Goal: Information Seeking & Learning: Learn about a topic

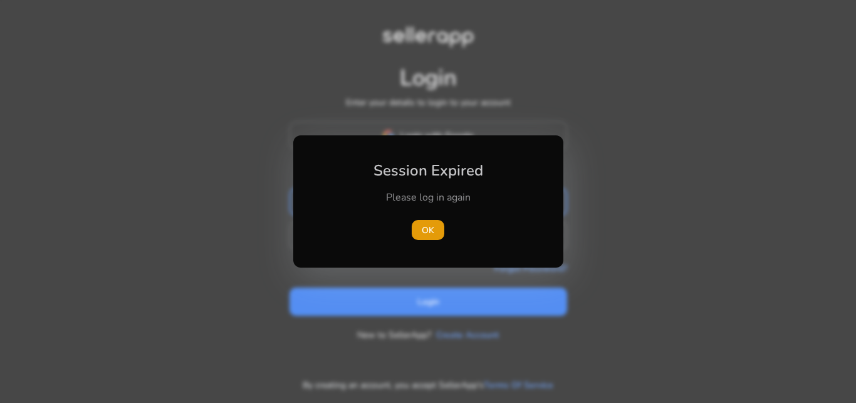
type input "**********"
click at [670, 207] on div at bounding box center [428, 201] width 856 height 403
click at [433, 231] on span "OK" at bounding box center [428, 230] width 13 height 13
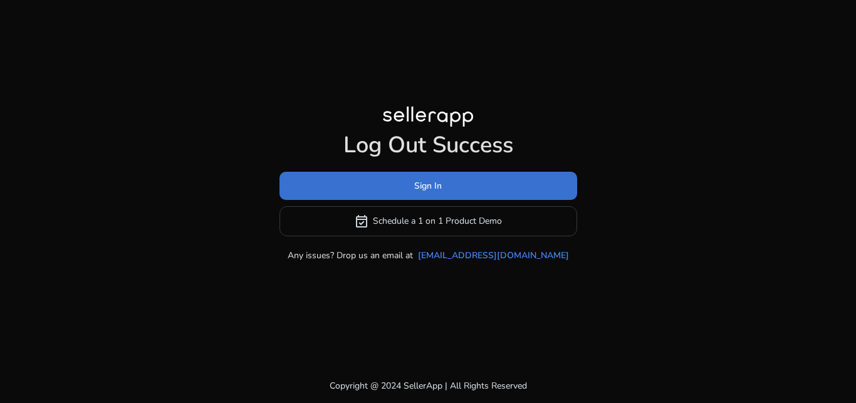
click at [424, 190] on span "Sign In" at bounding box center [428, 185] width 28 height 13
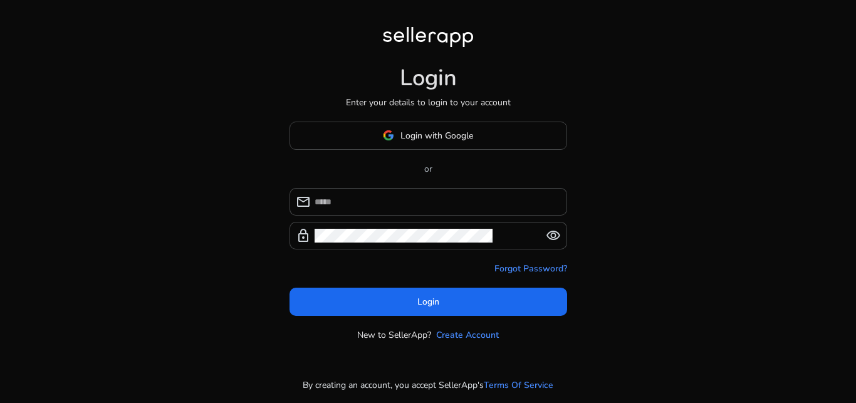
type input "**********"
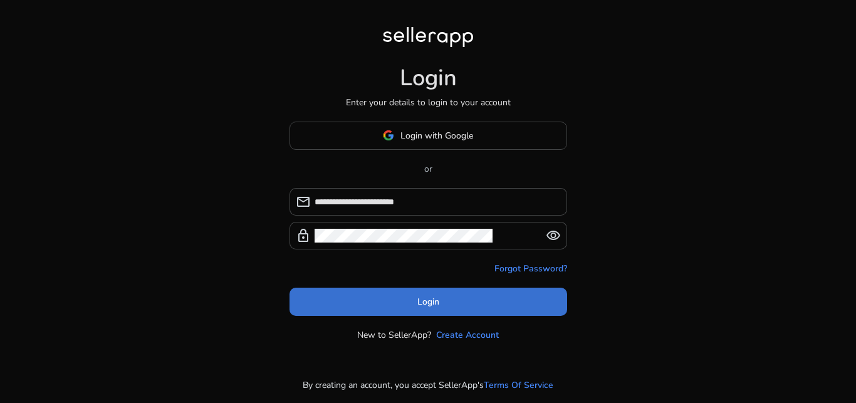
click at [430, 305] on span "Login" at bounding box center [428, 301] width 22 height 13
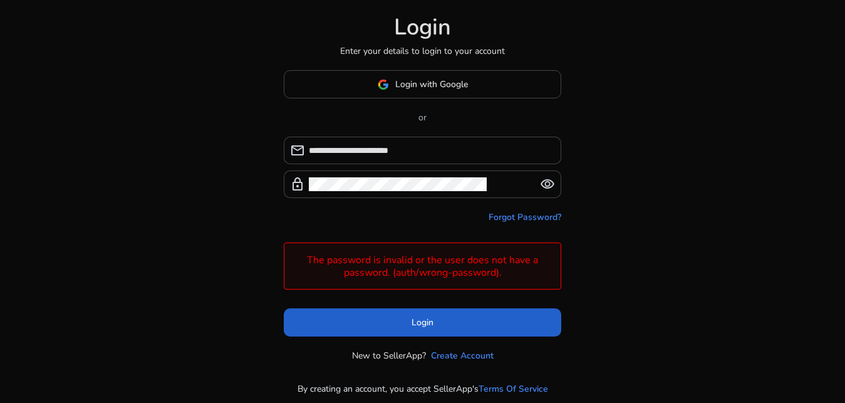
scroll to position [38, 0]
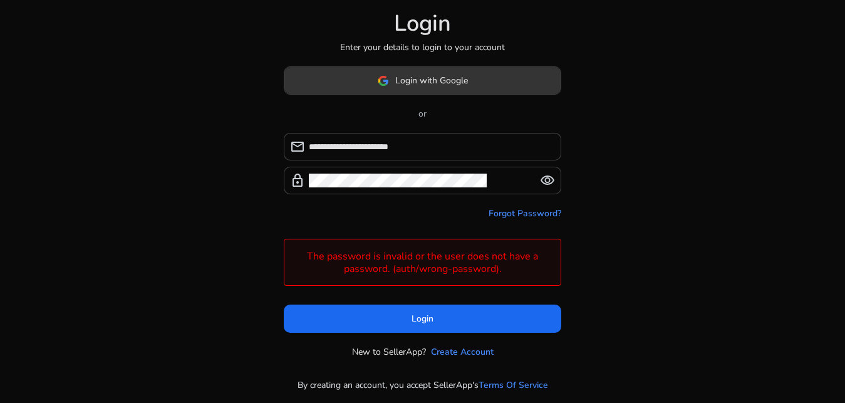
click at [433, 81] on span "Login with Google" at bounding box center [431, 80] width 73 height 13
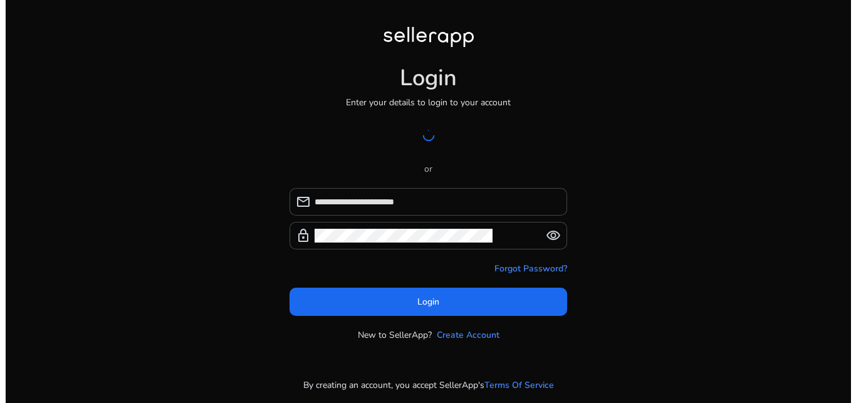
scroll to position [0, 0]
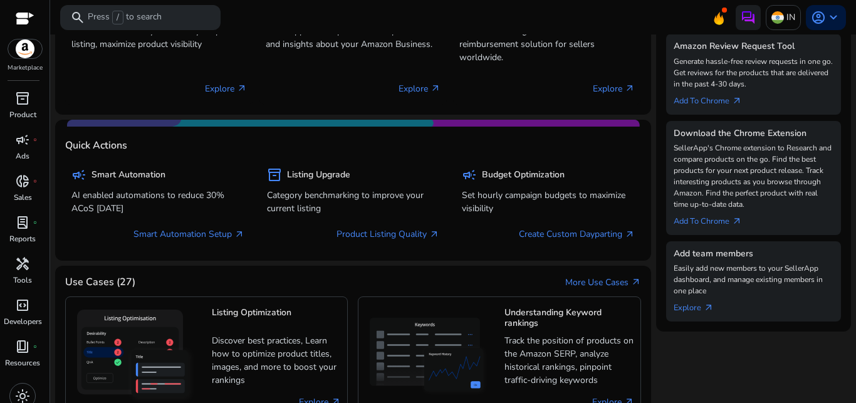
scroll to position [331, 0]
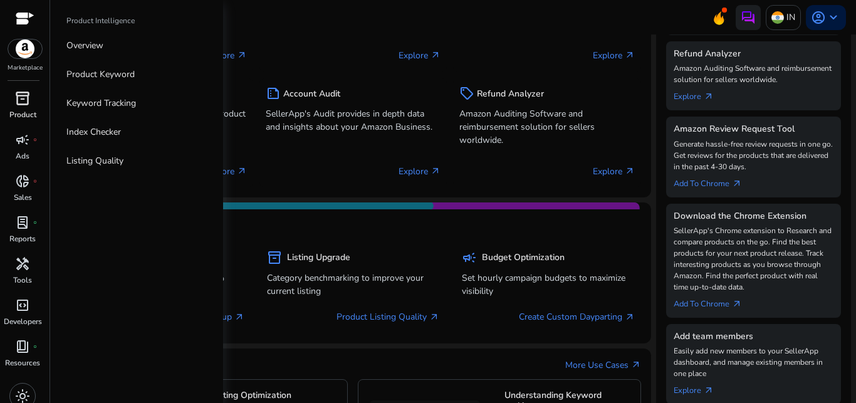
click at [30, 106] on span "inventory_2" at bounding box center [22, 98] width 15 height 15
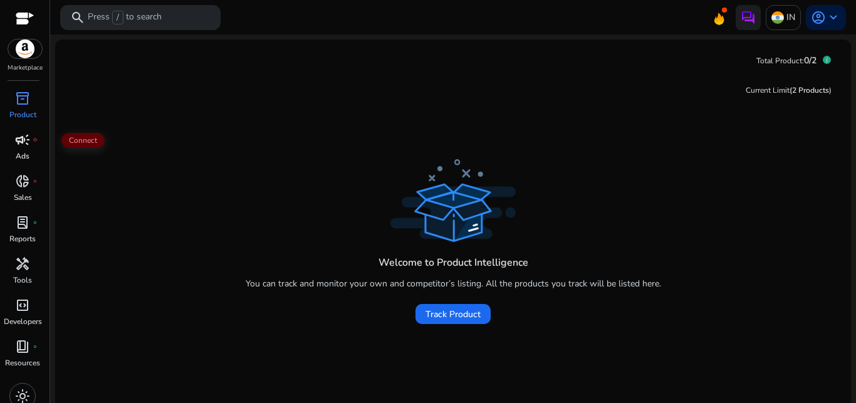
click at [25, 132] on span "campaign" at bounding box center [22, 139] width 15 height 15
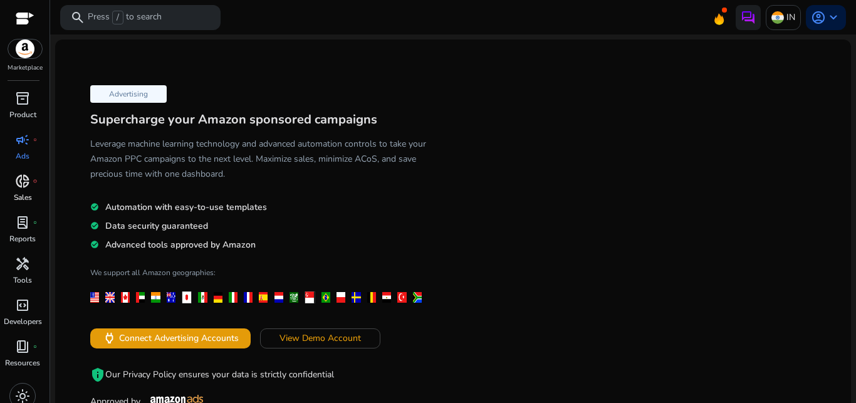
click at [24, 201] on p "Sales" at bounding box center [23, 197] width 18 height 11
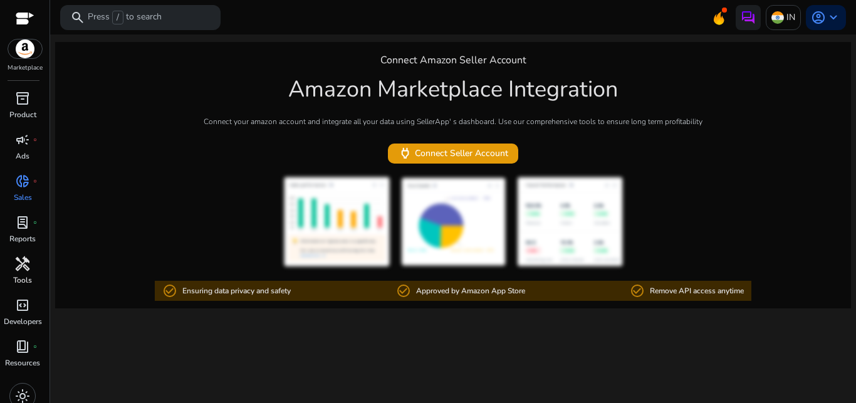
click at [18, 268] on span "handyman" at bounding box center [22, 263] width 15 height 15
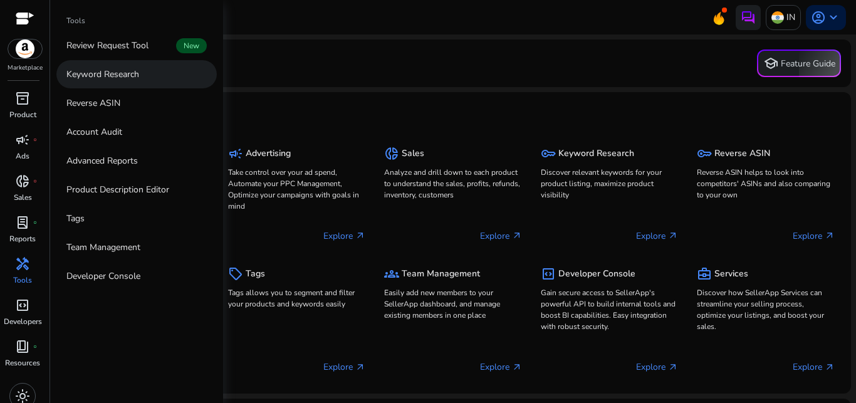
click at [97, 80] on p "Keyword Research" at bounding box center [102, 74] width 73 height 13
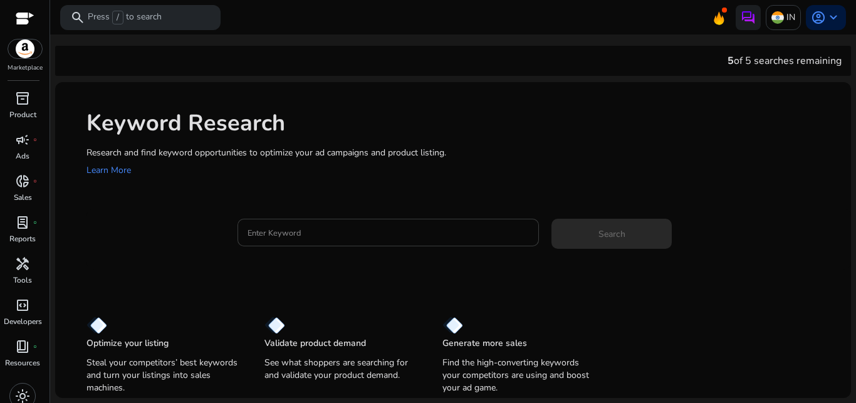
click at [308, 229] on input "Enter Keyword" at bounding box center [389, 233] width 282 height 14
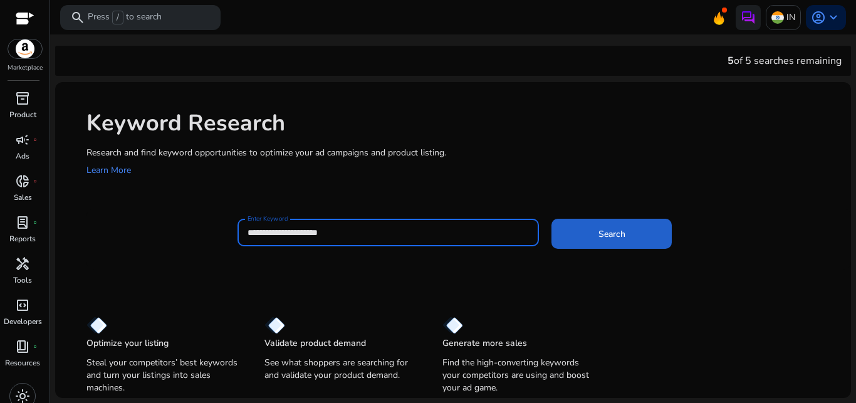
type input "**********"
click at [605, 234] on span "Search" at bounding box center [611, 233] width 27 height 13
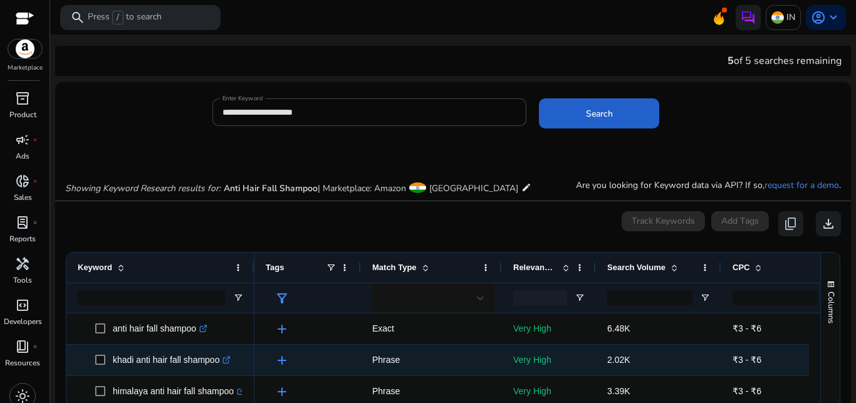
scroll to position [149, 0]
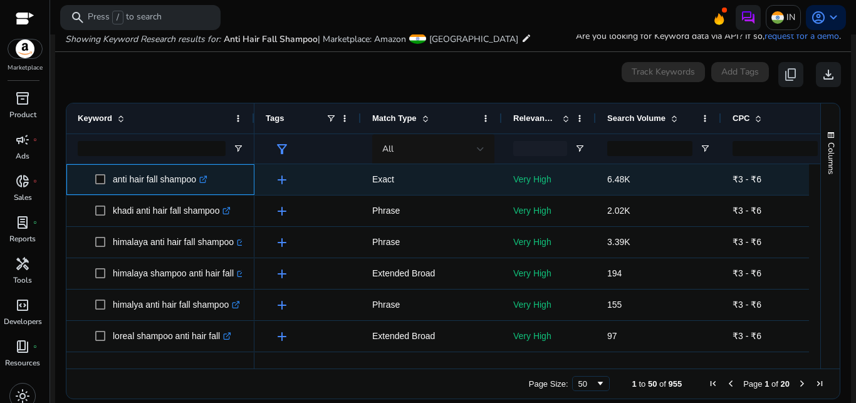
drag, startPoint x: 112, startPoint y: 180, endPoint x: 194, endPoint y: 190, distance: 83.3
click at [194, 190] on span "anti hair fall shampoo .st0{fill:#2c8af8}" at bounding box center [169, 180] width 148 height 26
copy span "anti hair fall shampoo"
click at [206, 181] on icon ".st0{fill:#2c8af8}" at bounding box center [203, 179] width 8 height 8
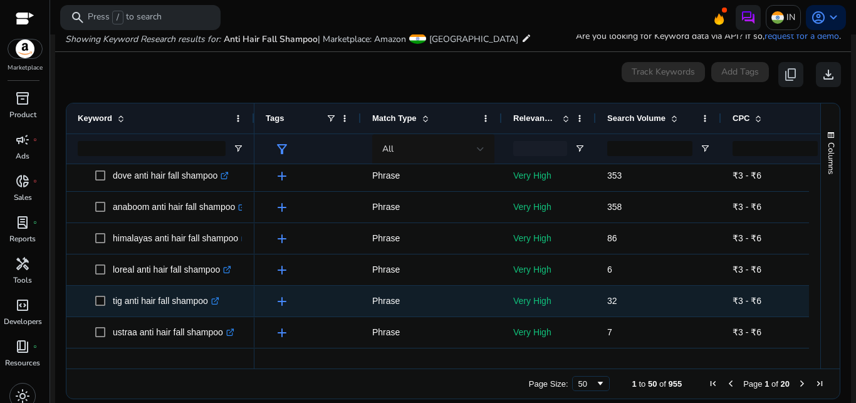
scroll to position [192, 0]
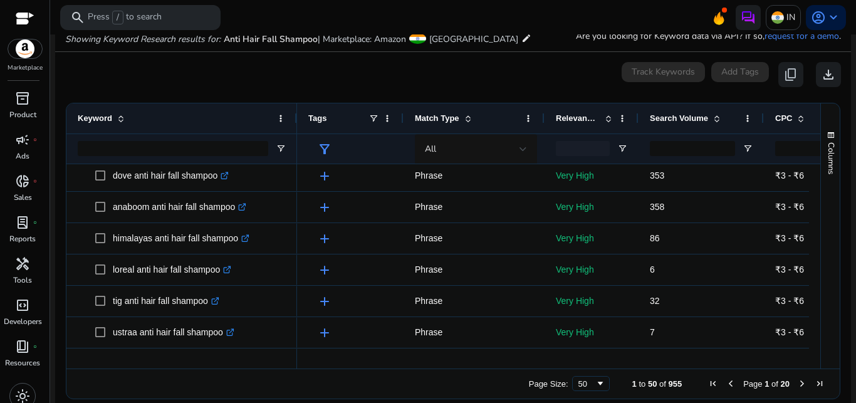
drag, startPoint x: 252, startPoint y: 120, endPoint x: 295, endPoint y: 120, distance: 42.6
click at [295, 120] on div at bounding box center [296, 118] width 5 height 30
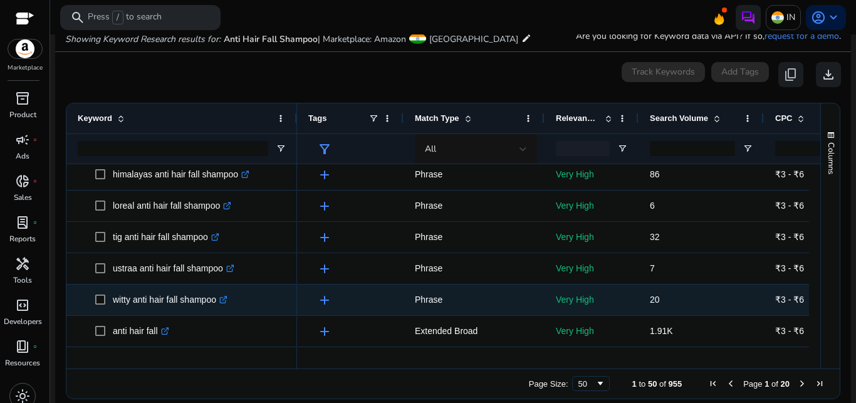
scroll to position [256, 0]
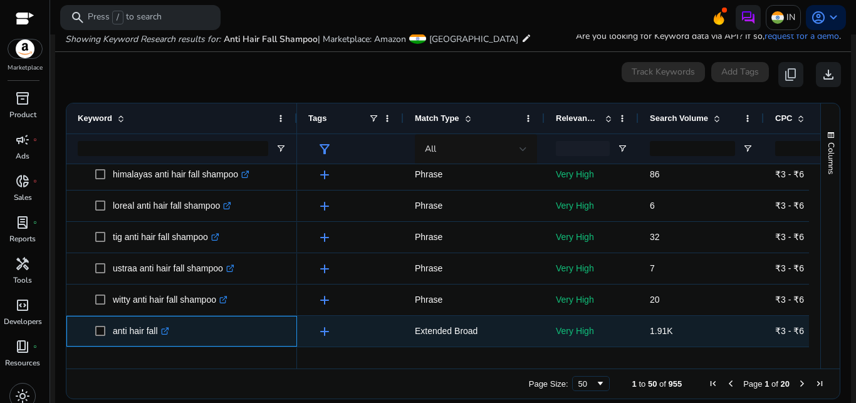
drag, startPoint x: 114, startPoint y: 331, endPoint x: 158, endPoint y: 333, distance: 43.9
click at [158, 333] on p "anti hair fall .st0{fill:#2c8af8}" at bounding box center [141, 331] width 56 height 26
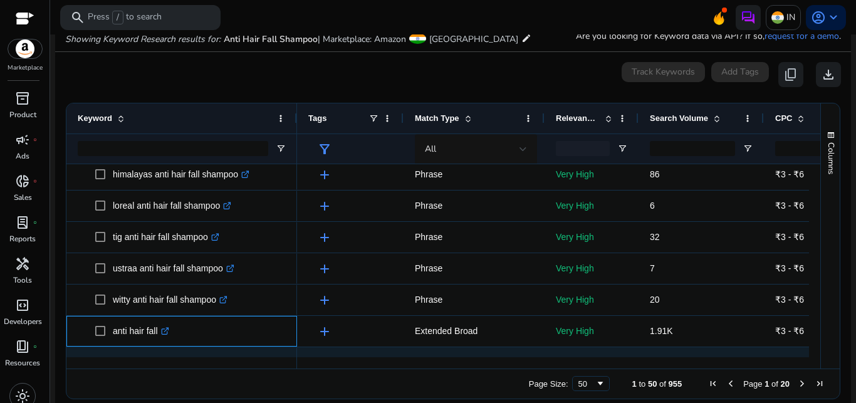
copy p "anti hair fall"
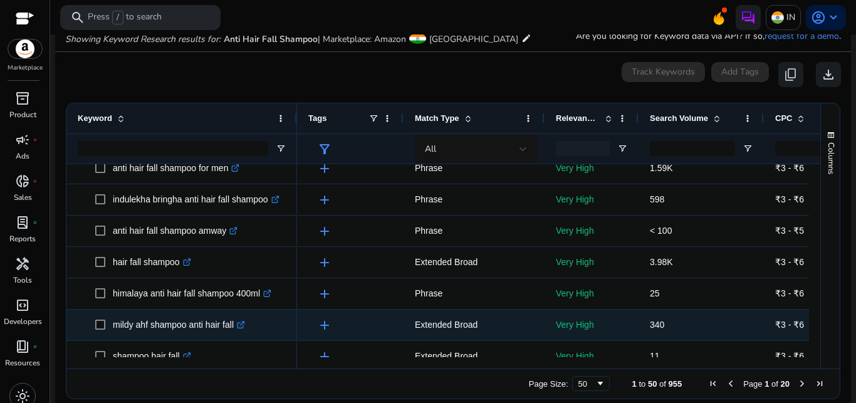
scroll to position [575, 0]
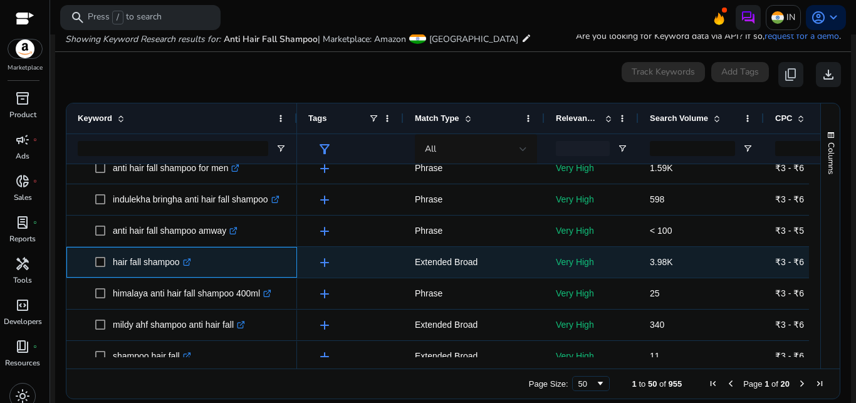
drag, startPoint x: 113, startPoint y: 262, endPoint x: 177, endPoint y: 272, distance: 64.7
click at [177, 272] on p "hair fall shampoo .st0{fill:#2c8af8}" at bounding box center [152, 262] width 78 height 26
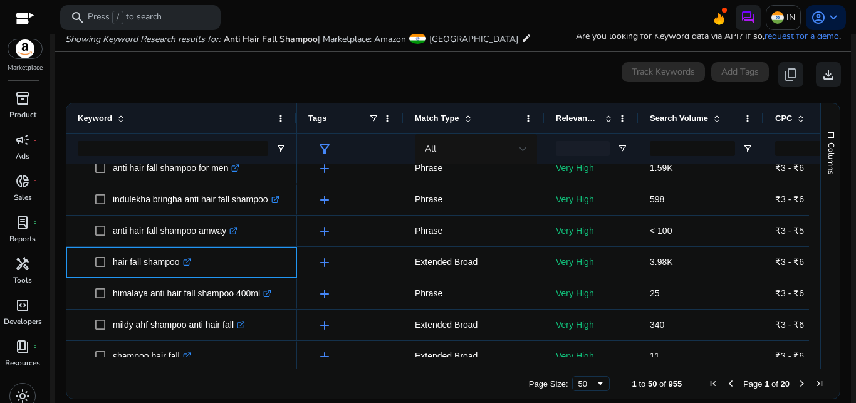
copy p "hair fall shampoo"
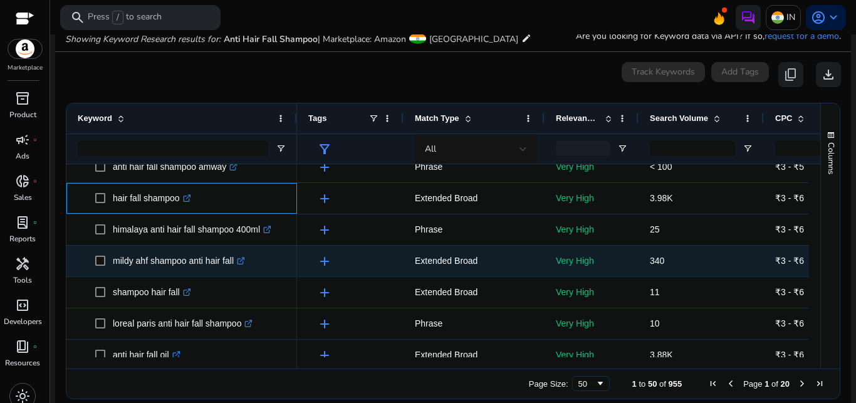
scroll to position [639, 0]
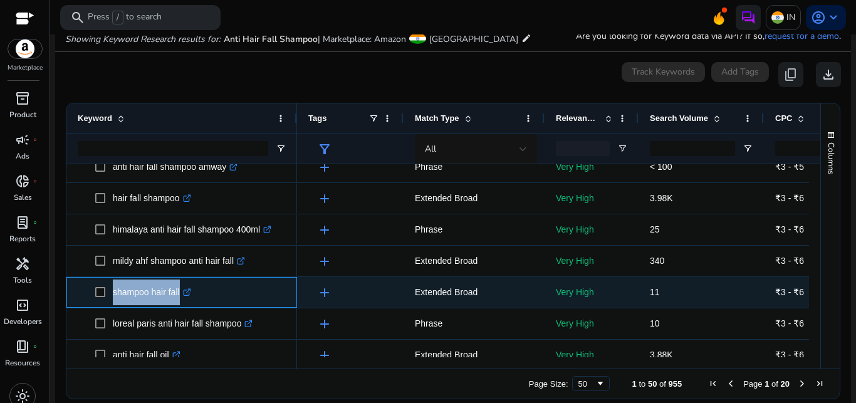
drag, startPoint x: 110, startPoint y: 292, endPoint x: 187, endPoint y: 302, distance: 77.7
click at [187, 302] on span "shampoo hair fall .st0{fill:#2c8af8}" at bounding box center [190, 292] width 190 height 26
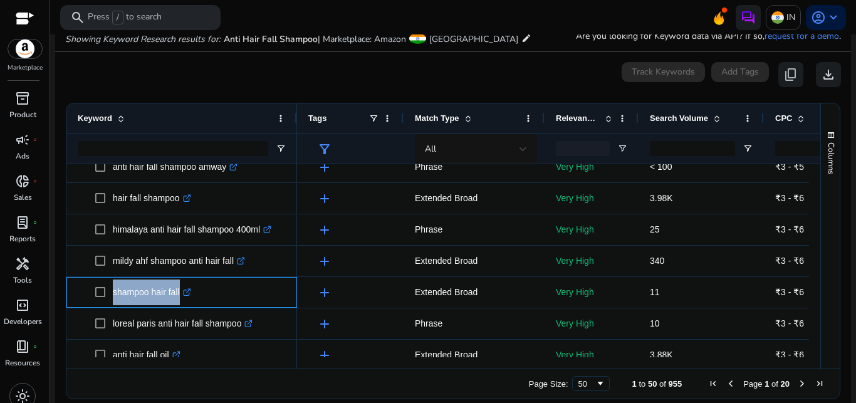
copy span "shampoo hair fall"
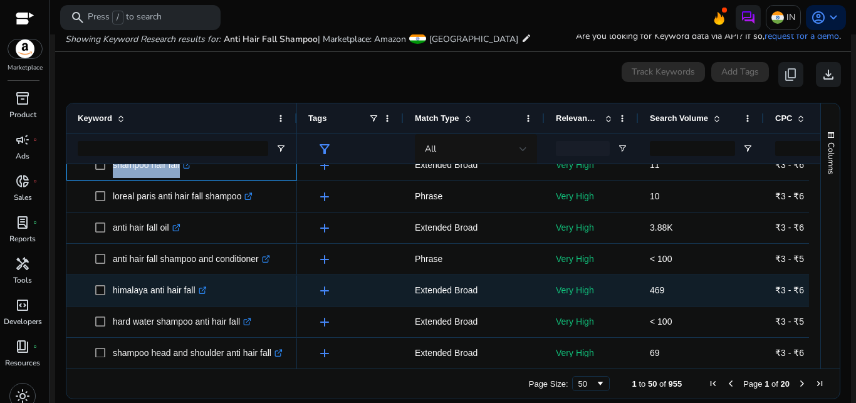
scroll to position [766, 0]
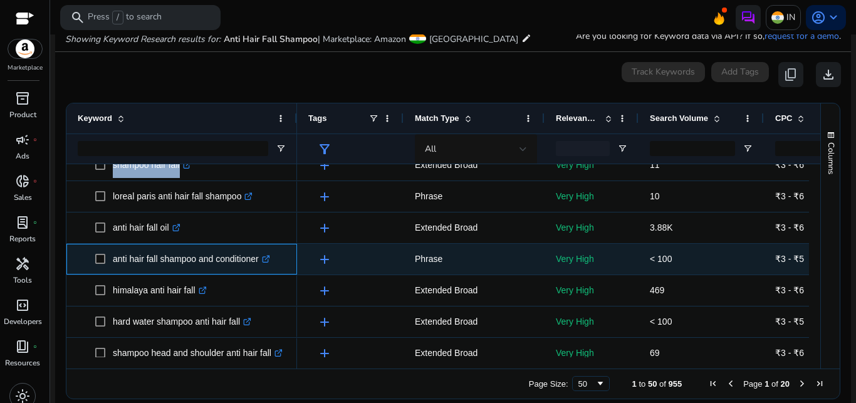
drag, startPoint x: 113, startPoint y: 256, endPoint x: 260, endPoint y: 266, distance: 147.6
click at [260, 266] on p "anti hair fall shampoo and conditioner .st0{fill:#2c8af8}" at bounding box center [191, 259] width 157 height 26
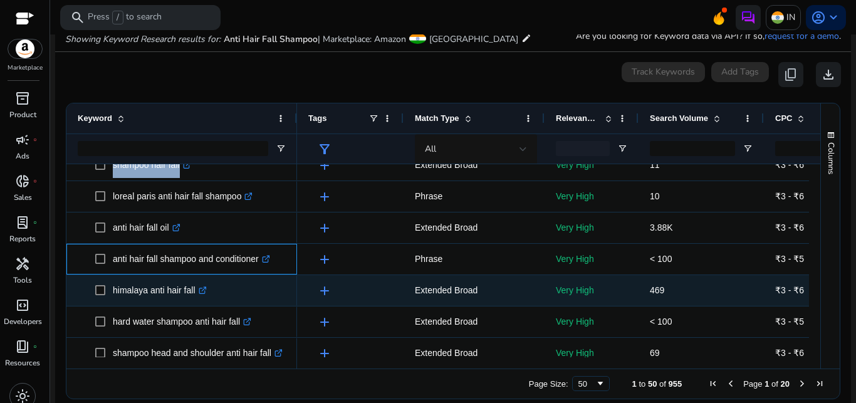
copy p "anti hair fall shampoo and conditioner"
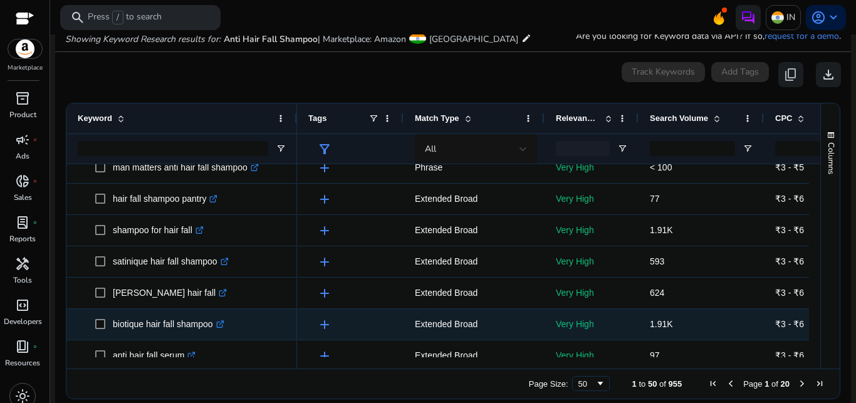
scroll to position [1108, 0]
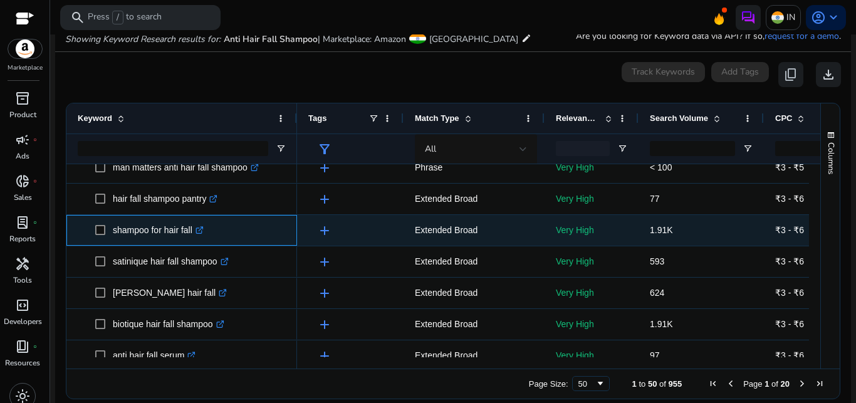
drag, startPoint x: 113, startPoint y: 231, endPoint x: 192, endPoint y: 239, distance: 80.1
click at [192, 239] on p "shampoo for hair fall .st0{fill:#2c8af8}" at bounding box center [158, 230] width 91 height 26
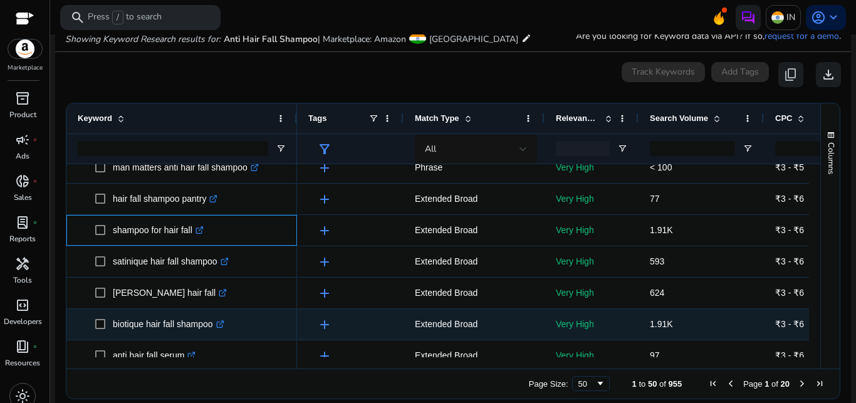
copy p "shampoo for hair fall"
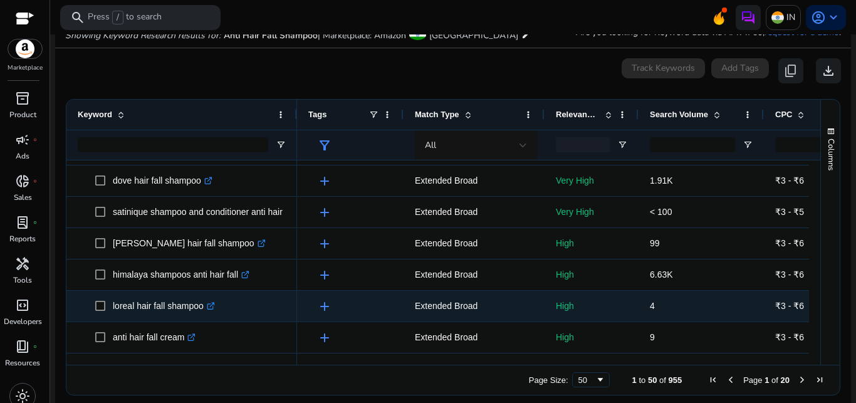
scroll to position [162, 0]
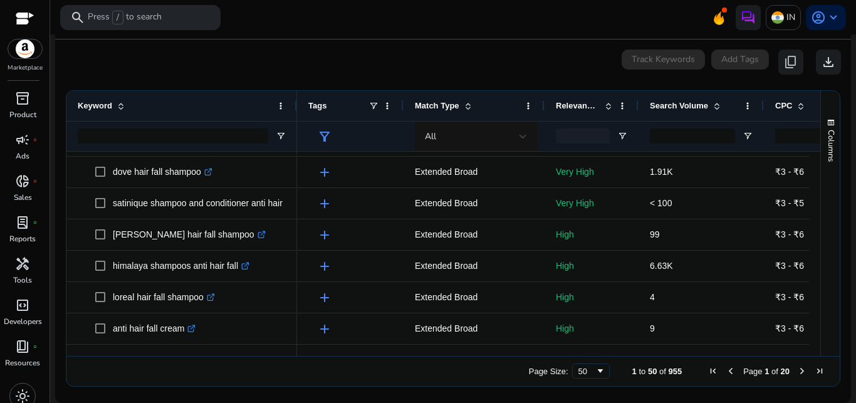
click at [797, 374] on span "Next Page" at bounding box center [802, 371] width 10 height 10
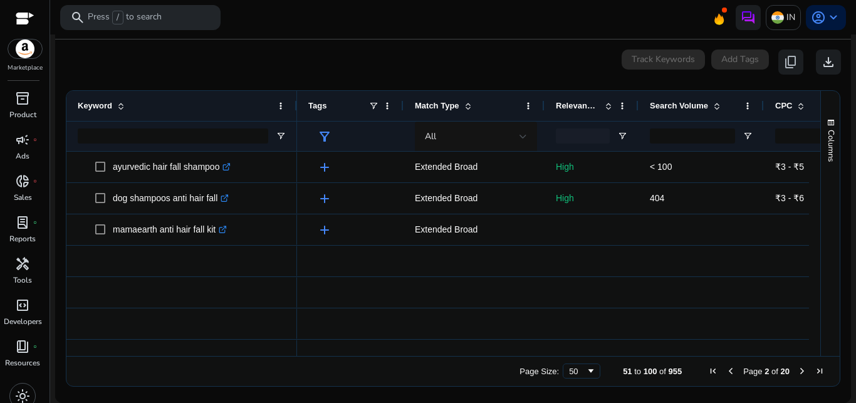
scroll to position [0, 0]
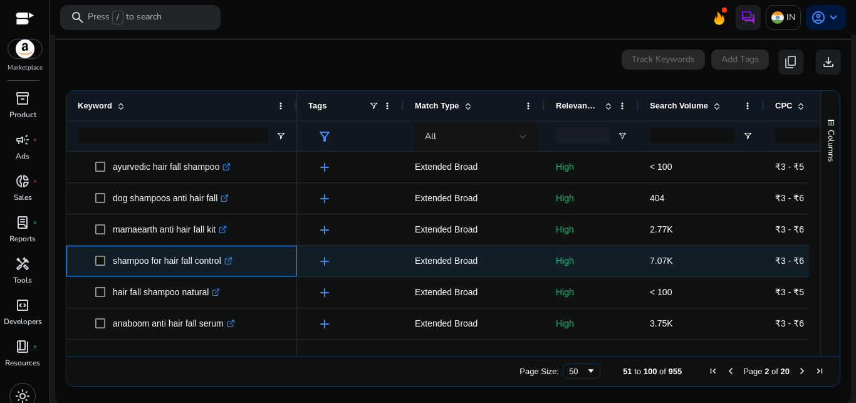
drag, startPoint x: 112, startPoint y: 257, endPoint x: 222, endPoint y: 273, distance: 111.5
click at [222, 273] on span "shampoo for hair fall control .st0{fill:#2c8af8}" at bounding box center [190, 261] width 190 height 26
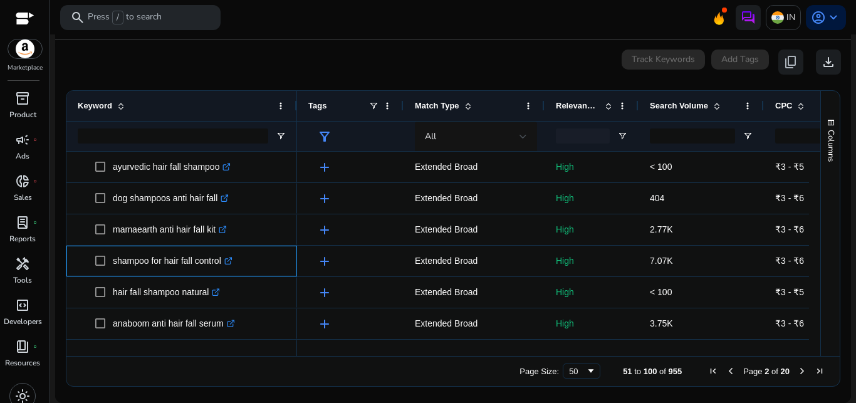
copy span "shampoo for hair fall control"
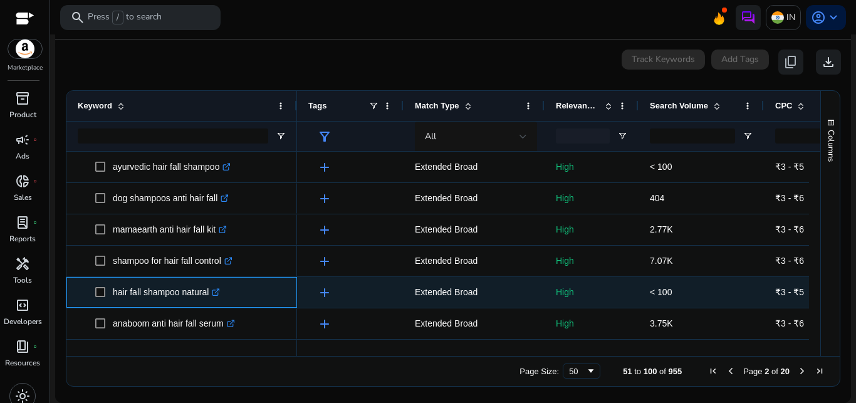
drag, startPoint x: 112, startPoint y: 293, endPoint x: 209, endPoint y: 295, distance: 96.5
click at [209, 295] on span "hair fall shampoo natural .st0{fill:#2c8af8}" at bounding box center [190, 292] width 190 height 26
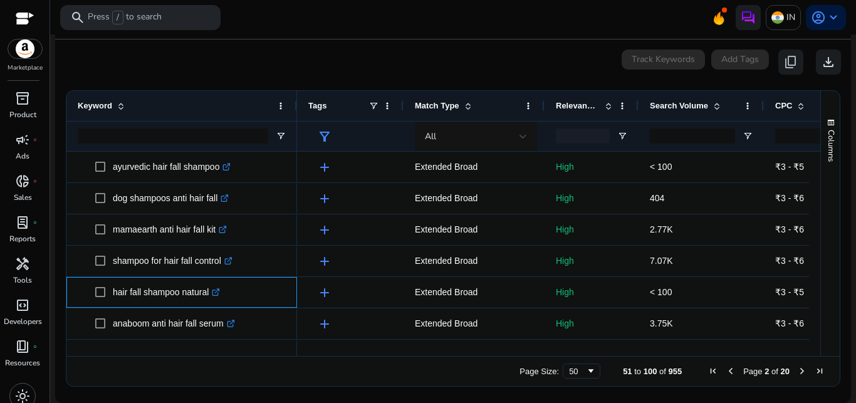
copy span "hair fall shampoo natural"
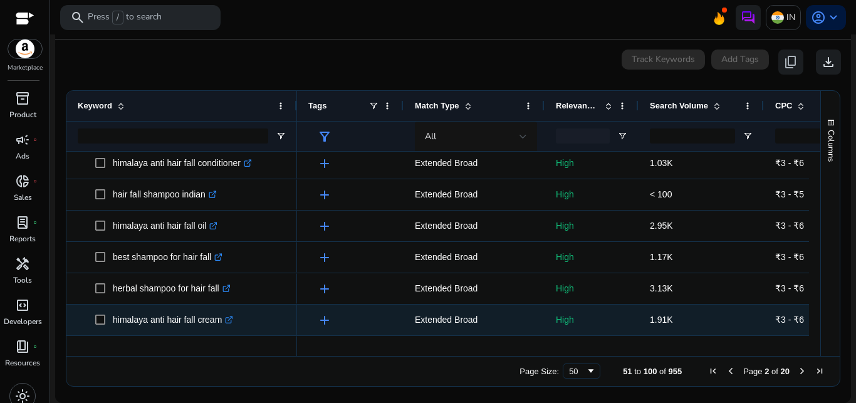
scroll to position [192, 0]
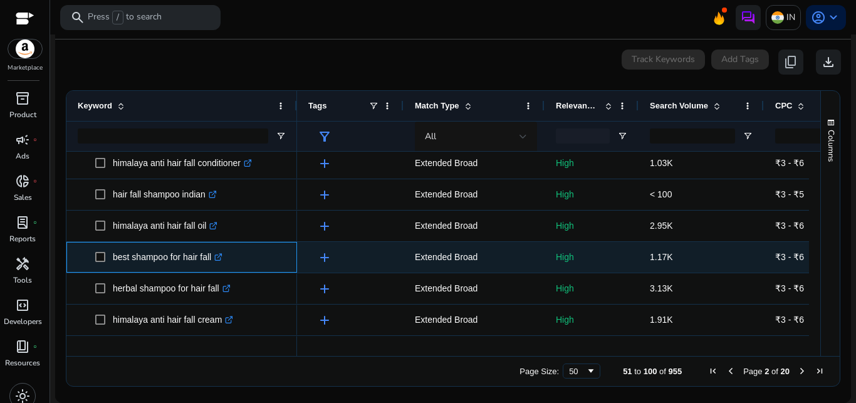
drag, startPoint x: 112, startPoint y: 255, endPoint x: 214, endPoint y: 264, distance: 102.5
click at [214, 264] on span "best shampoo for hair fall .st0{fill:#2c8af8}" at bounding box center [190, 257] width 190 height 26
copy span
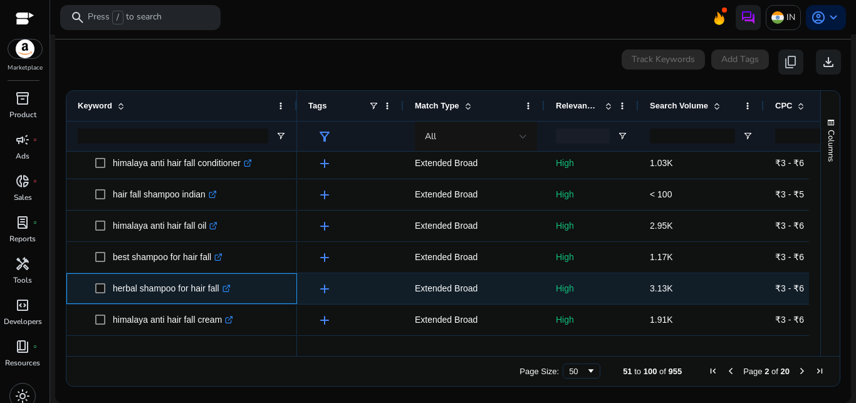
drag, startPoint x: 112, startPoint y: 287, endPoint x: 219, endPoint y: 299, distance: 108.4
click at [219, 299] on span "herbal shampoo for hair fall .st0{fill:#2c8af8}" at bounding box center [190, 289] width 190 height 26
copy span "herbal shampoo for hair fall"
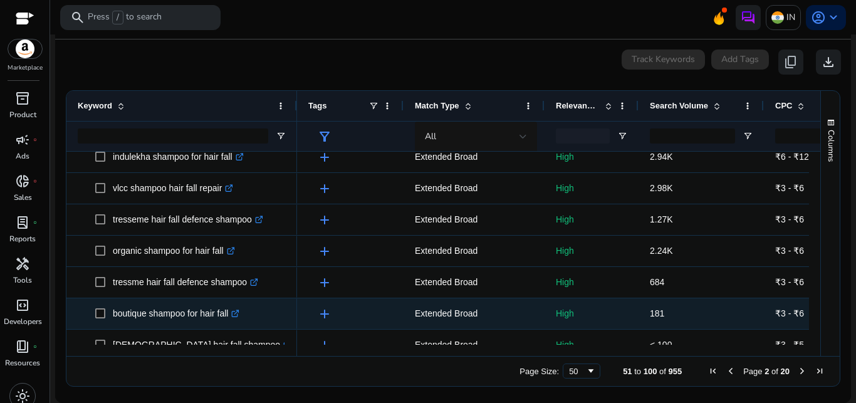
scroll to position [511, 0]
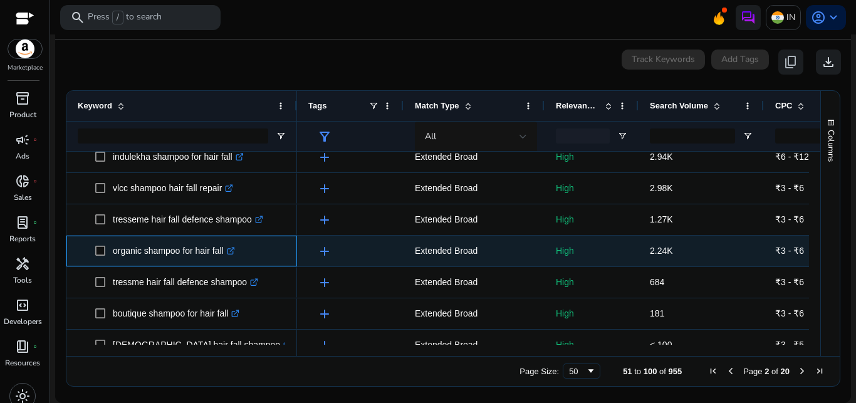
drag, startPoint x: 113, startPoint y: 246, endPoint x: 224, endPoint y: 262, distance: 112.1
click at [224, 262] on p "organic shampoo for hair fall .st0{fill:#2c8af8}" at bounding box center [174, 251] width 122 height 26
copy p "organic shampoo for hair fall"
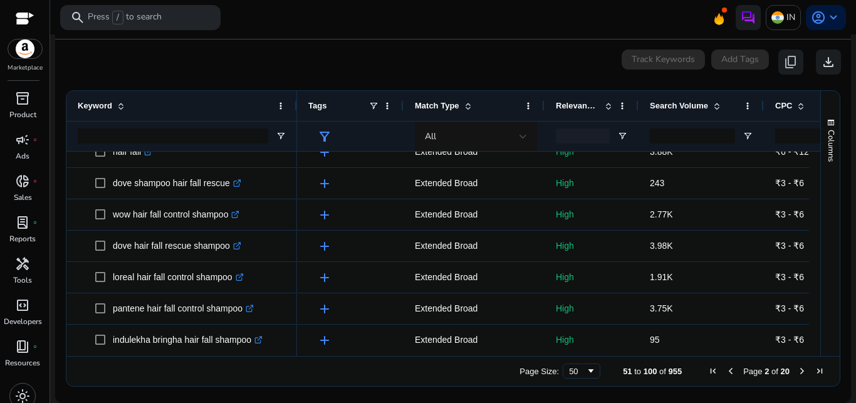
scroll to position [831, 0]
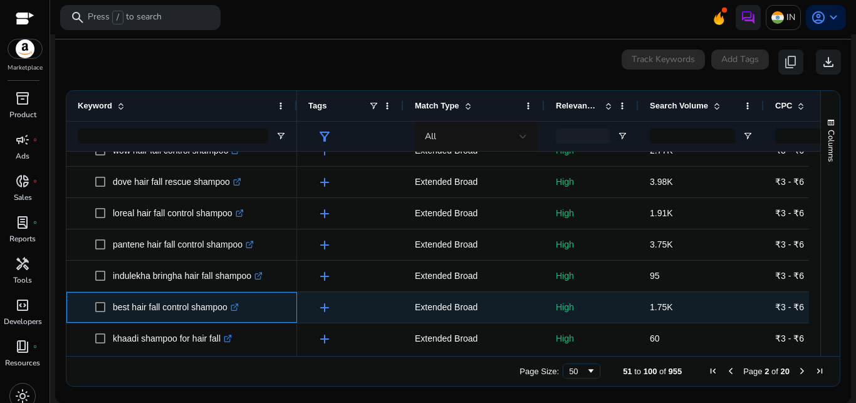
drag, startPoint x: 112, startPoint y: 308, endPoint x: 227, endPoint y: 313, distance: 115.4
click at [227, 313] on span "best hair fall control shampoo .st0{fill:#2c8af8}" at bounding box center [190, 308] width 190 height 26
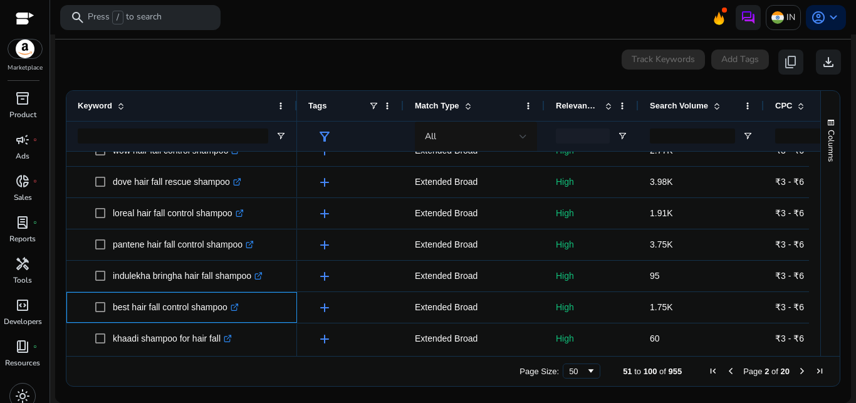
copy span "best hair fall control shampoo"
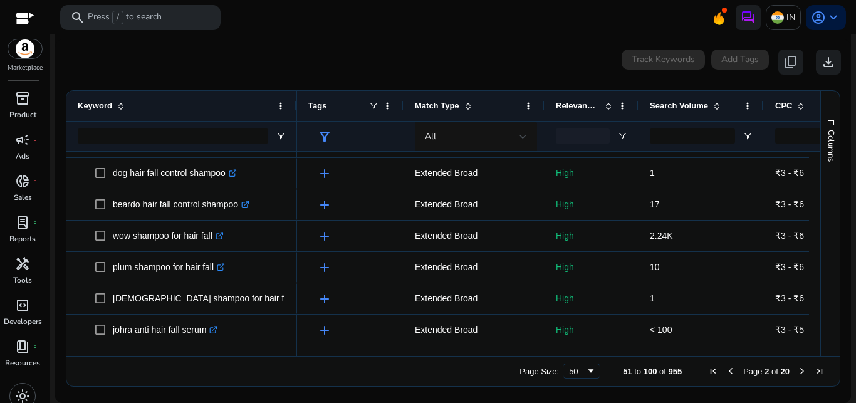
scroll to position [1374, 0]
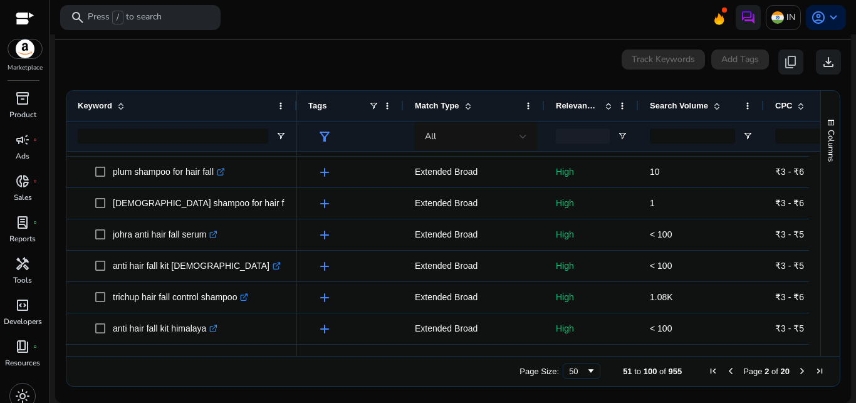
click at [797, 371] on span "Next Page" at bounding box center [802, 371] width 10 height 10
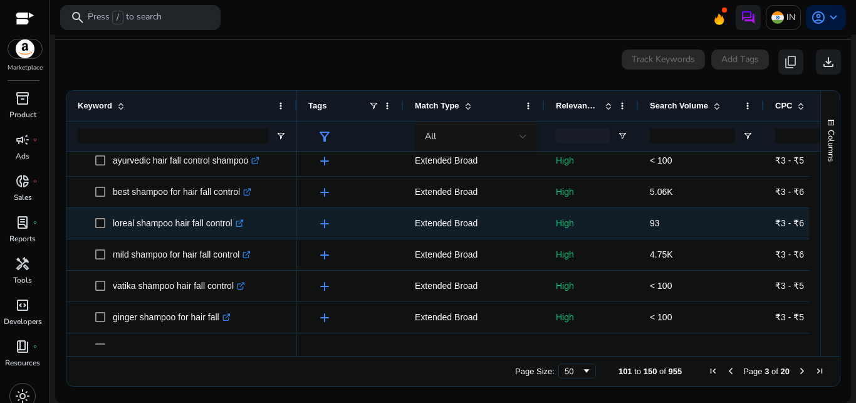
scroll to position [320, 0]
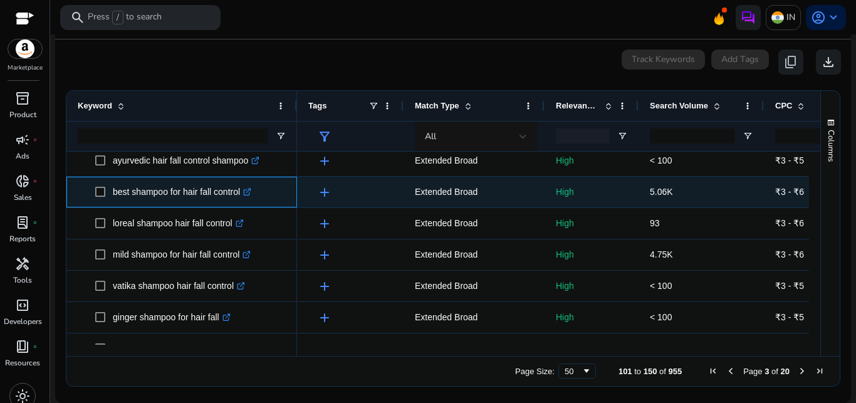
drag, startPoint x: 110, startPoint y: 189, endPoint x: 239, endPoint y: 202, distance: 130.3
click at [239, 202] on span "best shampoo for hair fall control .st0{fill:#2c8af8}" at bounding box center [190, 192] width 190 height 26
copy span "best shampoo for hair fall control"
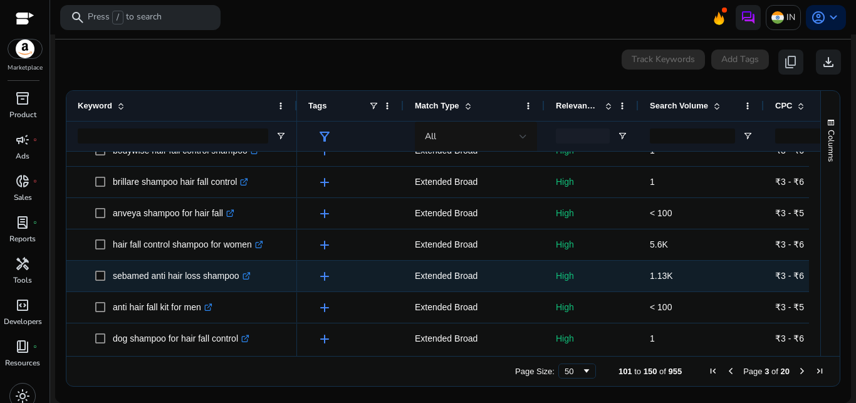
scroll to position [831, 0]
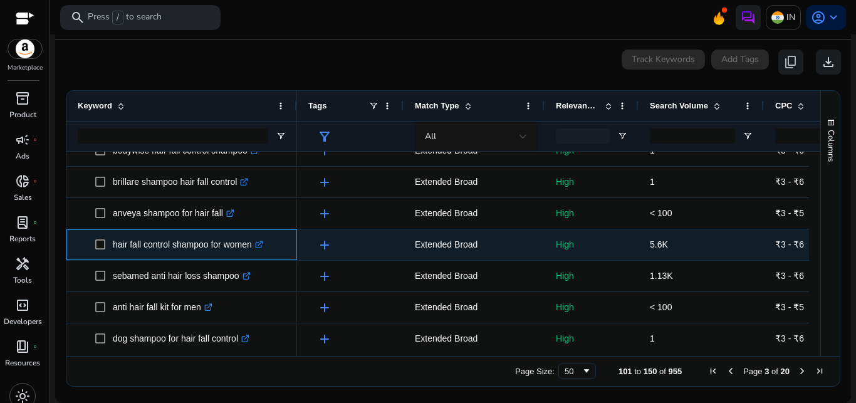
drag, startPoint x: 110, startPoint y: 242, endPoint x: 254, endPoint y: 253, distance: 145.2
click at [254, 253] on span "hair fall control shampoo for women .st0{fill:#2c8af8}" at bounding box center [190, 245] width 190 height 26
copy span
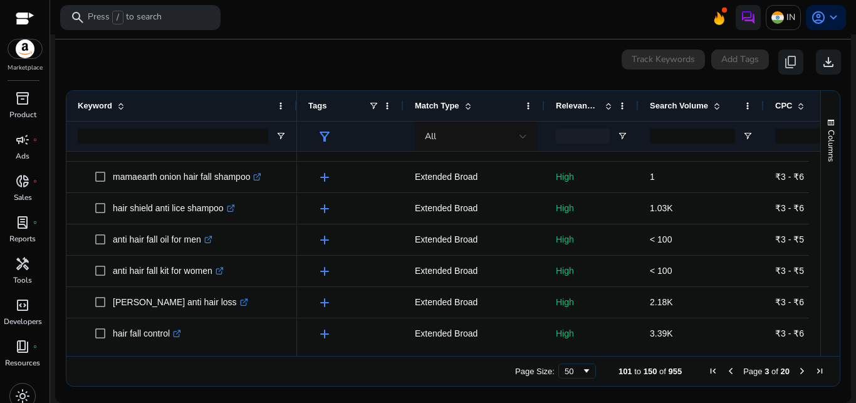
scroll to position [1150, 0]
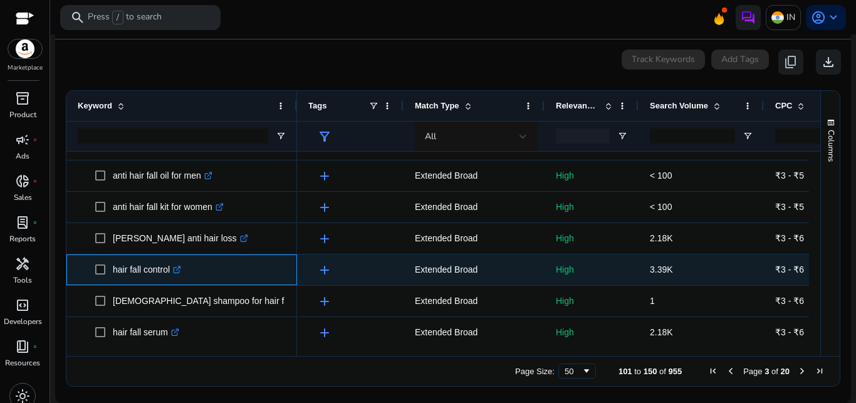
drag, startPoint x: 112, startPoint y: 269, endPoint x: 170, endPoint y: 276, distance: 59.3
click at [170, 276] on span "hair fall control .st0{fill:#2c8af8}" at bounding box center [190, 270] width 190 height 26
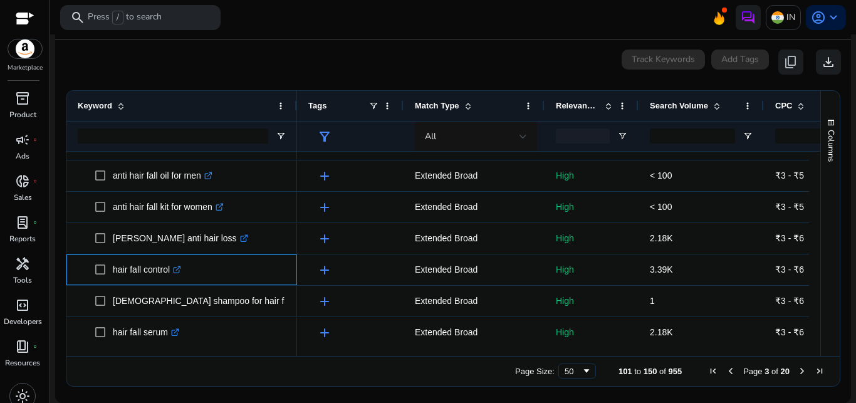
copy span "hair fall control"
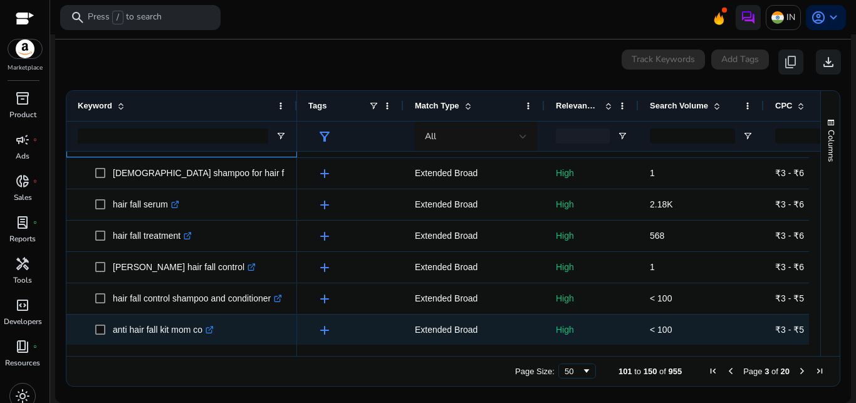
scroll to position [1374, 0]
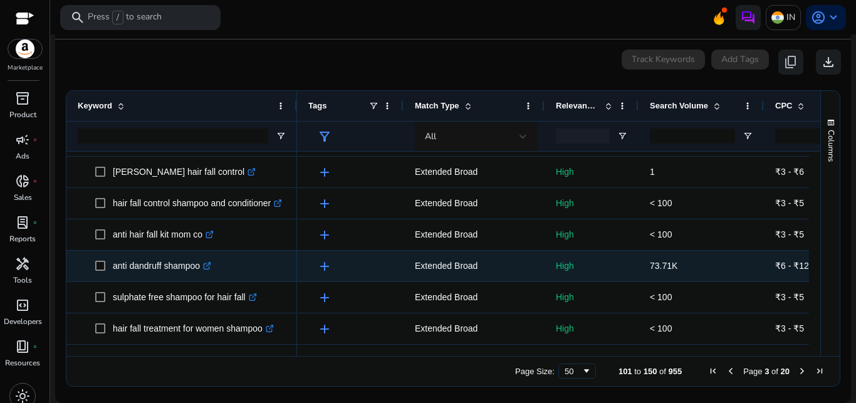
scroll to position [1374, 0]
drag, startPoint x: 113, startPoint y: 268, endPoint x: 201, endPoint y: 273, distance: 88.5
click at [201, 273] on p "anti [MEDICAL_DATA] shampoo .st0{fill:#2c8af8}" at bounding box center [162, 266] width 98 height 26
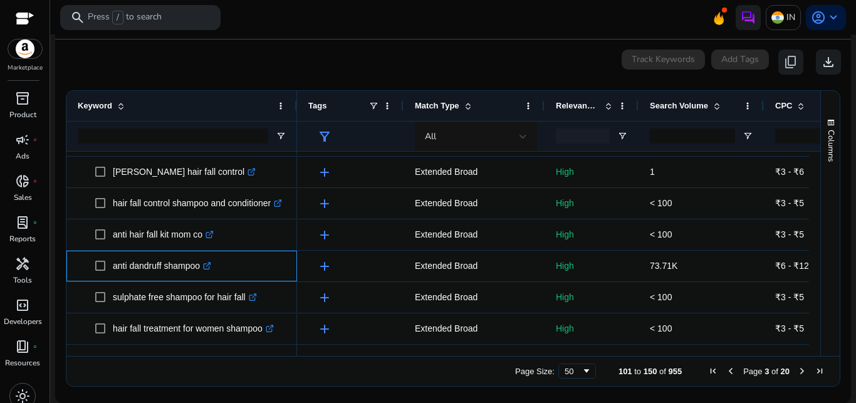
copy p "anti dandruff shampoo"
click at [797, 370] on span "Next Page" at bounding box center [802, 371] width 10 height 10
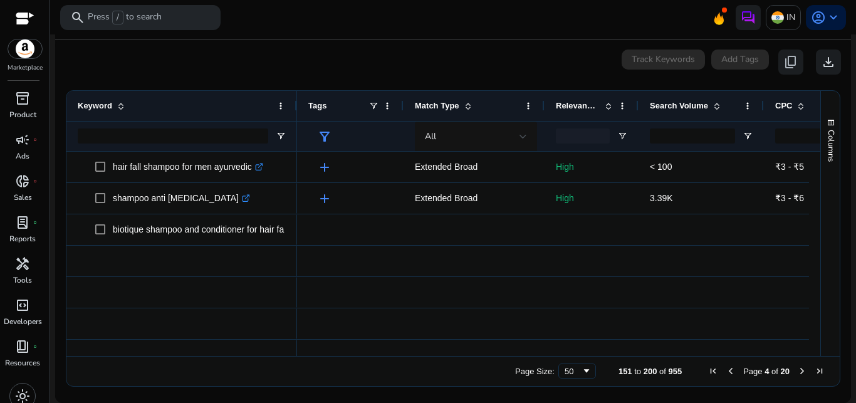
scroll to position [0, 0]
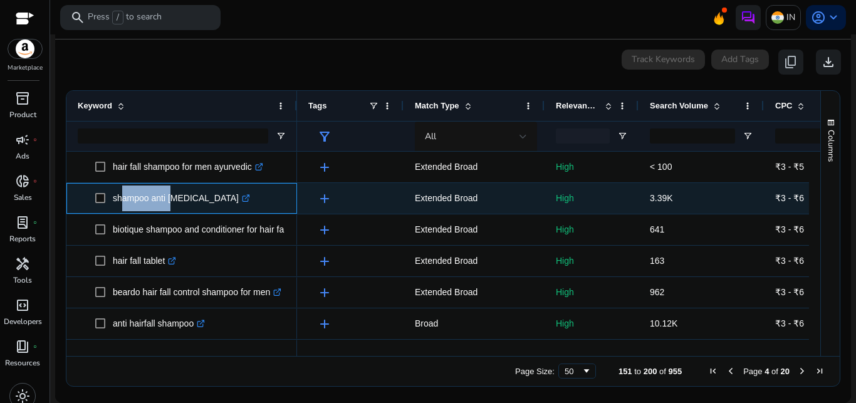
drag, startPoint x: 115, startPoint y: 196, endPoint x: 169, endPoint y: 208, distance: 54.6
click at [169, 208] on p "shampoo anti [MEDICAL_DATA] .st0{fill:#2c8af8}" at bounding box center [181, 198] width 137 height 26
click at [192, 204] on p "shampoo anti [MEDICAL_DATA] .st0{fill:#2c8af8}" at bounding box center [181, 198] width 137 height 26
drag, startPoint x: 111, startPoint y: 196, endPoint x: 214, endPoint y: 210, distance: 104.4
click at [214, 210] on span "shampoo anti [MEDICAL_DATA] .st0{fill:#2c8af8}" at bounding box center [190, 198] width 190 height 26
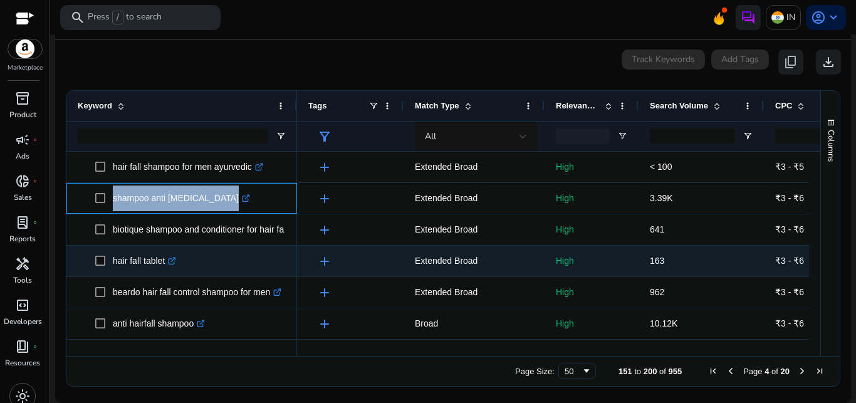
copy span "shampoo anti [MEDICAL_DATA]"
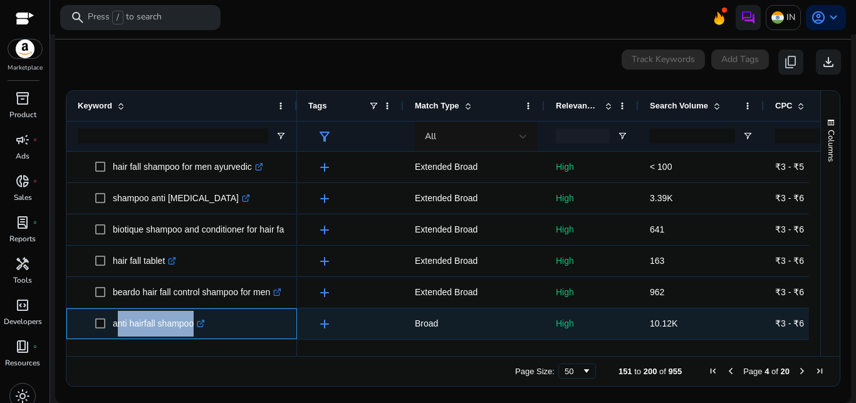
drag, startPoint x: 113, startPoint y: 322, endPoint x: 190, endPoint y: 332, distance: 78.3
click at [190, 332] on p "anti hairfall shampoo .st0{fill:#2c8af8}" at bounding box center [159, 324] width 92 height 26
drag, startPoint x: 110, startPoint y: 326, endPoint x: 198, endPoint y: 335, distance: 88.2
click at [198, 335] on span "anti hairfall shampoo .st0{fill:#2c8af8}" at bounding box center [190, 324] width 190 height 26
copy span
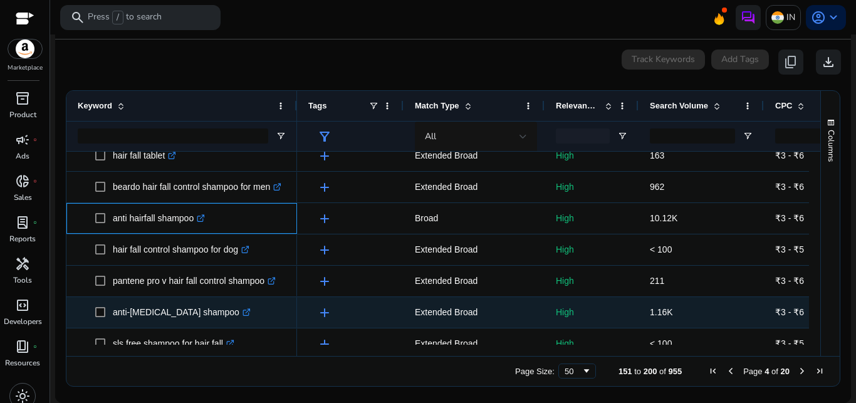
scroll to position [128, 0]
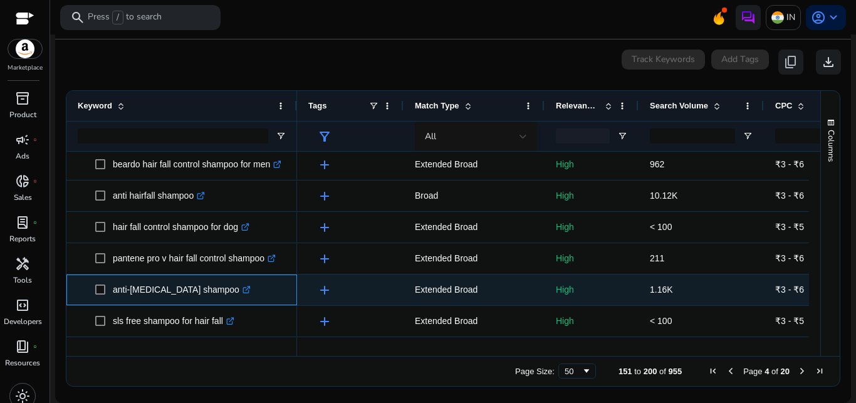
drag, startPoint x: 111, startPoint y: 292, endPoint x: 155, endPoint y: 295, distance: 44.0
click at [155, 295] on span "anti-dandruff shampoo .st0{fill:#2c8af8}" at bounding box center [190, 290] width 190 height 26
click at [178, 295] on p "anti-dandruff shampoo .st0{fill:#2c8af8}" at bounding box center [182, 290] width 138 height 26
drag, startPoint x: 113, startPoint y: 292, endPoint x: 204, endPoint y: 297, distance: 91.0
click at [204, 297] on p "anti-dandruff shampoo .st0{fill:#2c8af8}" at bounding box center [182, 290] width 138 height 26
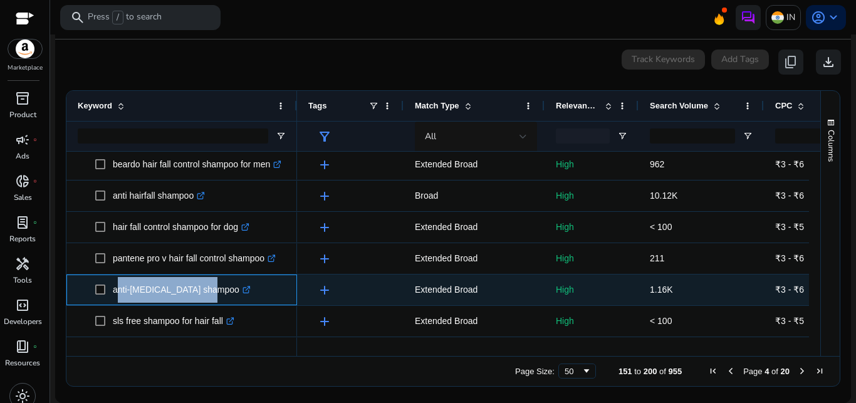
copy p "anti-dandruff shampoo"
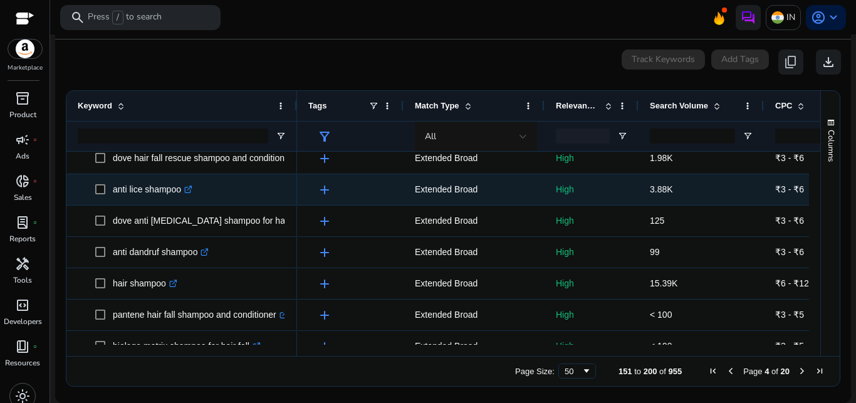
scroll to position [447, 0]
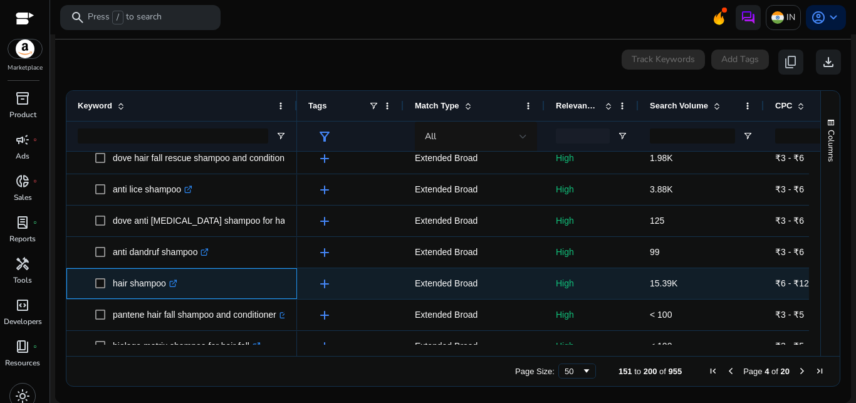
drag, startPoint x: 112, startPoint y: 283, endPoint x: 164, endPoint y: 288, distance: 52.3
click at [164, 288] on span "hair shampoo .st0{fill:#2c8af8}" at bounding box center [190, 284] width 190 height 26
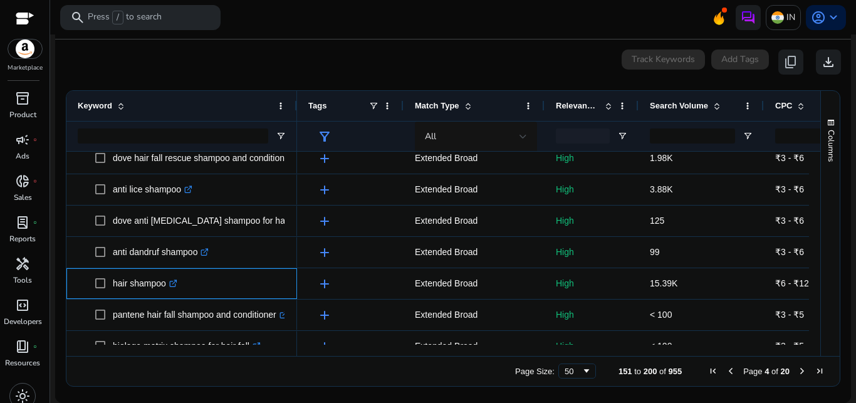
copy span "hair shampoo"
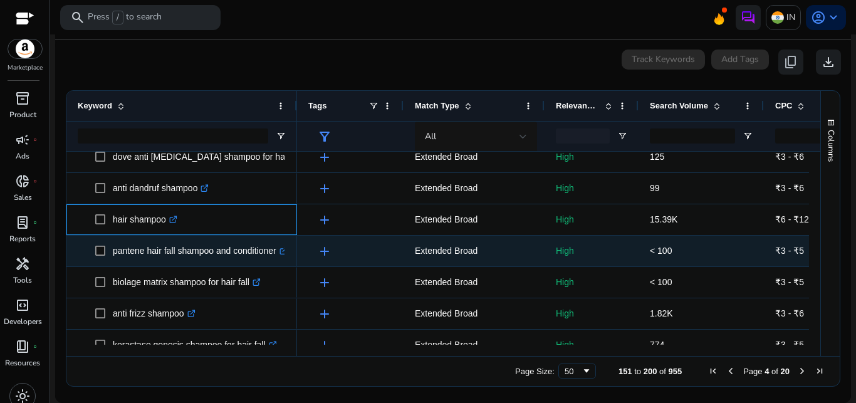
scroll to position [511, 0]
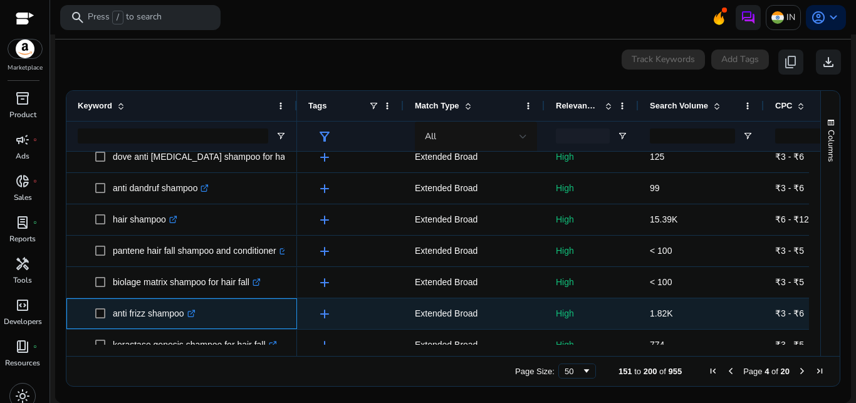
drag, startPoint x: 113, startPoint y: 312, endPoint x: 181, endPoint y: 319, distance: 68.0
click at [181, 319] on p "anti frizz shampoo .st0{fill:#2c8af8}" at bounding box center [154, 314] width 83 height 26
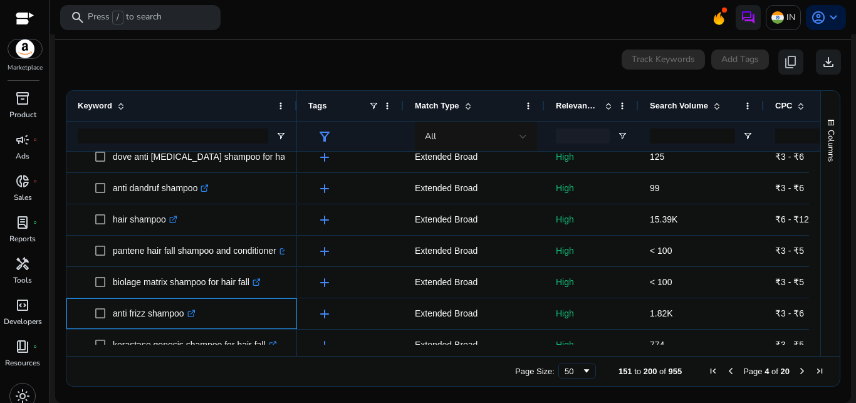
copy p "anti frizz shampoo"
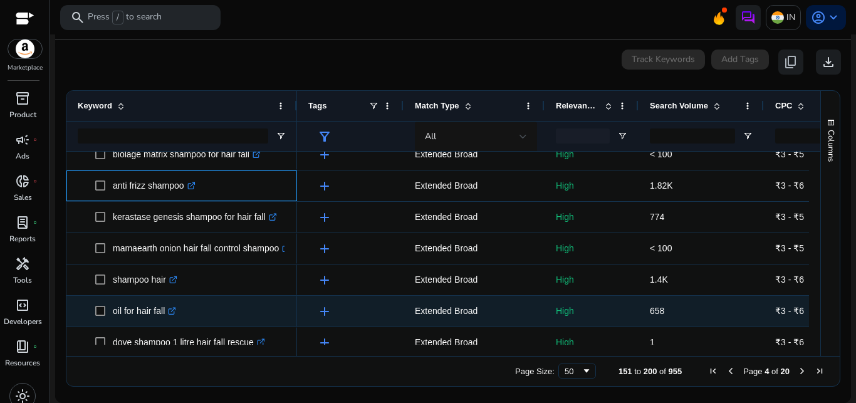
scroll to position [639, 0]
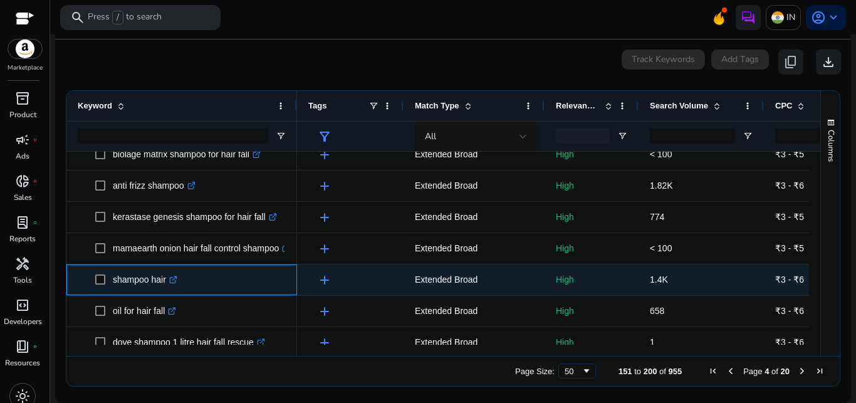
drag, startPoint x: 111, startPoint y: 278, endPoint x: 165, endPoint y: 281, distance: 54.0
click at [165, 281] on span "shampoo hair .st0{fill:#2c8af8}" at bounding box center [190, 280] width 190 height 26
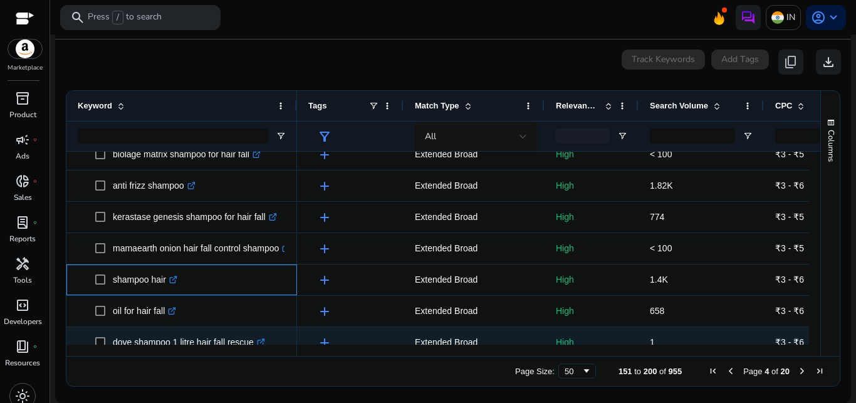
copy span "shampoo hair"
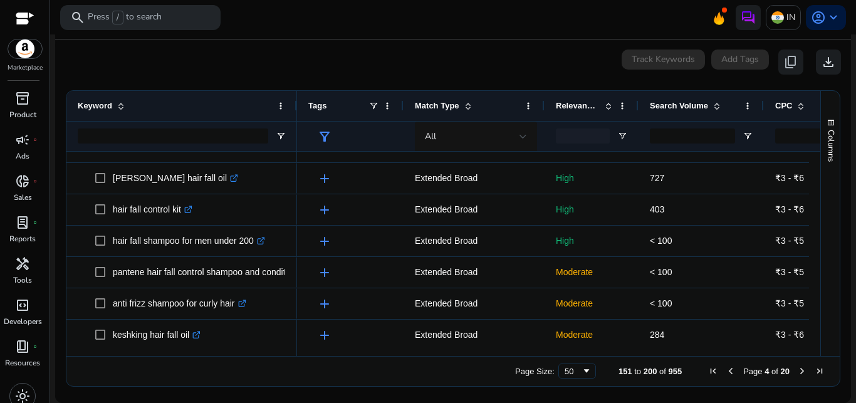
scroll to position [0, 0]
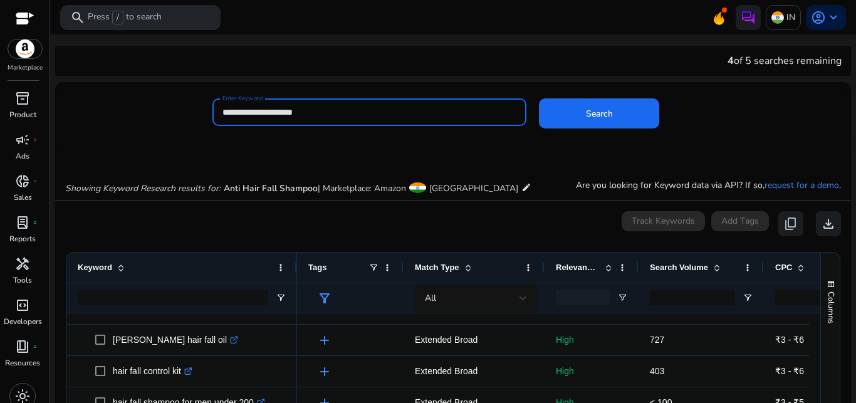
click at [335, 110] on input "**********" at bounding box center [369, 112] width 295 height 14
click at [586, 112] on span "Search" at bounding box center [599, 113] width 27 height 13
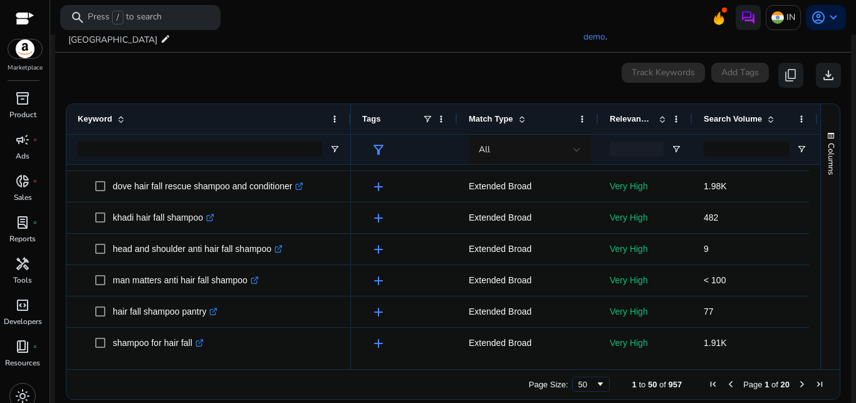
drag, startPoint x: 252, startPoint y: 114, endPoint x: 348, endPoint y: 123, distance: 97.0
click at [348, 123] on div "Keyword" at bounding box center [208, 134] width 284 height 60
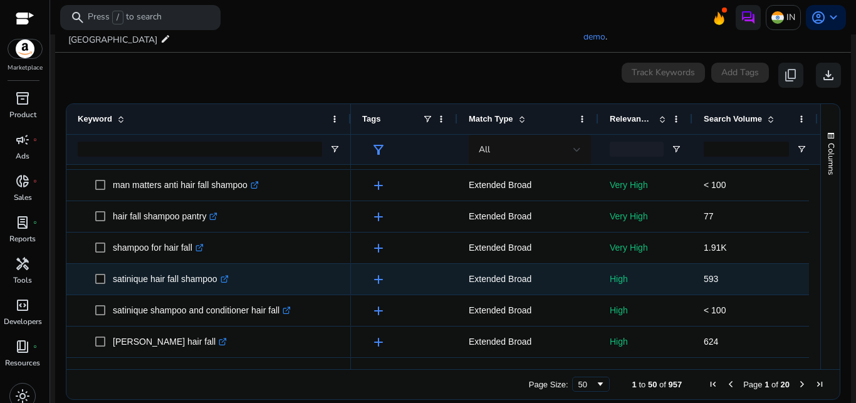
scroll to position [1374, 0]
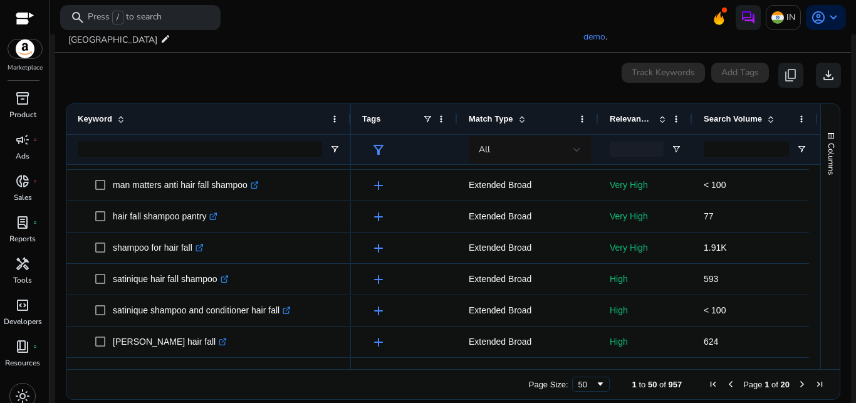
click at [797, 379] on span "Next Page" at bounding box center [802, 384] width 10 height 10
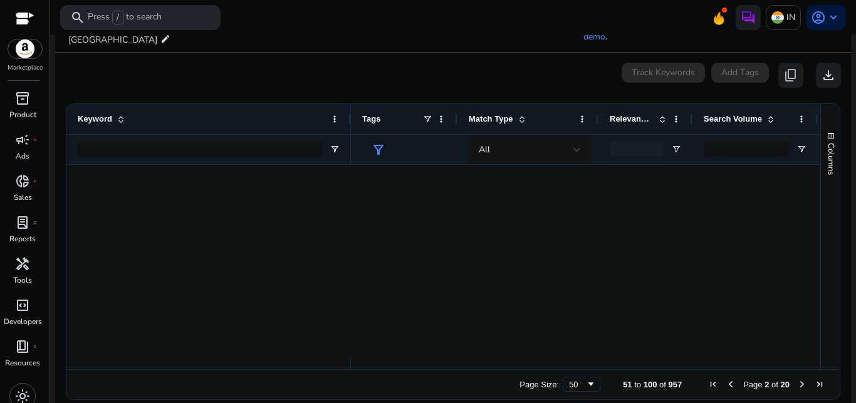
scroll to position [0, 0]
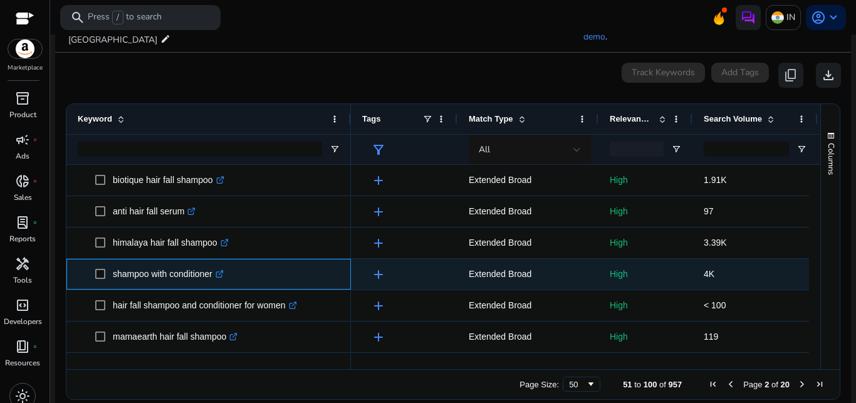
drag, startPoint x: 113, startPoint y: 259, endPoint x: 214, endPoint y: 266, distance: 101.1
click at [214, 266] on p "shampoo with conditioner .st0{fill:#2c8af8}" at bounding box center [168, 274] width 111 height 26
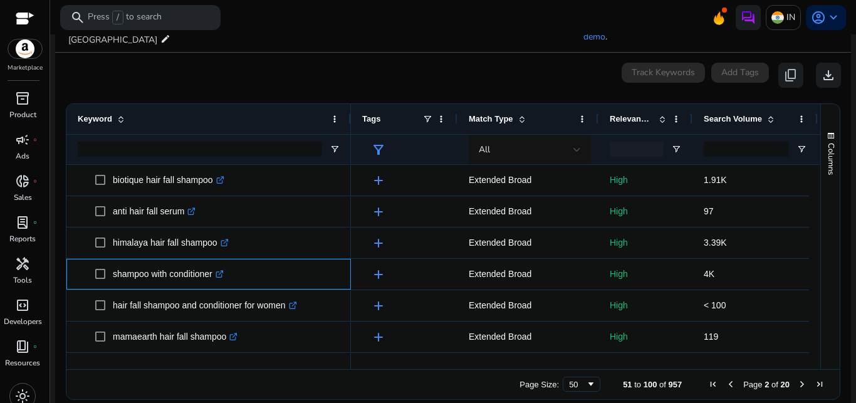
copy p "shampoo with conditioner"
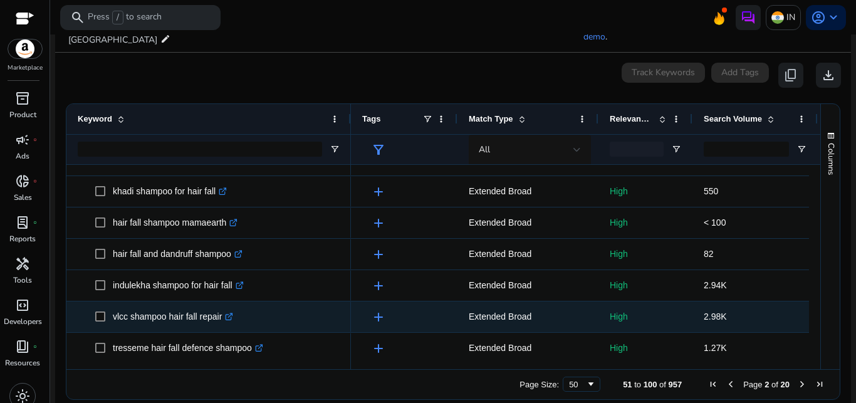
scroll to position [1023, 0]
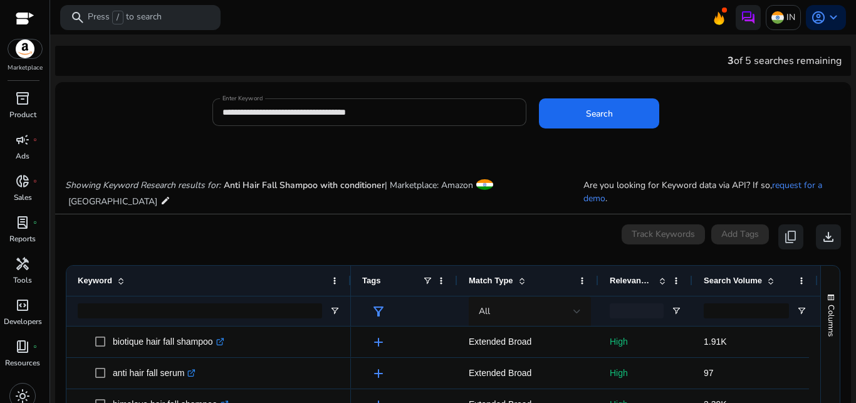
click at [407, 116] on input "**********" at bounding box center [369, 112] width 295 height 14
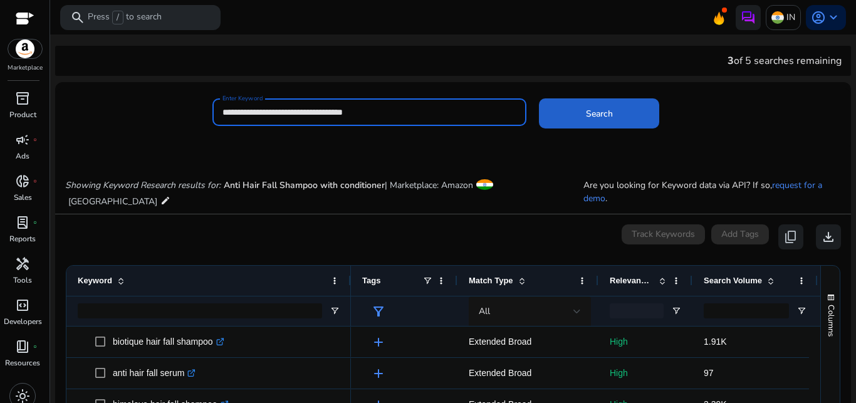
type input "**********"
click at [595, 110] on span "Search" at bounding box center [599, 113] width 27 height 13
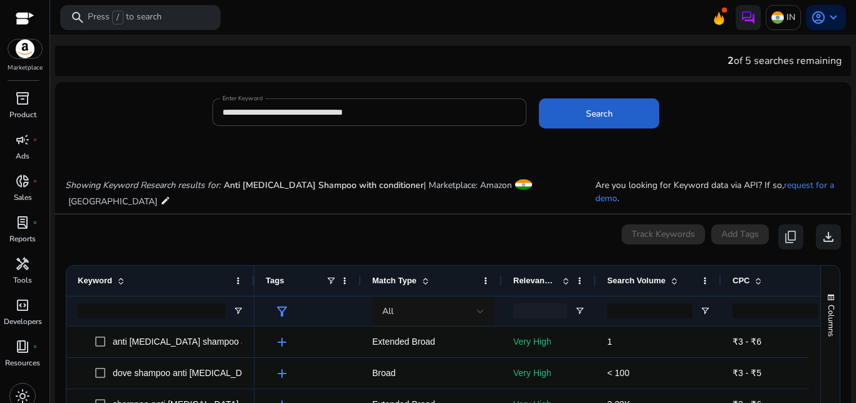
scroll to position [149, 0]
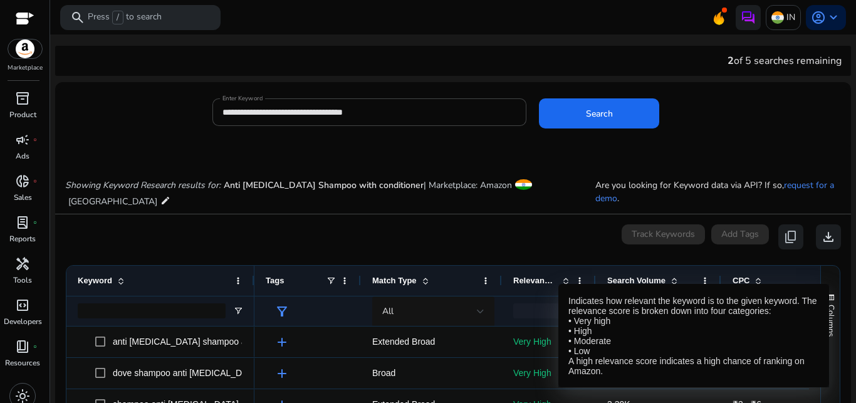
scroll to position [149, 0]
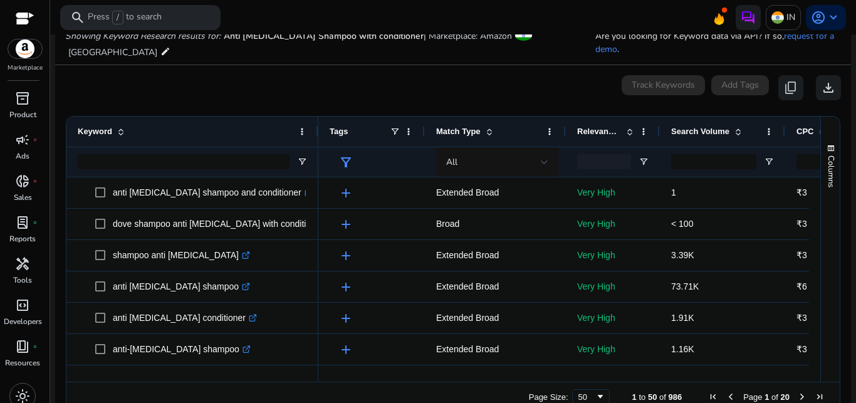
drag, startPoint x: 252, startPoint y: 124, endPoint x: 316, endPoint y: 125, distance: 63.9
click at [316, 125] on div at bounding box center [317, 132] width 5 height 30
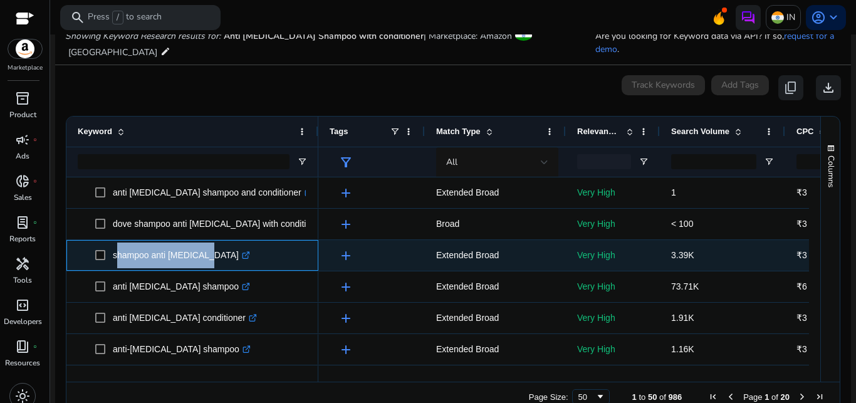
drag, startPoint x: 113, startPoint y: 239, endPoint x: 200, endPoint y: 249, distance: 87.7
click at [200, 249] on p "shampoo anti [MEDICAL_DATA] .st0{fill:#2c8af8}" at bounding box center [181, 256] width 137 height 26
copy p "shampoo anti [MEDICAL_DATA]"
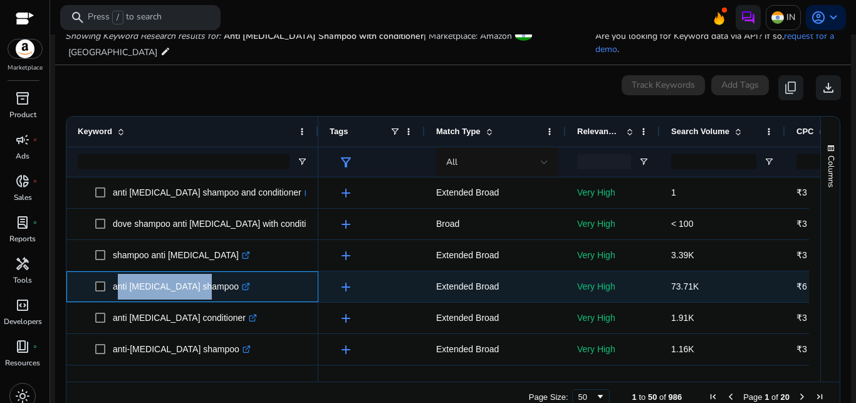
drag, startPoint x: 113, startPoint y: 269, endPoint x: 200, endPoint y: 284, distance: 87.7
click at [200, 284] on p "anti [MEDICAL_DATA] shampoo .st0{fill:#2c8af8}" at bounding box center [181, 287] width 137 height 26
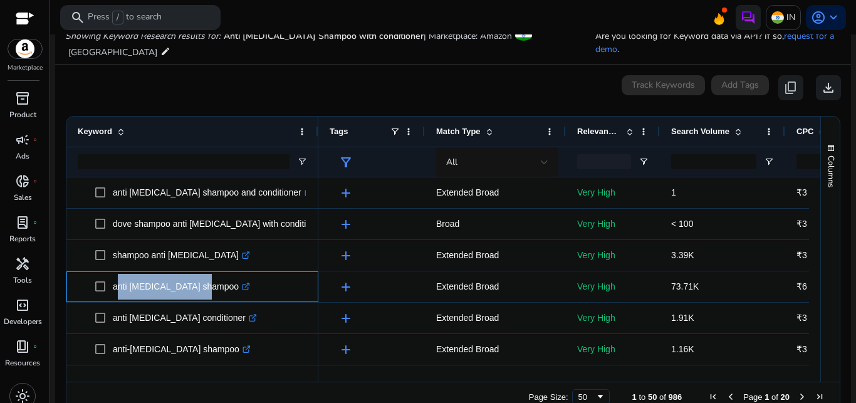
copy p "anti dandruff shampoo"
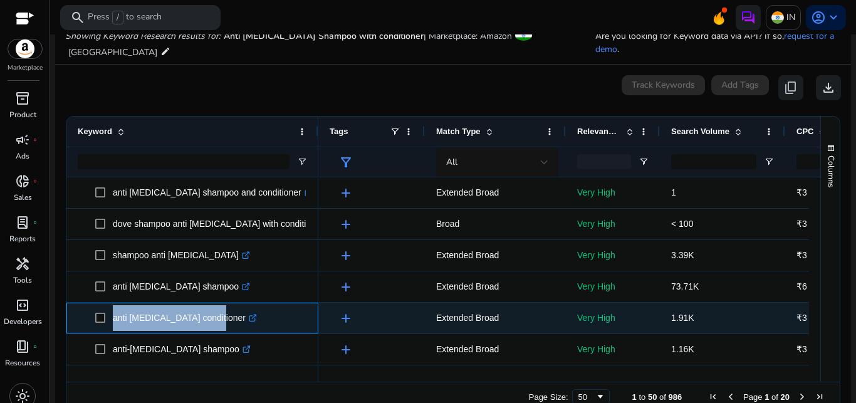
drag, startPoint x: 112, startPoint y: 306, endPoint x: 209, endPoint y: 315, distance: 97.0
click at [209, 315] on span "anti dandruff conditioner .st0{fill:#2c8af8}" at bounding box center [201, 318] width 212 height 26
copy span "anti [MEDICAL_DATA] conditioner"
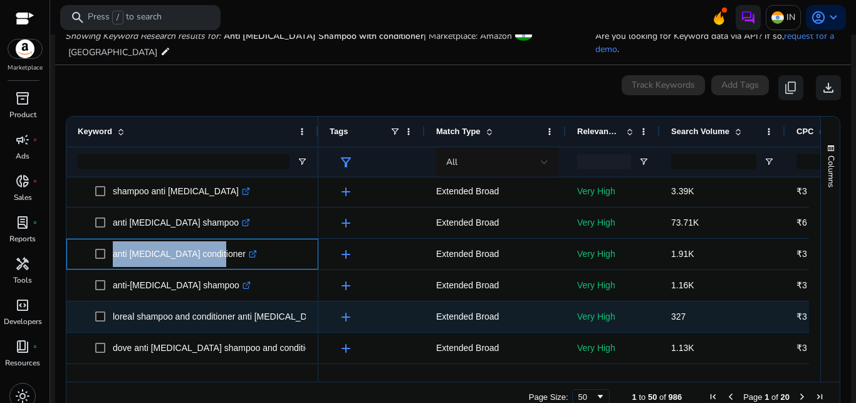
scroll to position [64, 0]
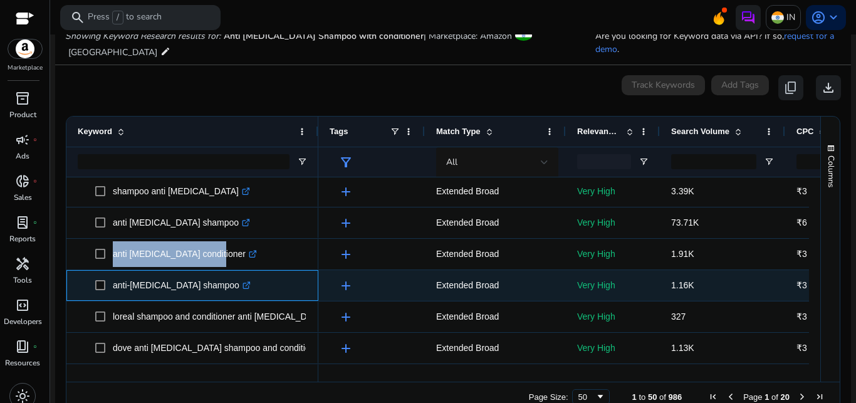
drag, startPoint x: 110, startPoint y: 273, endPoint x: 134, endPoint y: 276, distance: 24.6
click at [134, 276] on span "anti-[MEDICAL_DATA] shampoo .st0{fill:#2c8af8}" at bounding box center [201, 286] width 212 height 26
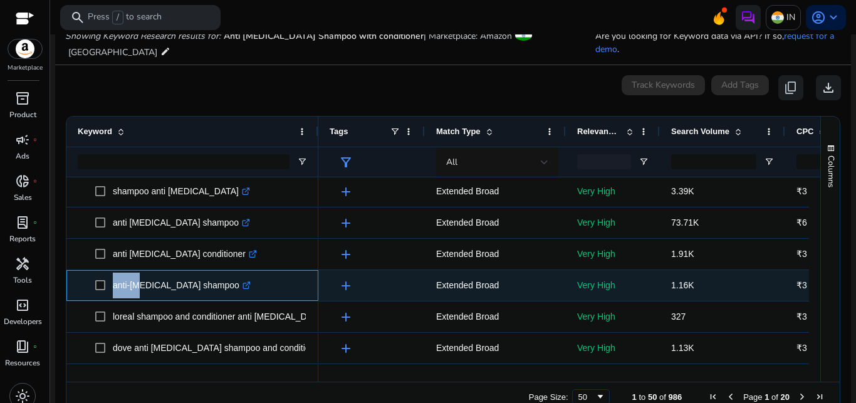
click at [142, 278] on p "anti-[MEDICAL_DATA] shampoo .st0{fill:#2c8af8}" at bounding box center [182, 286] width 138 height 26
drag, startPoint x: 111, startPoint y: 274, endPoint x: 200, endPoint y: 279, distance: 89.1
click at [200, 279] on span "anti-[MEDICAL_DATA] shampoo .st0{fill:#2c8af8}" at bounding box center [201, 286] width 212 height 26
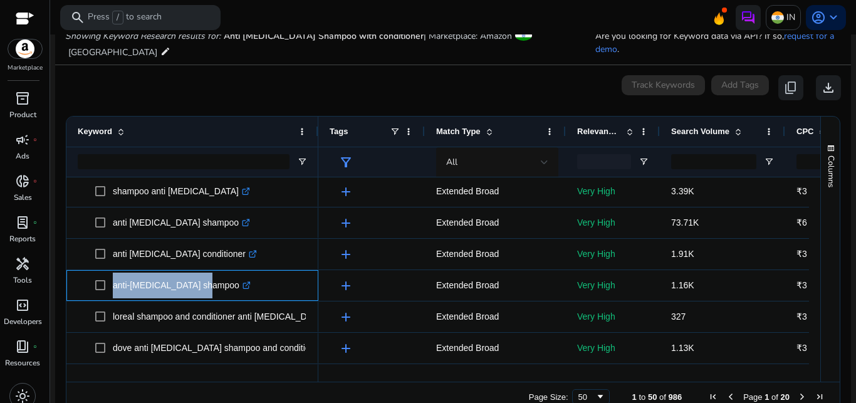
copy span "anti-[MEDICAL_DATA] shampoo"
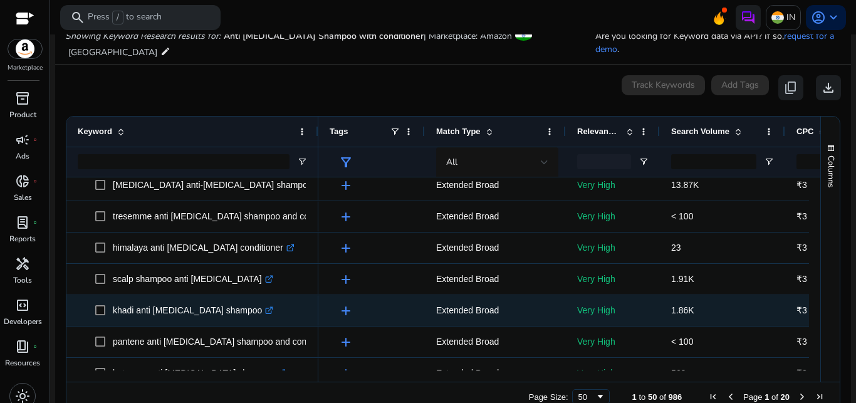
scroll to position [383, 0]
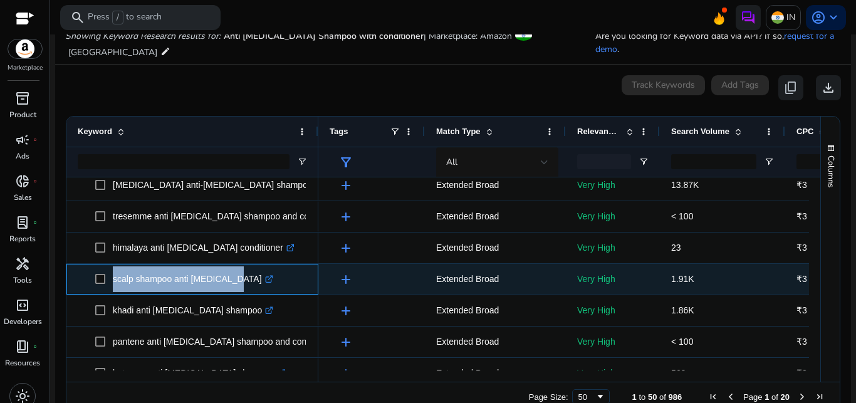
drag, startPoint x: 112, startPoint y: 266, endPoint x: 224, endPoint y: 276, distance: 112.0
click at [224, 276] on span "scalp shampoo anti dandruff .st0{fill:#2c8af8}" at bounding box center [201, 279] width 212 height 26
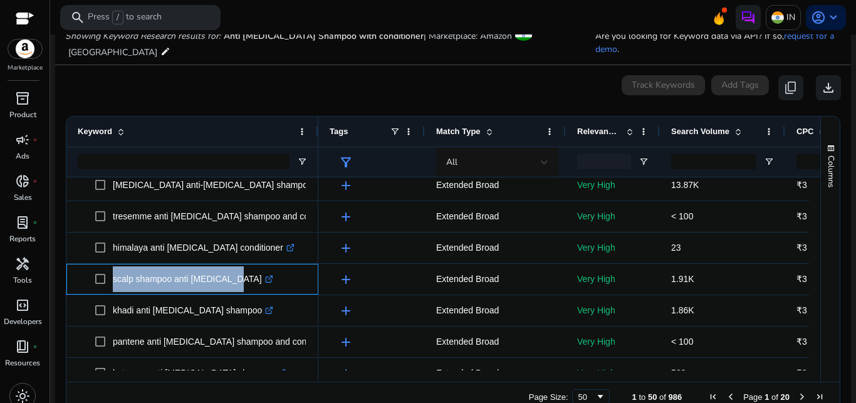
copy span "scalp shampoo anti [MEDICAL_DATA]"
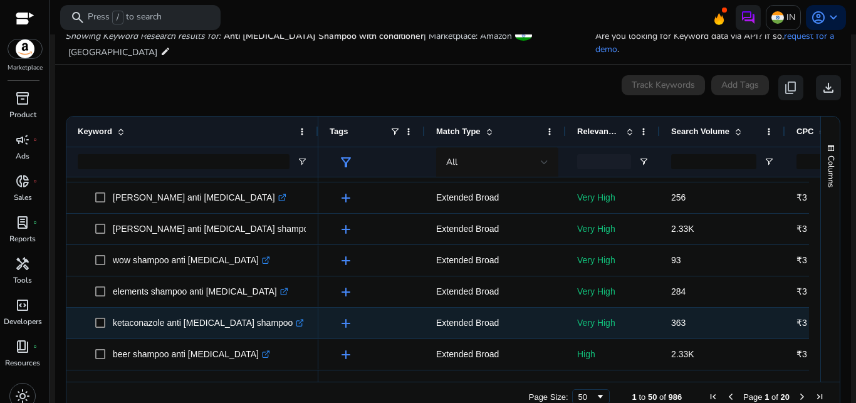
scroll to position [162, 0]
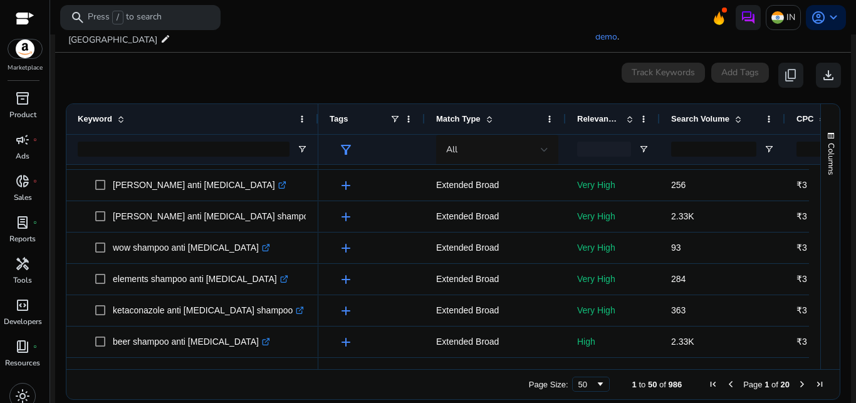
click at [797, 379] on span "Next Page" at bounding box center [802, 384] width 10 height 10
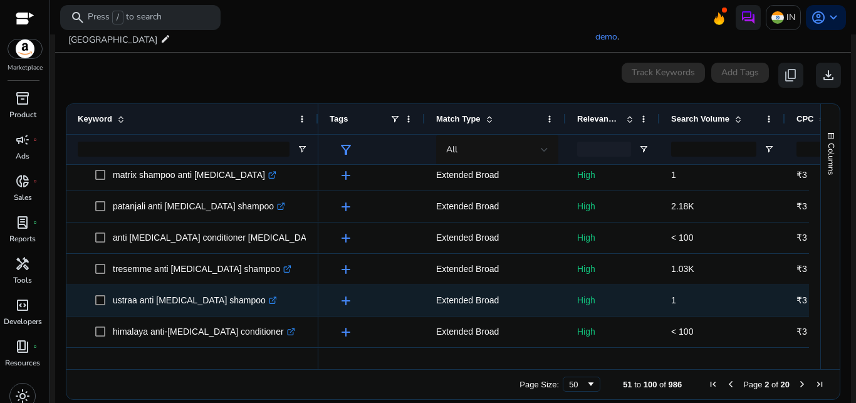
scroll to position [0, 0]
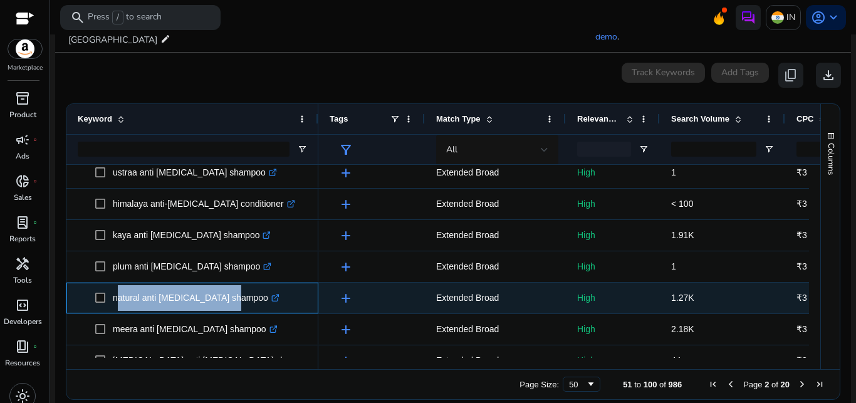
drag, startPoint x: 113, startPoint y: 286, endPoint x: 228, endPoint y: 293, distance: 114.9
click at [228, 293] on p "natural anti dandruff shampoo .st0{fill:#2c8af8}" at bounding box center [196, 298] width 167 height 26
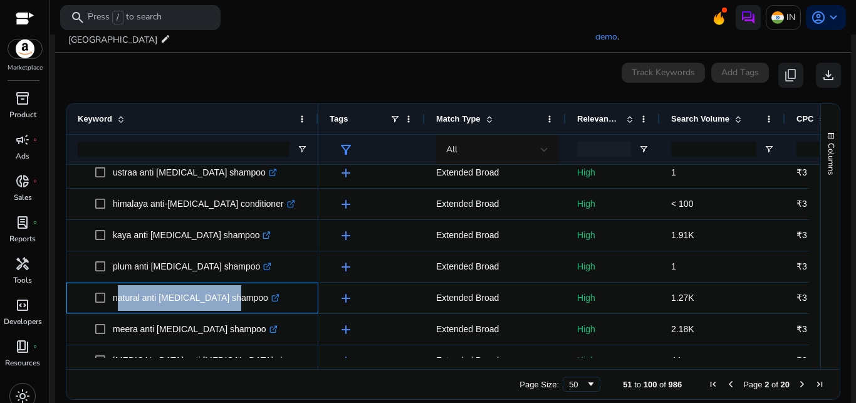
copy p "natural anti dandruff shampoo"
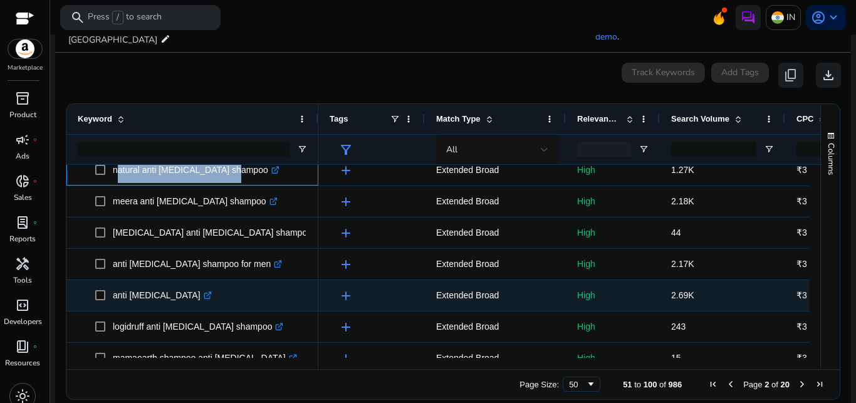
scroll to position [511, 0]
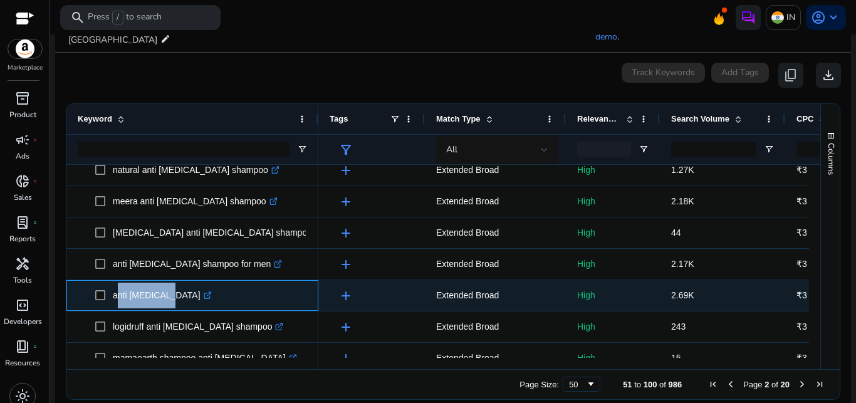
drag, startPoint x: 113, startPoint y: 282, endPoint x: 162, endPoint y: 290, distance: 48.9
click at [162, 290] on p "anti dandruff .st0{fill:#2c8af8}" at bounding box center [162, 296] width 99 height 26
copy p "anti dandruff"
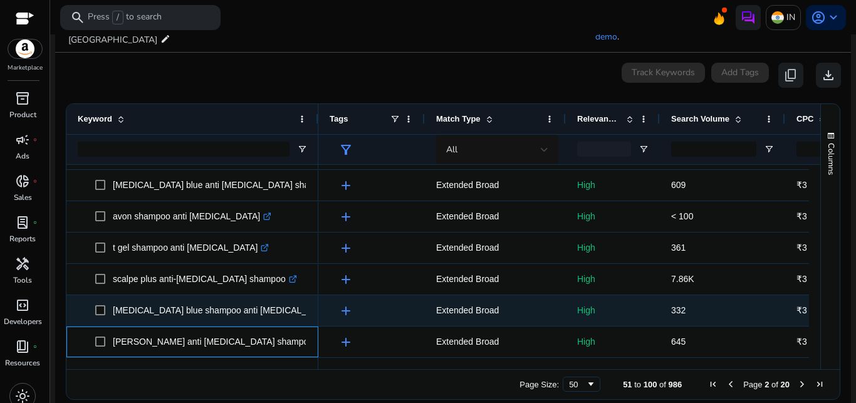
scroll to position [1248, 0]
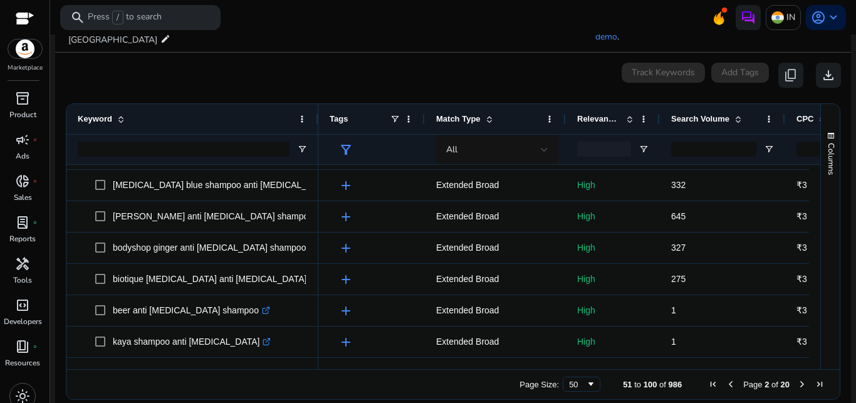
click at [797, 379] on span "Next Page" at bounding box center [802, 384] width 10 height 10
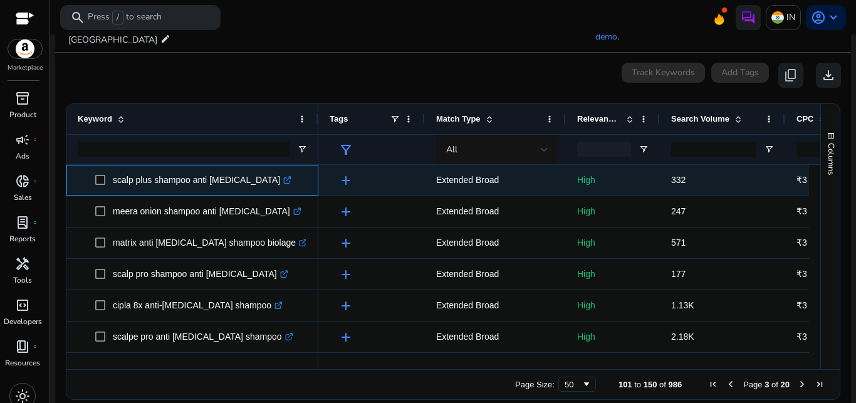
click at [197, 170] on p "scalp plus shampoo anti dandruff .st0{fill:#2c8af8}" at bounding box center [202, 180] width 179 height 26
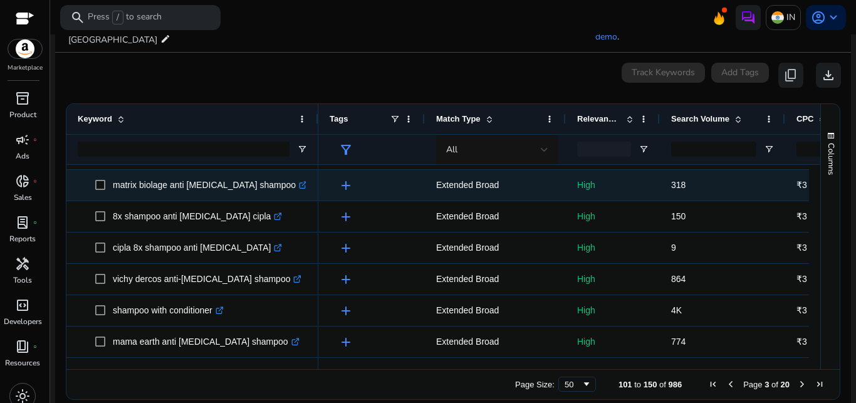
scroll to position [214, 0]
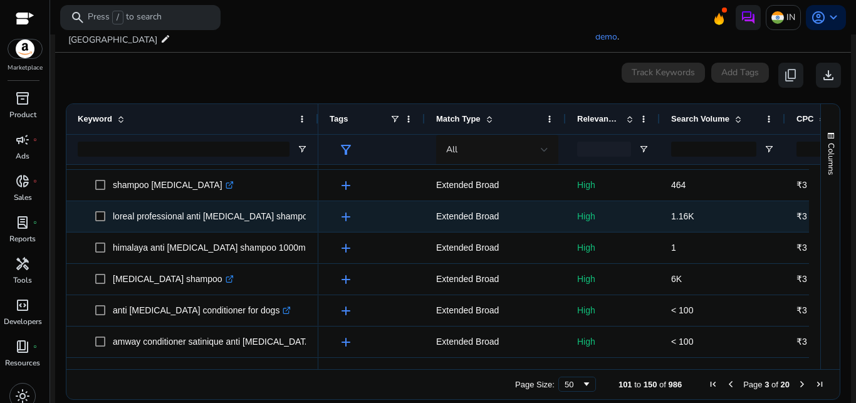
scroll to position [653, 0]
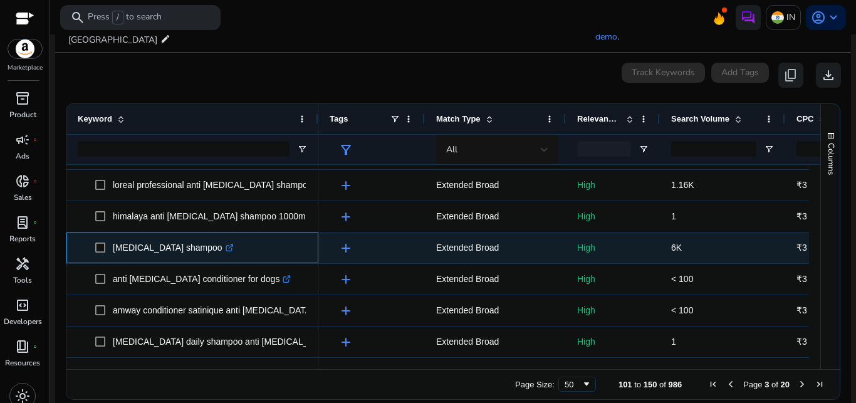
click at [175, 239] on p "dandruff shampoo .st0{fill:#2c8af8}" at bounding box center [173, 248] width 121 height 26
click at [269, 236] on span "dandruff shampoo .st0{fill:#2c8af8}" at bounding box center [201, 248] width 212 height 26
drag, startPoint x: 112, startPoint y: 234, endPoint x: 184, endPoint y: 244, distance: 72.8
click at [184, 244] on span "dandruff shampoo .st0{fill:#2c8af8}" at bounding box center [201, 248] width 212 height 26
copy span "dandruff shampoo"
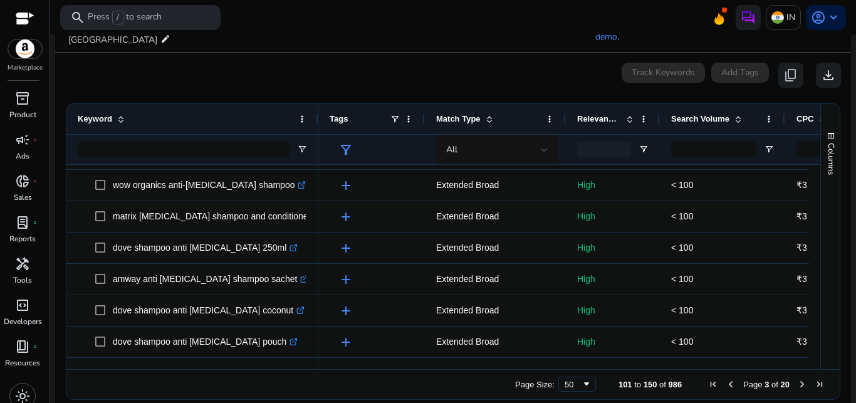
scroll to position [1374, 0]
click at [797, 379] on span "Next Page" at bounding box center [802, 384] width 10 height 10
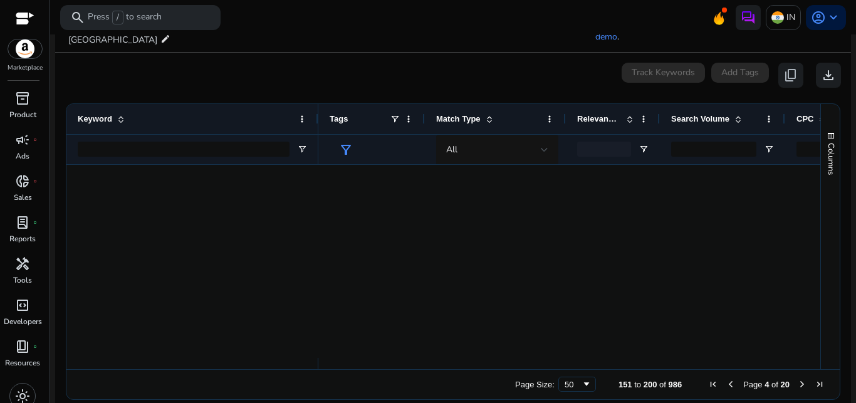
scroll to position [0, 0]
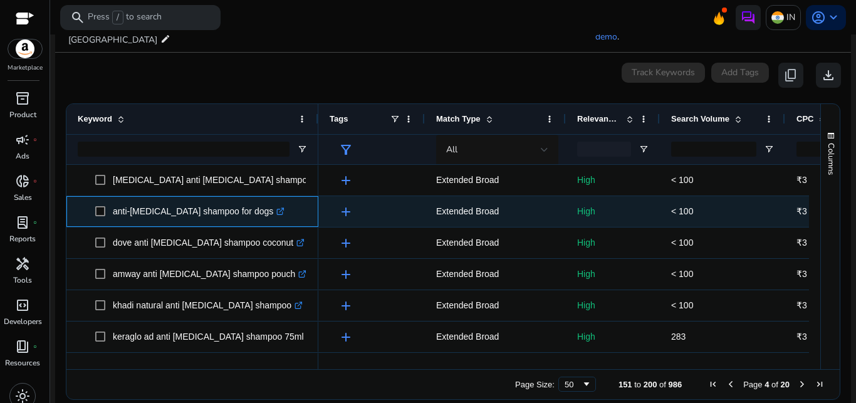
click at [218, 201] on p "anti-dandruff shampoo for dogs .st0{fill:#2c8af8}" at bounding box center [199, 212] width 172 height 26
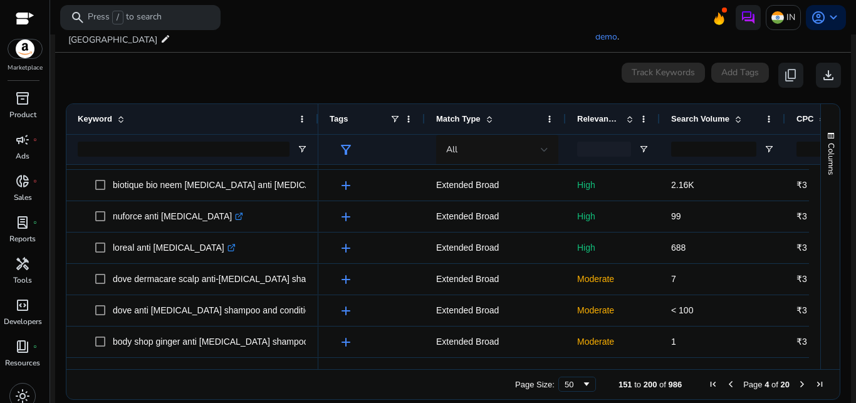
click at [797, 379] on span "Next Page" at bounding box center [802, 384] width 10 height 10
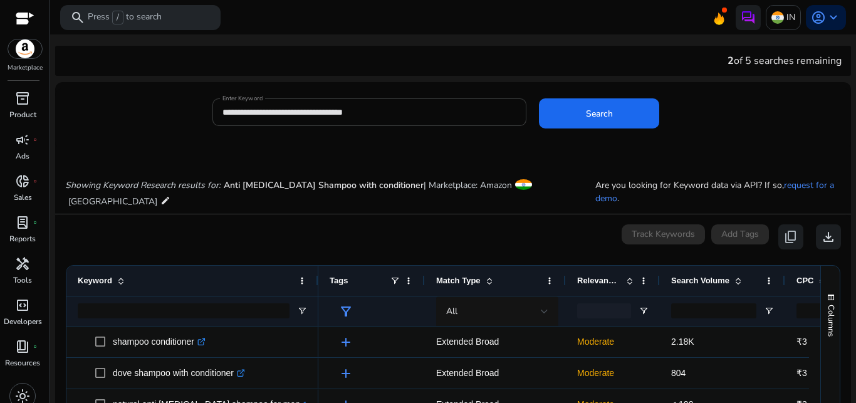
click at [273, 108] on input "**********" at bounding box center [369, 112] width 295 height 14
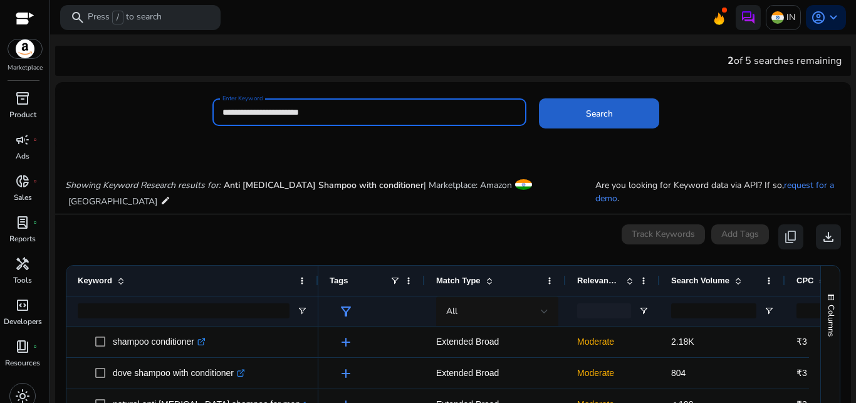
type input "**********"
click at [597, 108] on span "Search" at bounding box center [599, 113] width 27 height 13
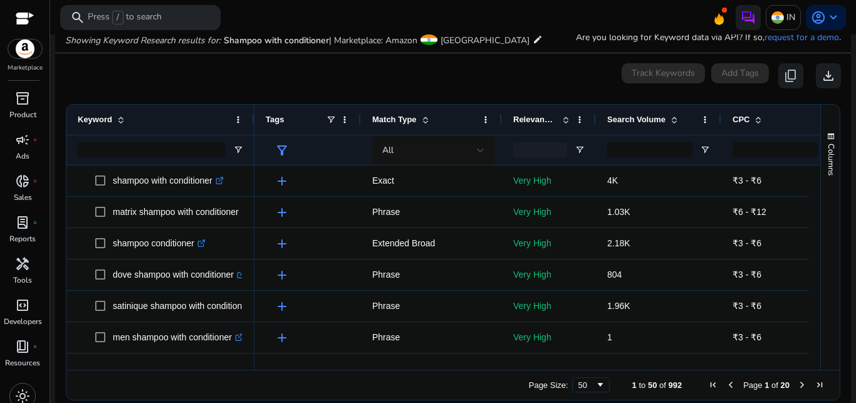
scroll to position [149, 0]
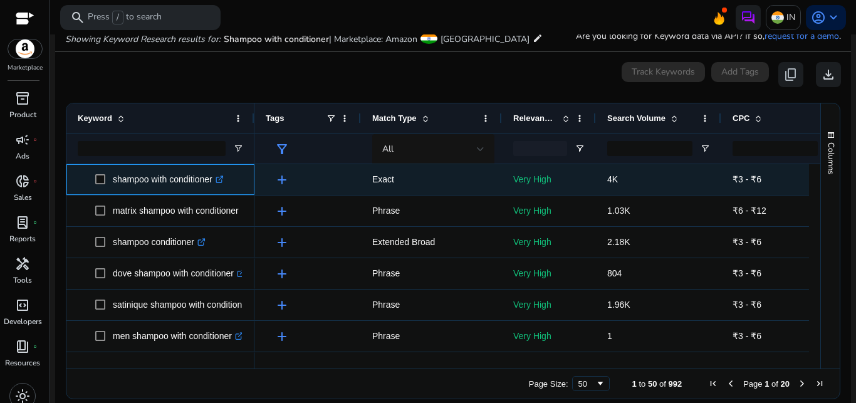
drag, startPoint x: 112, startPoint y: 179, endPoint x: 212, endPoint y: 185, distance: 100.5
click at [212, 185] on span "shampoo with conditioner .st0{fill:#2c8af8}" at bounding box center [169, 180] width 148 height 26
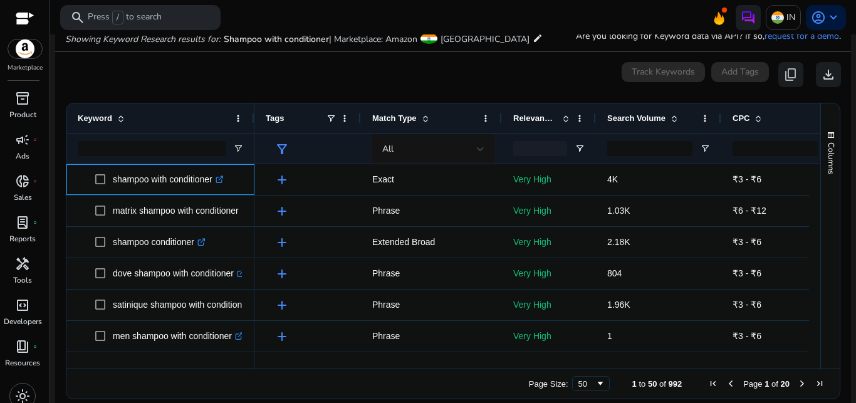
copy span "shampoo with conditioner"
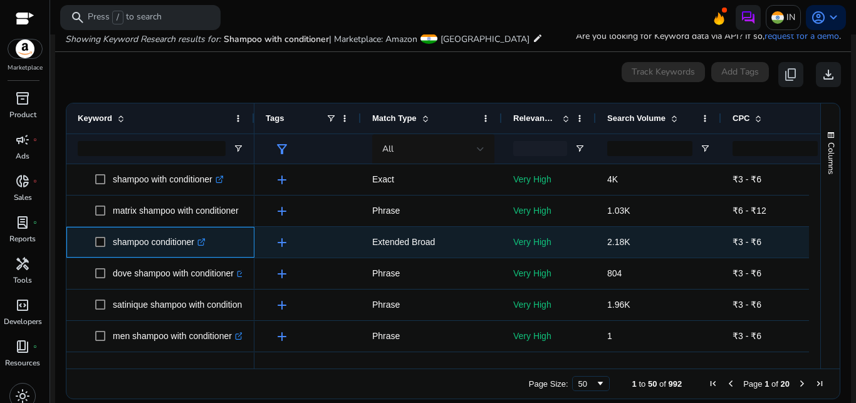
drag, startPoint x: 112, startPoint y: 244, endPoint x: 194, endPoint y: 243, distance: 82.7
click at [194, 243] on span "shampoo conditioner .st0{fill:#2c8af8}" at bounding box center [169, 242] width 148 height 26
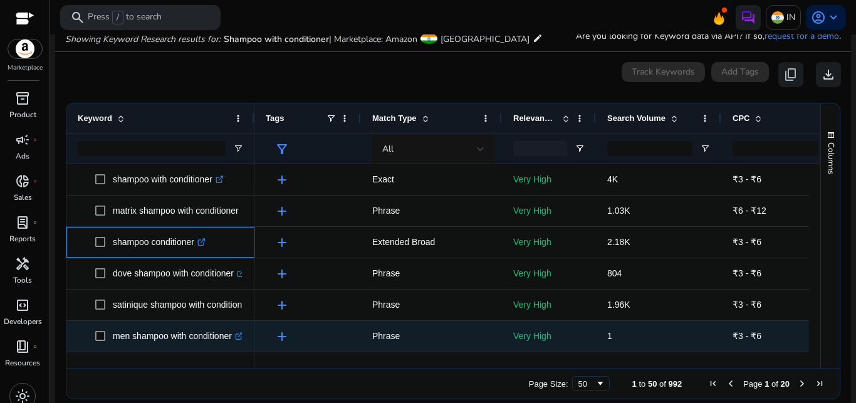
copy span "shampoo conditioner"
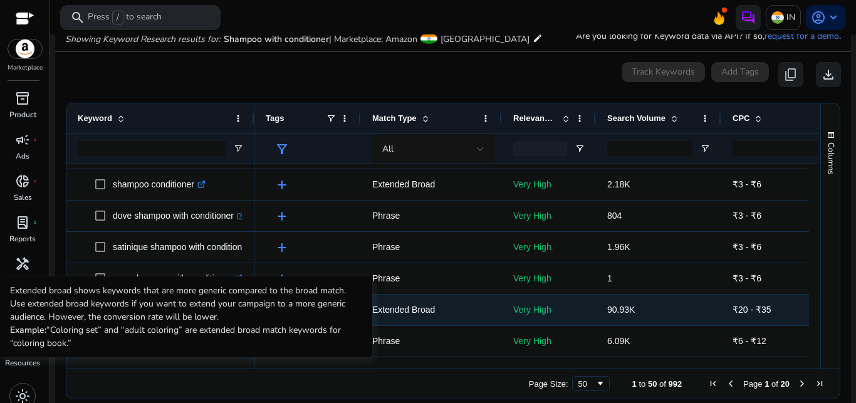
scroll to position [58, 0]
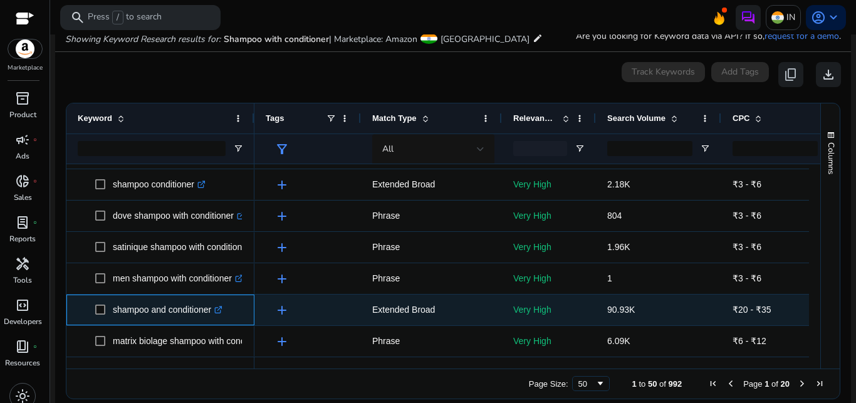
drag, startPoint x: 113, startPoint y: 310, endPoint x: 212, endPoint y: 316, distance: 98.6
click at [212, 316] on p "shampoo and conditioner .st0{fill:#2c8af8}" at bounding box center [168, 310] width 110 height 26
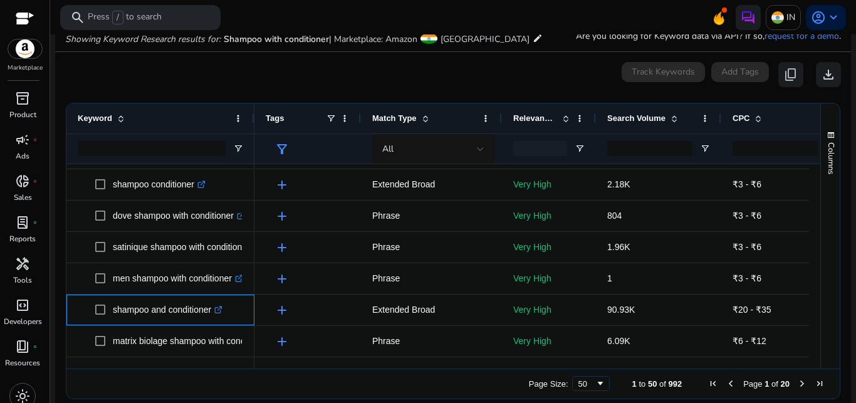
copy p "shampoo and conditioner"
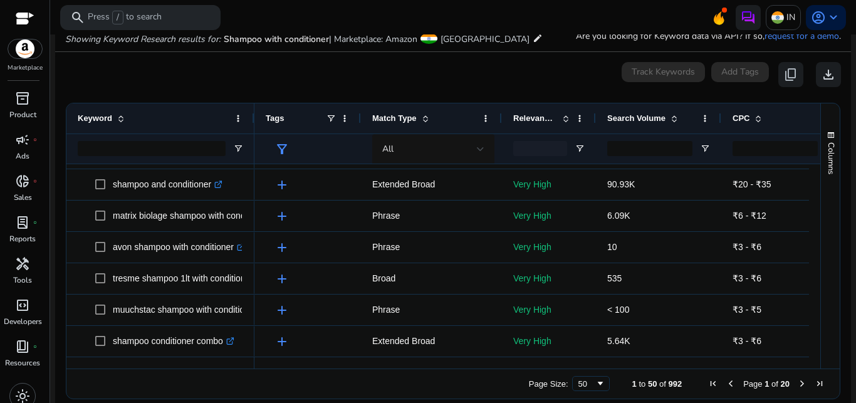
scroll to position [214, 0]
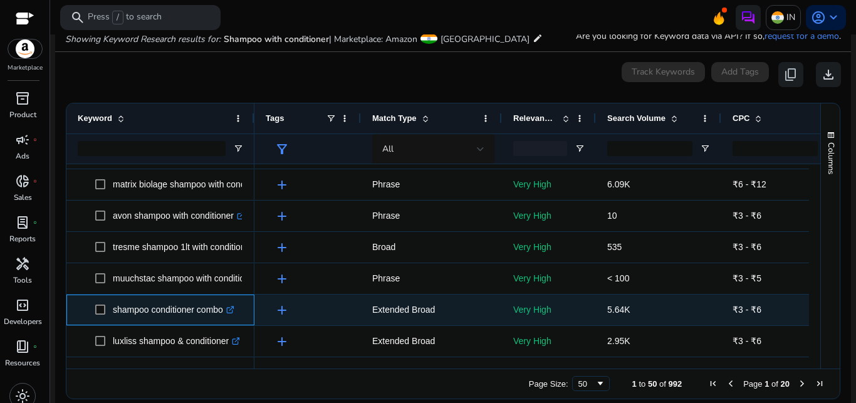
drag, startPoint x: 111, startPoint y: 310, endPoint x: 224, endPoint y: 315, distance: 113.5
click at [224, 315] on span "shampoo conditioner combo .st0{fill:#2c8af8}" at bounding box center [169, 310] width 148 height 26
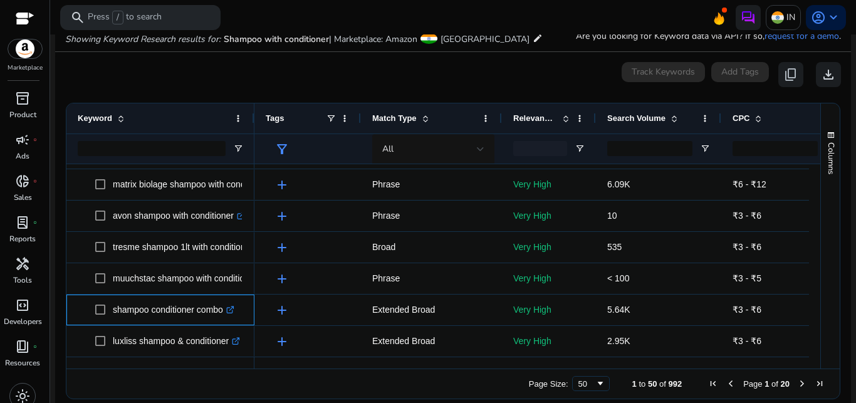
copy span "shampoo conditioner combo"
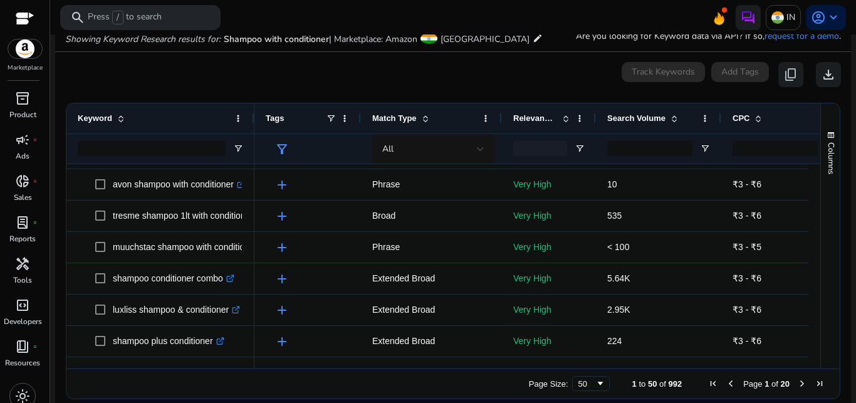
scroll to position [277, 0]
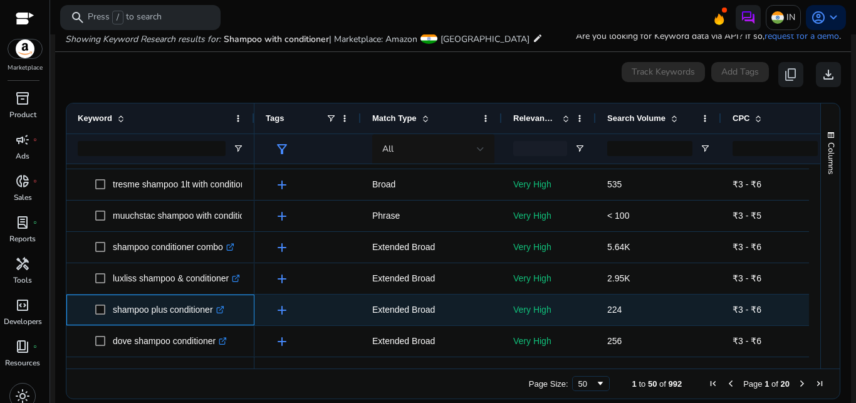
drag, startPoint x: 112, startPoint y: 309, endPoint x: 214, endPoint y: 315, distance: 102.9
click at [214, 315] on span "shampoo plus conditioner .st0{fill:#2c8af8}" at bounding box center [169, 310] width 148 height 26
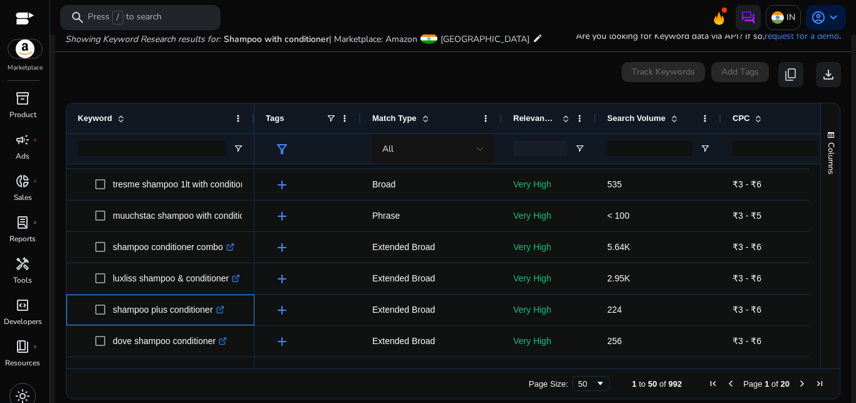
copy span "shampoo plus conditioner"
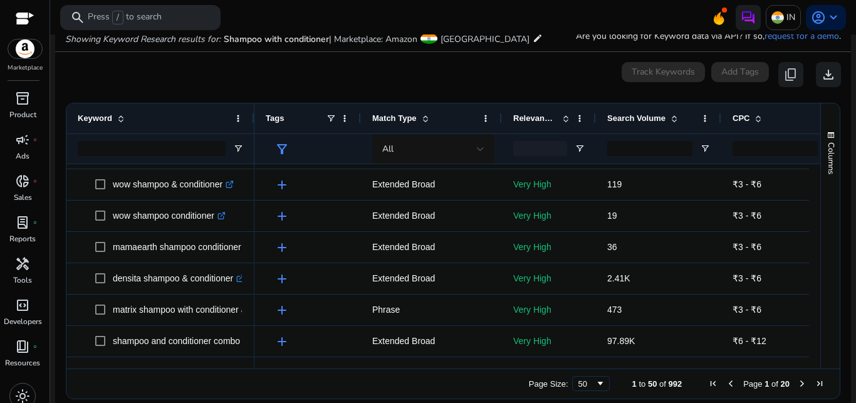
scroll to position [590, 0]
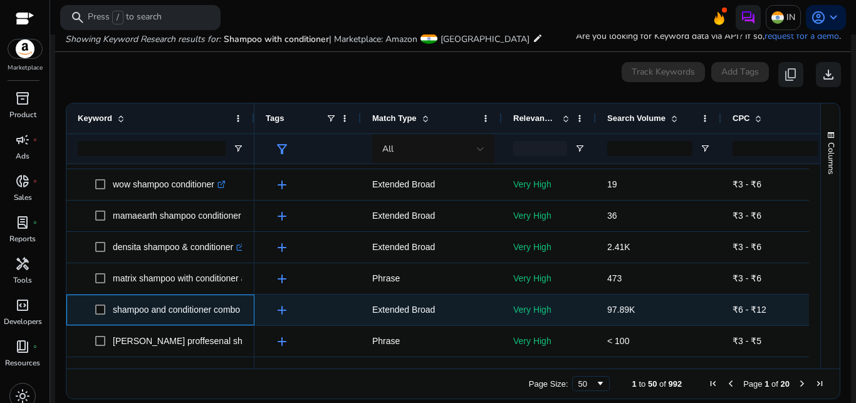
drag, startPoint x: 110, startPoint y: 311, endPoint x: 239, endPoint y: 314, distance: 128.5
click at [239, 314] on span "shampoo and conditioner combo .st0{fill:#2c8af8}" at bounding box center [169, 310] width 148 height 26
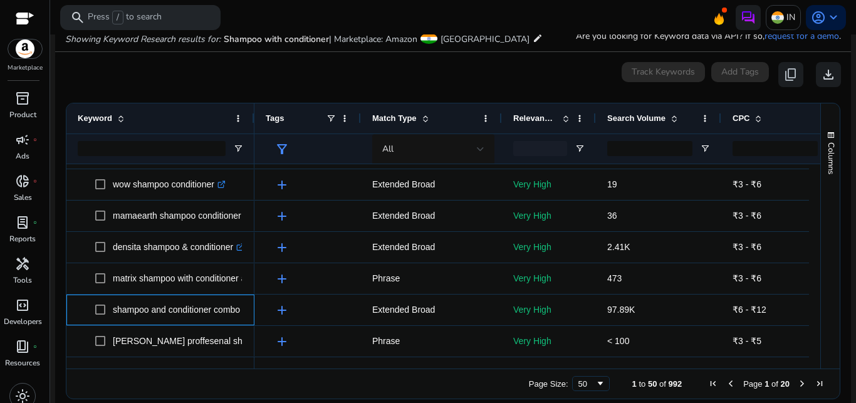
copy span "shampoo and conditioner combo"
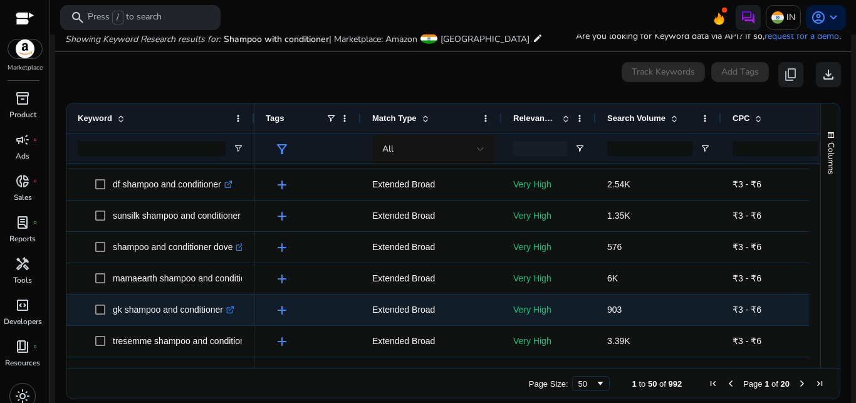
scroll to position [1342, 0]
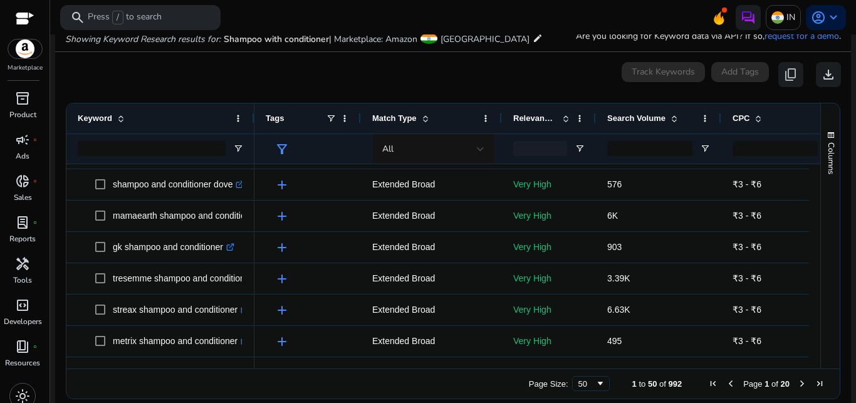
click at [797, 382] on span "Next Page" at bounding box center [802, 383] width 10 height 10
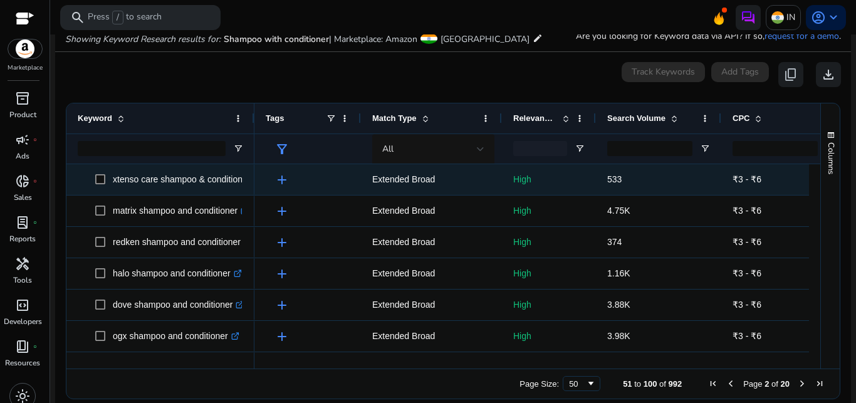
click at [106, 182] on span at bounding box center [104, 180] width 18 height 26
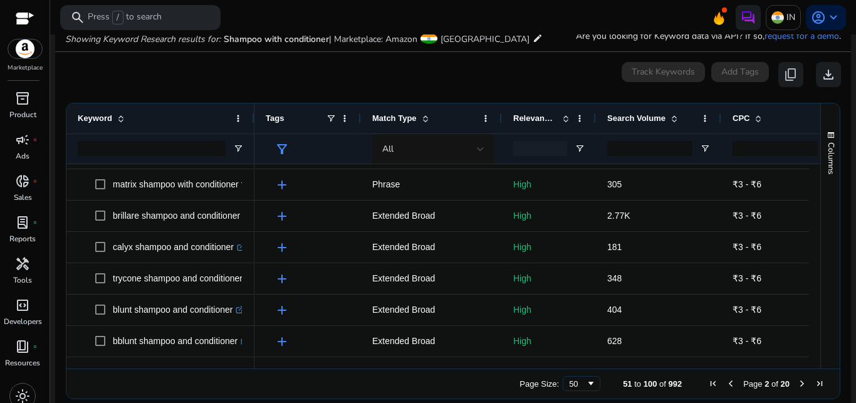
click at [797, 380] on span "Next Page" at bounding box center [802, 383] width 10 height 10
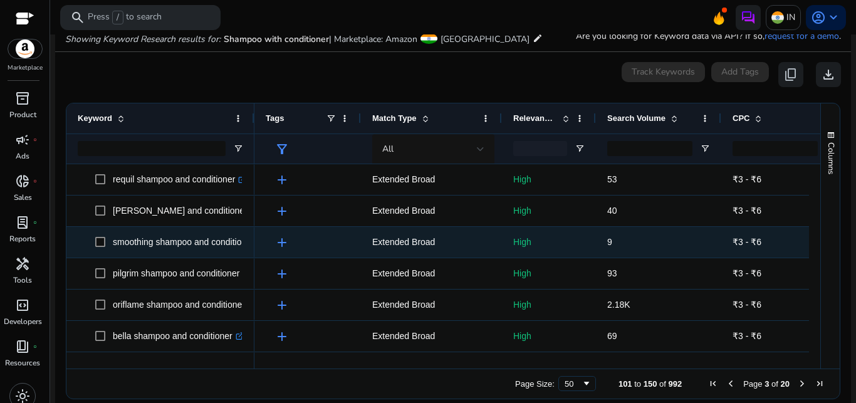
click at [185, 248] on p "smoothing shampoo and conditioner .st0{fill:#2c8af8}" at bounding box center [189, 242] width 153 height 26
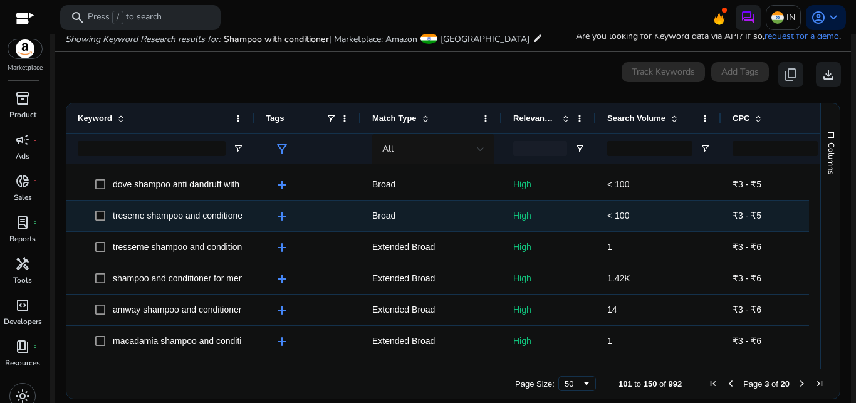
scroll to position [371, 0]
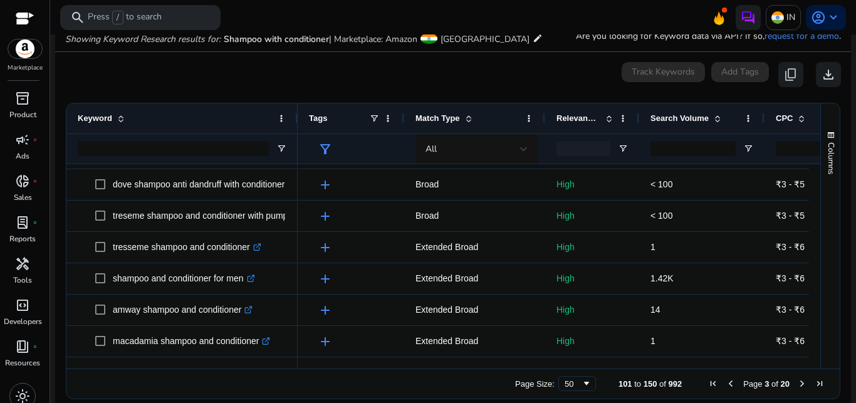
drag, startPoint x: 253, startPoint y: 127, endPoint x: 296, endPoint y: 127, distance: 43.2
click at [296, 127] on div at bounding box center [297, 118] width 5 height 30
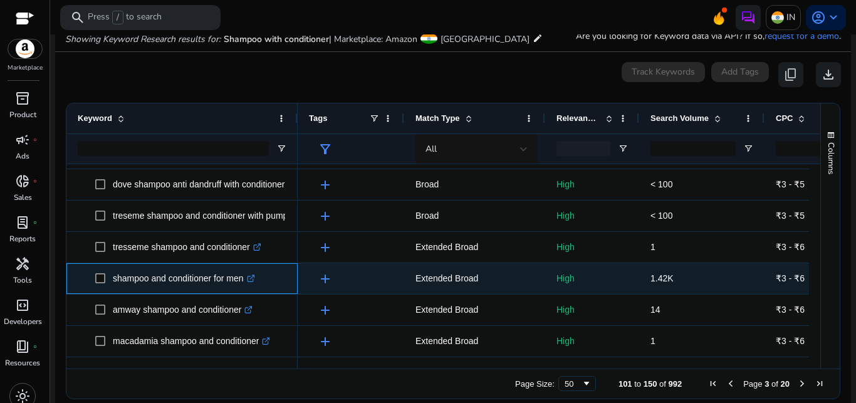
drag, startPoint x: 111, startPoint y: 278, endPoint x: 246, endPoint y: 288, distance: 135.7
click at [246, 288] on span "shampoo and conditioner for men .st0{fill:#2c8af8}" at bounding box center [190, 279] width 191 height 26
copy span
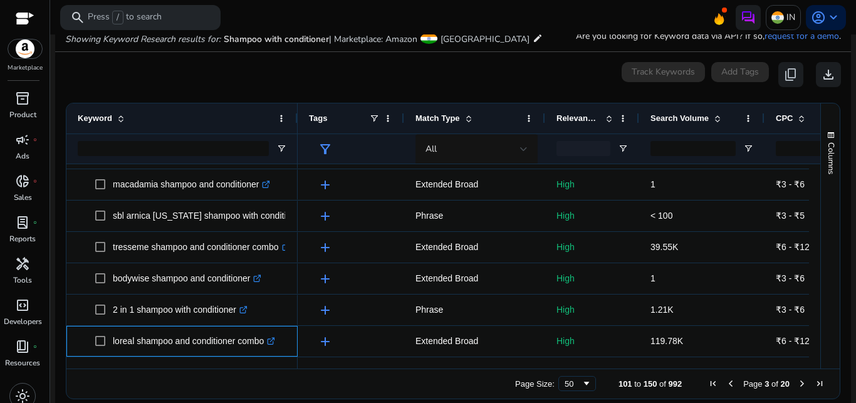
scroll to position [528, 0]
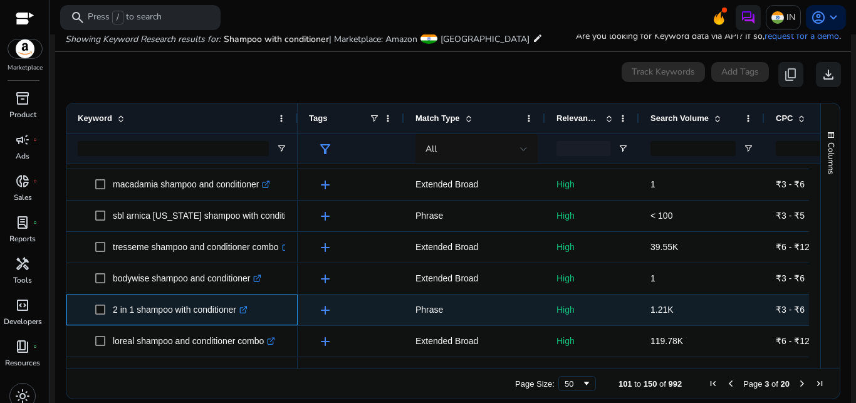
drag, startPoint x: 113, startPoint y: 310, endPoint x: 239, endPoint y: 311, distance: 126.0
click at [239, 311] on p "2 in 1 shampoo with conditioner .st0{fill:#2c8af8}" at bounding box center [180, 310] width 135 height 26
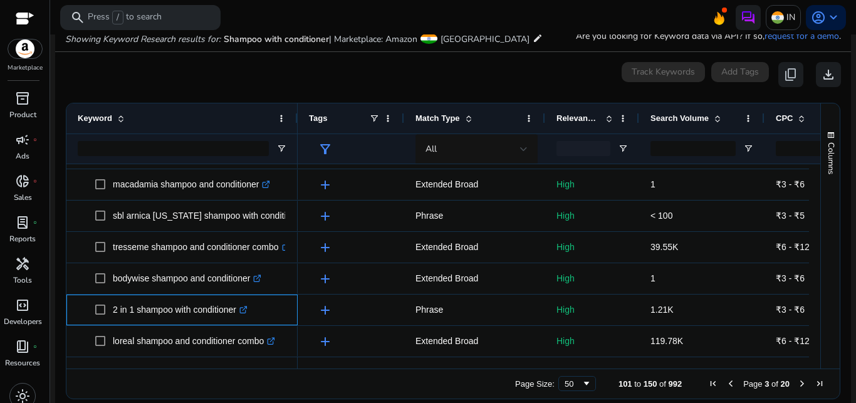
copy p "2 in 1 shampoo with conditioner"
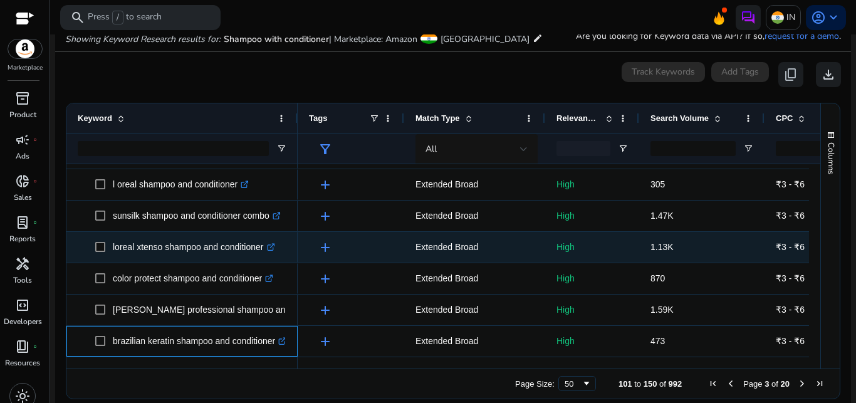
scroll to position [1374, 0]
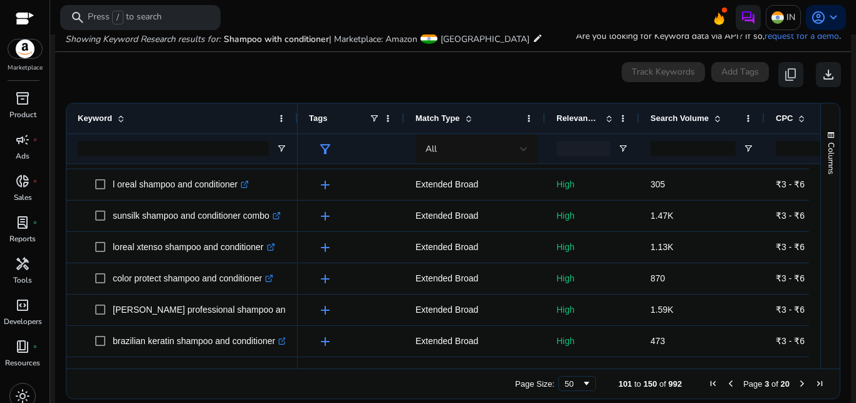
click at [797, 387] on span "Next Page" at bounding box center [802, 383] width 10 height 10
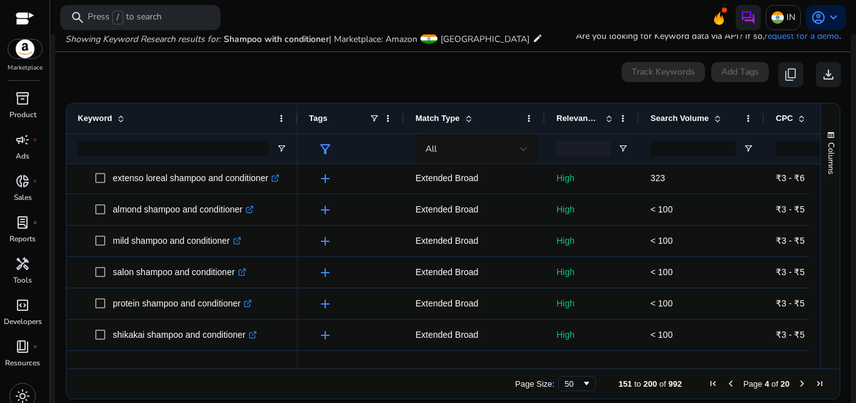
scroll to position [0, 0]
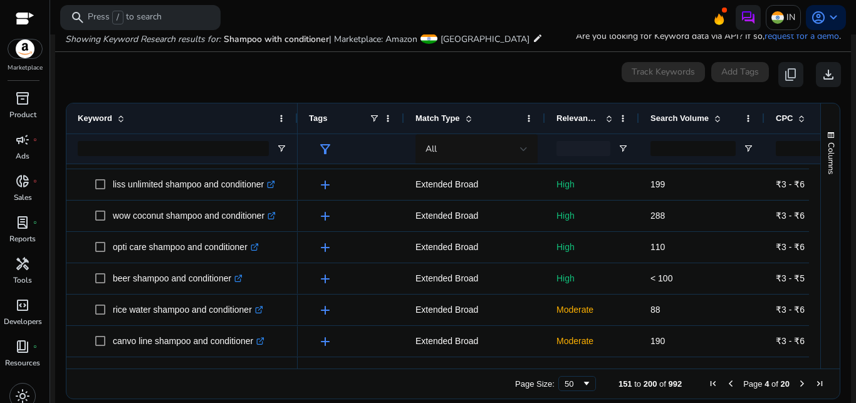
click at [797, 382] on span "Next Page" at bounding box center [802, 383] width 10 height 10
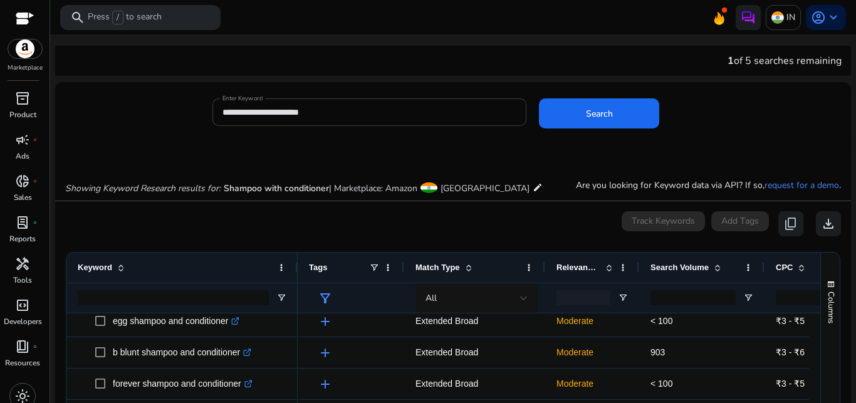
click at [340, 110] on input "**********" at bounding box center [369, 112] width 295 height 14
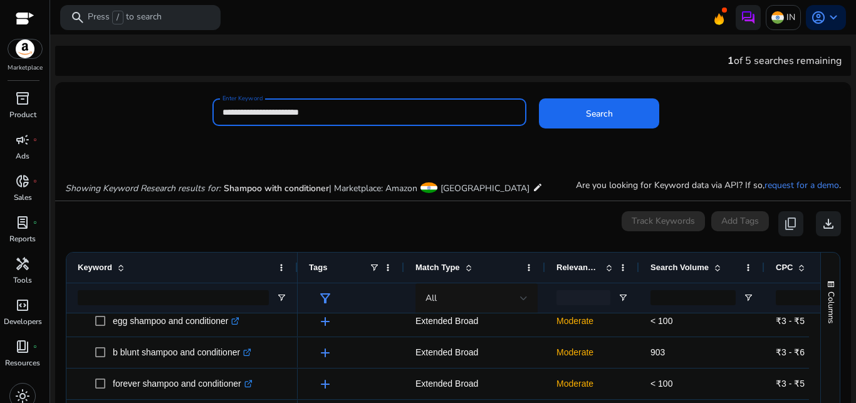
click at [346, 113] on input "**********" at bounding box center [369, 112] width 295 height 14
type input "*"
type input "**********"
click at [539, 98] on button "Search" at bounding box center [599, 113] width 120 height 30
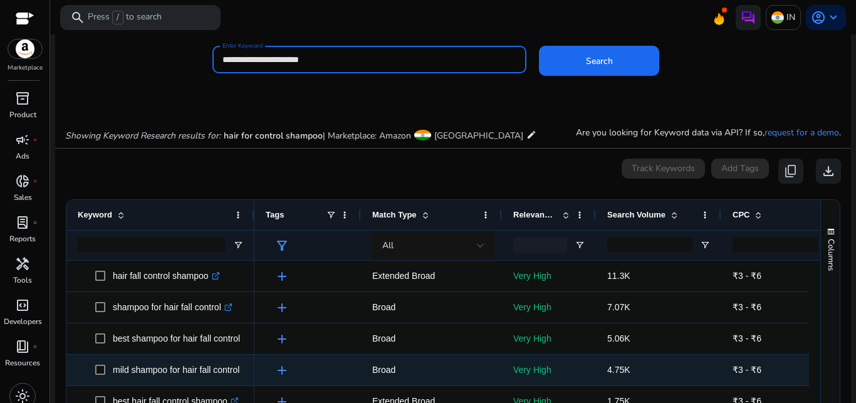
scroll to position [64, 0]
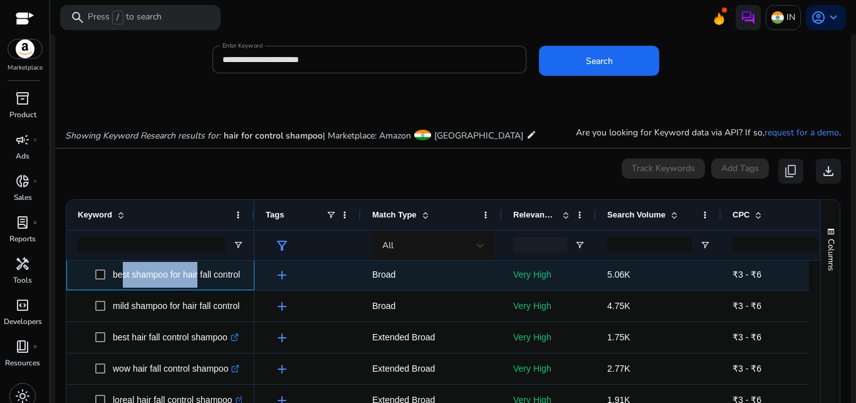
drag, startPoint x: 118, startPoint y: 276, endPoint x: 194, endPoint y: 286, distance: 77.0
click at [194, 286] on p "best shampoo for hair fall control .st0{fill:#2c8af8}" at bounding box center [182, 275] width 138 height 26
drag, startPoint x: 112, startPoint y: 275, endPoint x: 246, endPoint y: 272, distance: 134.1
click at [243, 272] on span "best shampoo for hair fall control .st0{fill:#2c8af8}" at bounding box center [160, 275] width 165 height 26
drag, startPoint x: 113, startPoint y: 275, endPoint x: 243, endPoint y: 279, distance: 130.4
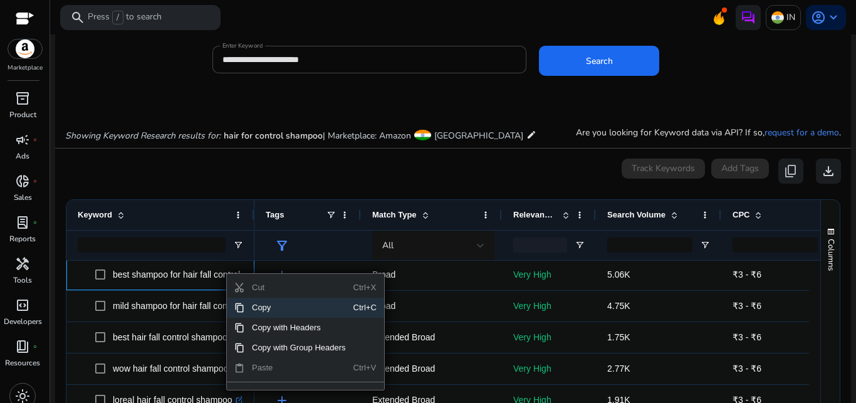
click at [267, 310] on span "Copy" at bounding box center [298, 308] width 109 height 20
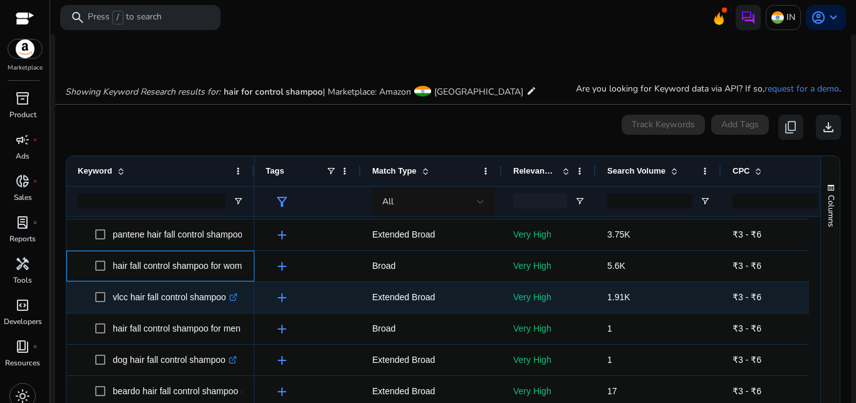
scroll to position [248, 0]
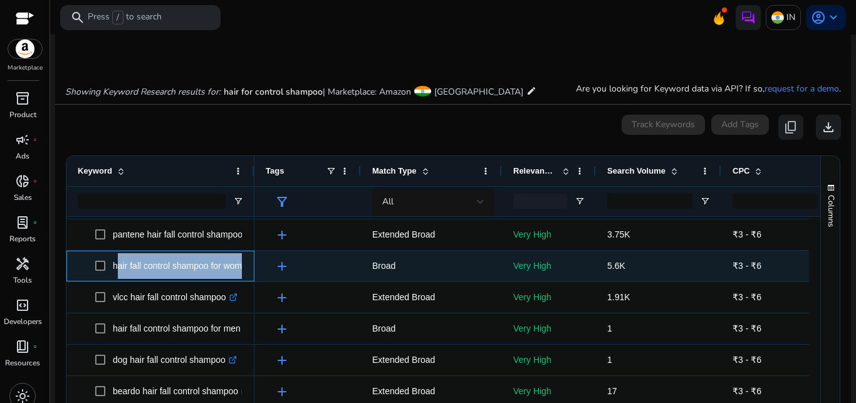
drag, startPoint x: 115, startPoint y: 266, endPoint x: 233, endPoint y: 267, distance: 117.8
click at [233, 267] on p "hair fall control shampoo for women .st0{fill:#2c8af8}" at bounding box center [188, 266] width 150 height 26
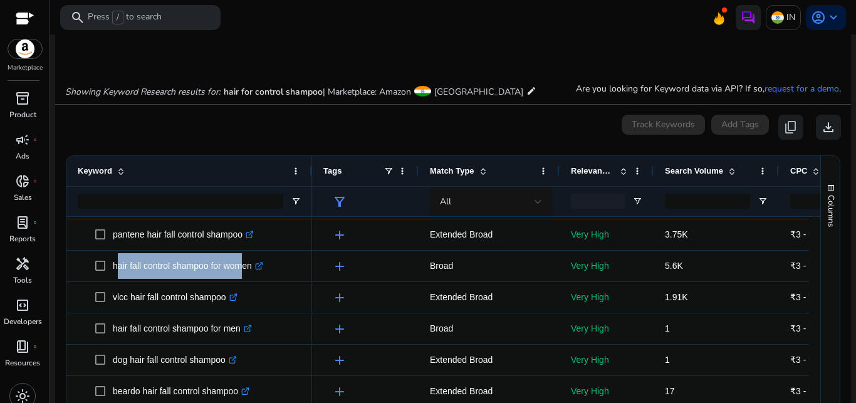
drag, startPoint x: 253, startPoint y: 164, endPoint x: 311, endPoint y: 173, distance: 58.4
click at [311, 173] on div at bounding box center [311, 171] width 5 height 30
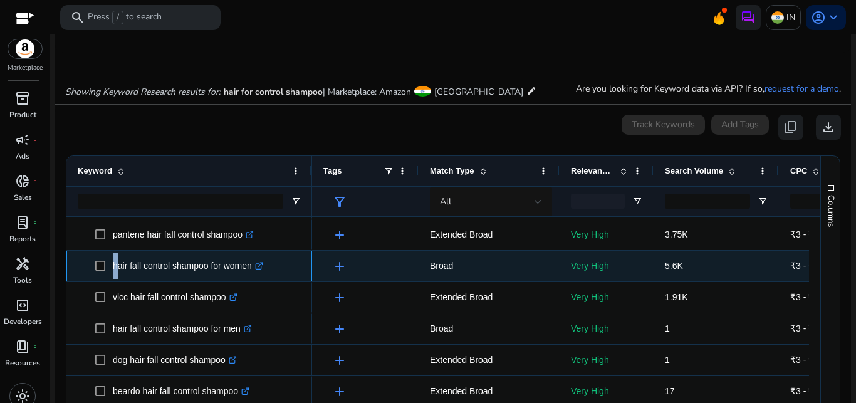
drag, startPoint x: 114, startPoint y: 264, endPoint x: 256, endPoint y: 268, distance: 142.3
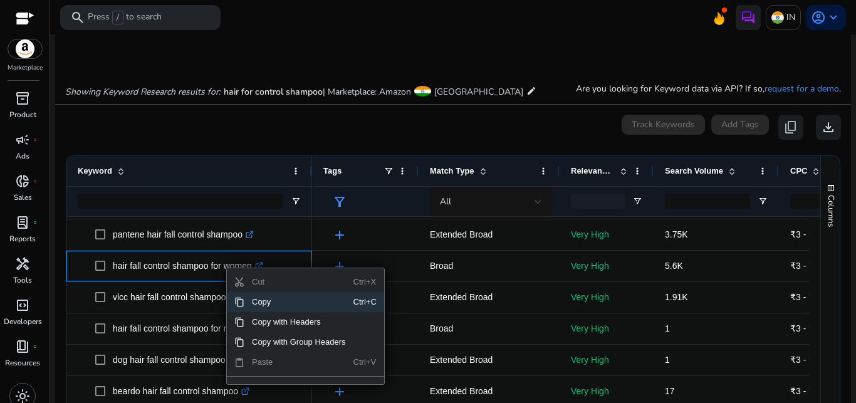
click at [261, 301] on span "Copy" at bounding box center [298, 302] width 109 height 20
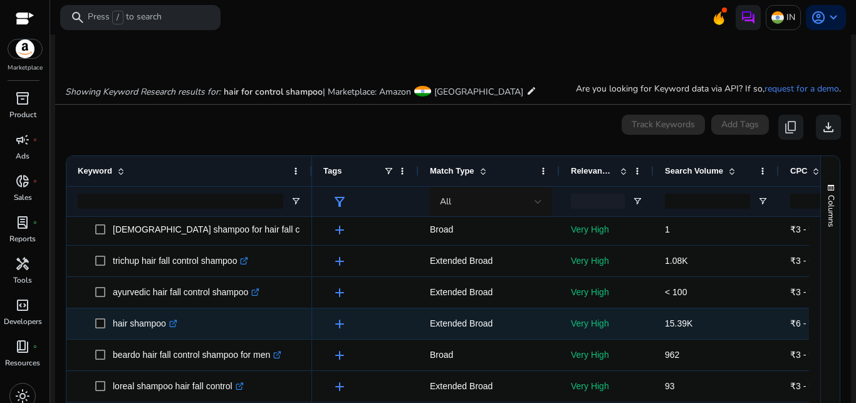
scroll to position [504, 0]
drag, startPoint x: 117, startPoint y: 325, endPoint x: 155, endPoint y: 328, distance: 38.9
click at [155, 328] on p "hair shampoo .st0{fill:#2c8af8}" at bounding box center [145, 324] width 65 height 26
drag, startPoint x: 113, startPoint y: 323, endPoint x: 167, endPoint y: 326, distance: 54.6
click at [167, 326] on p "hair shampoo .st0{fill:#2c8af8}" at bounding box center [145, 324] width 65 height 26
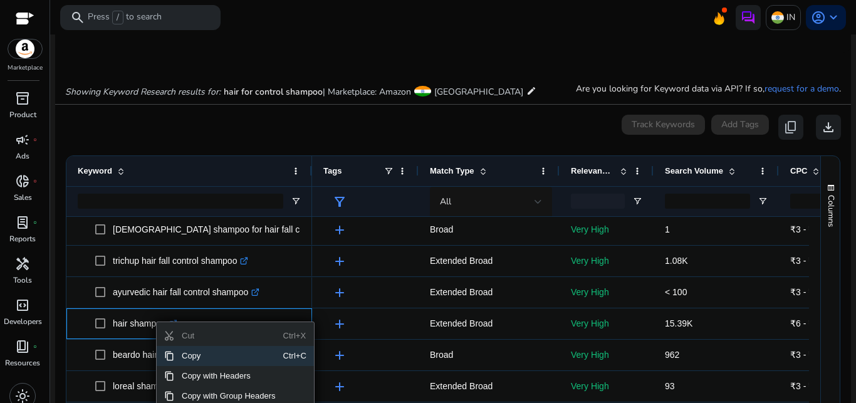
click at [206, 359] on span "Copy" at bounding box center [228, 356] width 109 height 20
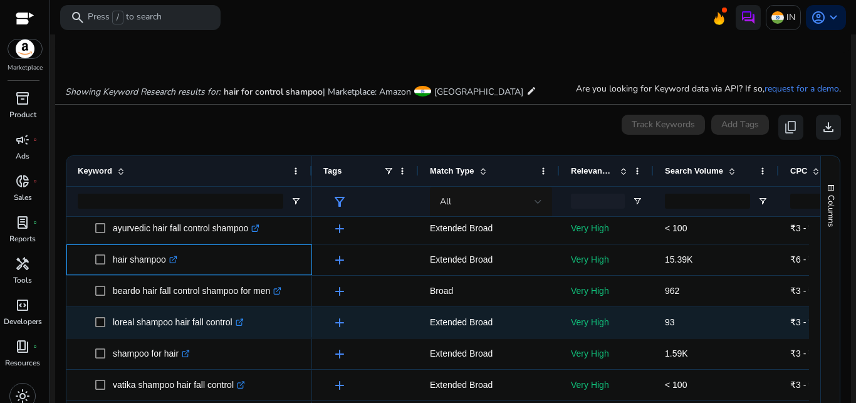
scroll to position [568, 0]
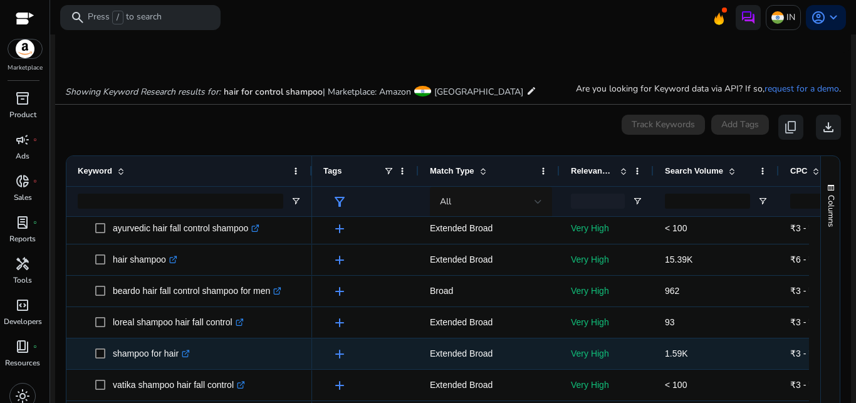
scroll to position [568, 0]
drag, startPoint x: 113, startPoint y: 357, endPoint x: 182, endPoint y: 355, distance: 69.6
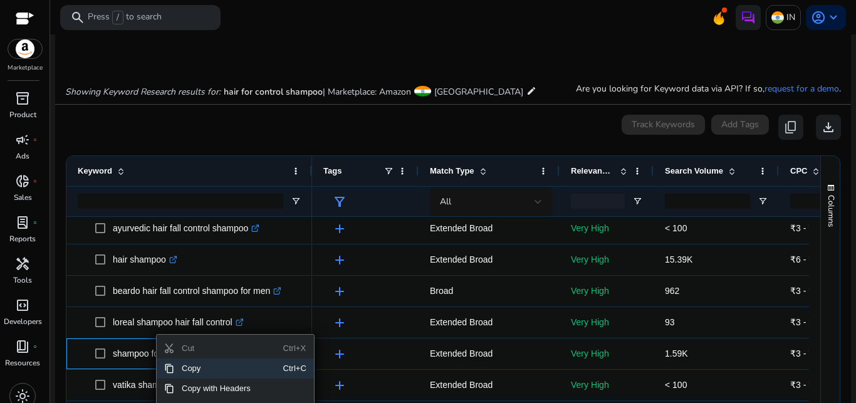
click at [209, 368] on span "Copy" at bounding box center [228, 368] width 109 height 20
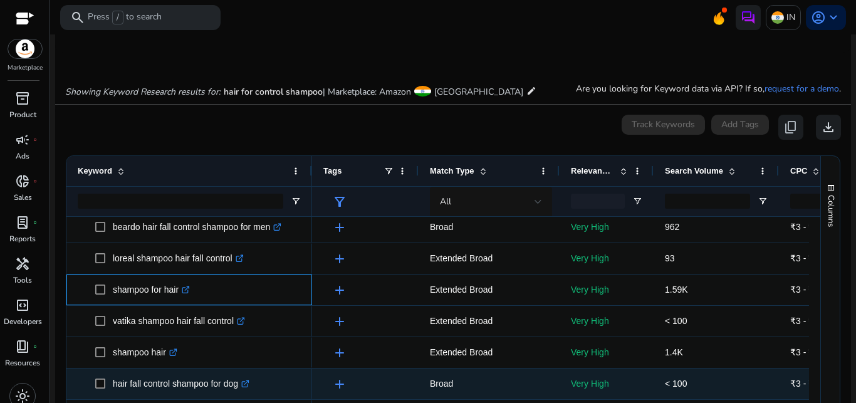
scroll to position [696, 0]
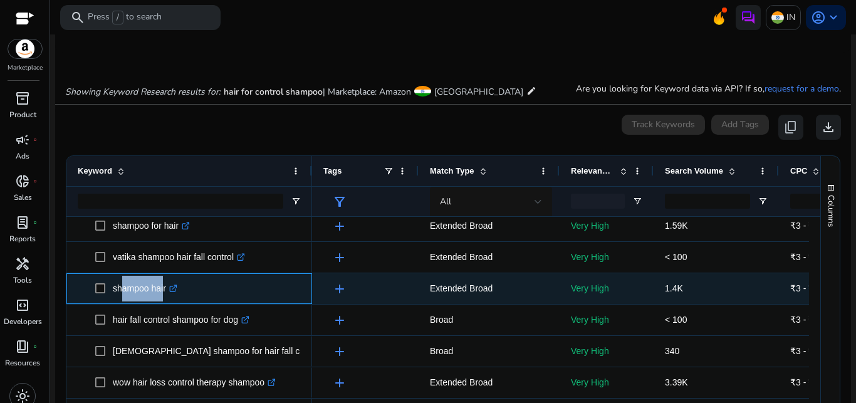
drag, startPoint x: 115, startPoint y: 289, endPoint x: 160, endPoint y: 290, distance: 45.1
click at [160, 290] on p "shampoo hair .st0{fill:#2c8af8}" at bounding box center [145, 289] width 65 height 26
drag, startPoint x: 114, startPoint y: 291, endPoint x: 170, endPoint y: 291, distance: 55.8
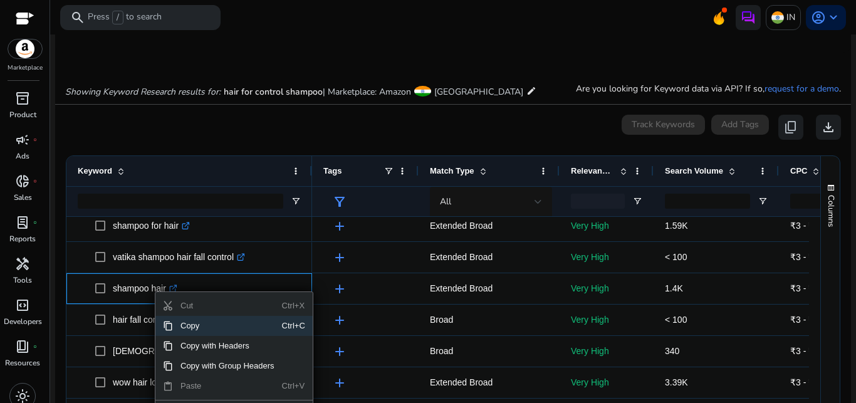
click at [190, 323] on span "Copy" at bounding box center [227, 326] width 109 height 20
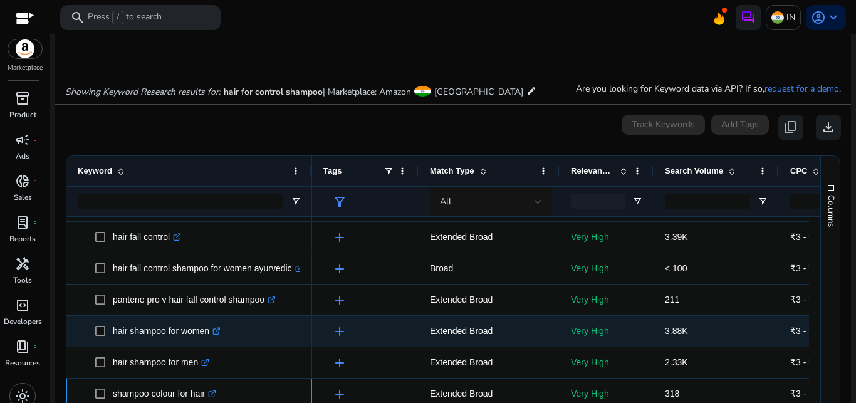
scroll to position [1154, 0]
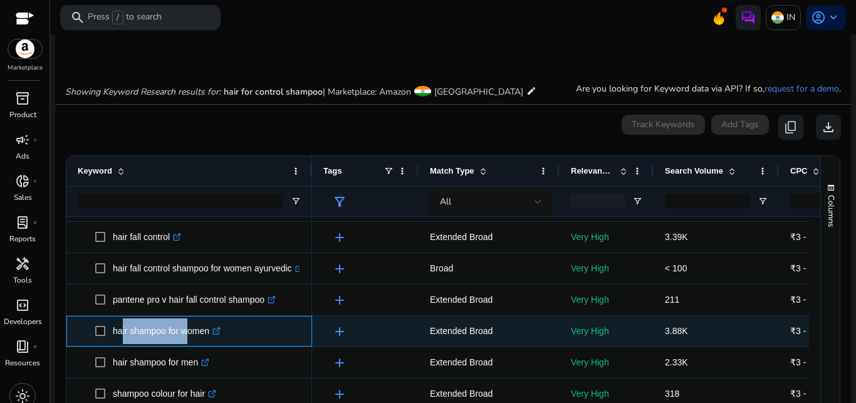
drag, startPoint x: 117, startPoint y: 330, endPoint x: 183, endPoint y: 333, distance: 66.5
click at [183, 333] on p "hair shampoo for women .st0{fill:#2c8af8}" at bounding box center [167, 331] width 108 height 26
drag, startPoint x: 114, startPoint y: 329, endPoint x: 214, endPoint y: 340, distance: 100.2
click at [214, 340] on p "hair shampoo for women .st0{fill:#2c8af8}" at bounding box center [167, 331] width 108 height 26
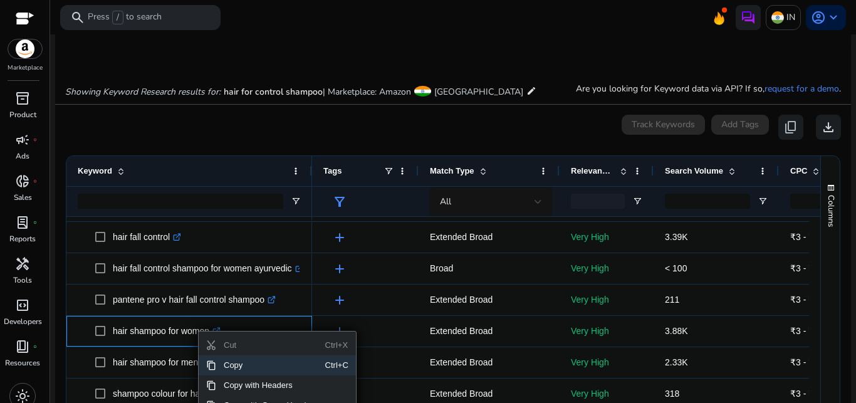
click at [239, 367] on span "Copy" at bounding box center [270, 365] width 109 height 20
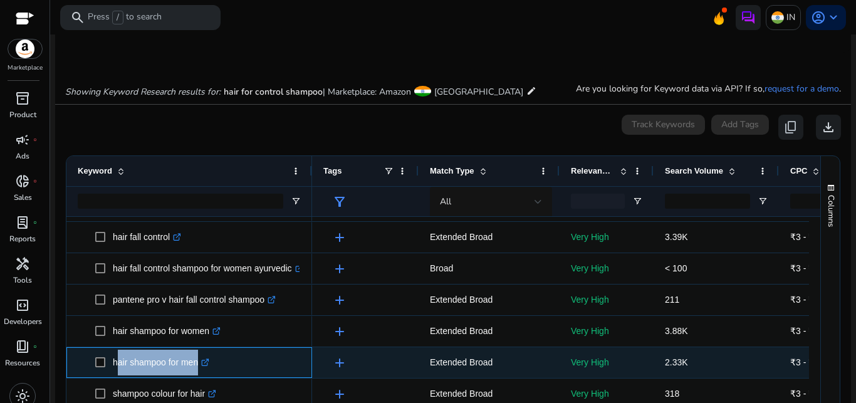
drag, startPoint x: 113, startPoint y: 364, endPoint x: 191, endPoint y: 367, distance: 78.4
click at [191, 367] on p "hair shampoo for men .st0{fill:#2c8af8}" at bounding box center [161, 363] width 96 height 26
drag, startPoint x: 115, startPoint y: 362, endPoint x: 197, endPoint y: 368, distance: 82.4
click at [197, 368] on p "hair shampoo for men .st0{fill:#2c8af8}" at bounding box center [161, 363] width 96 height 26
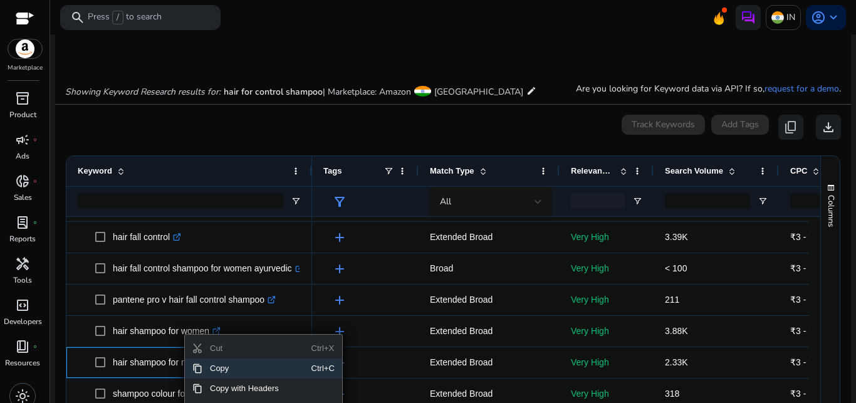
click at [216, 365] on span "Copy" at bounding box center [256, 368] width 109 height 20
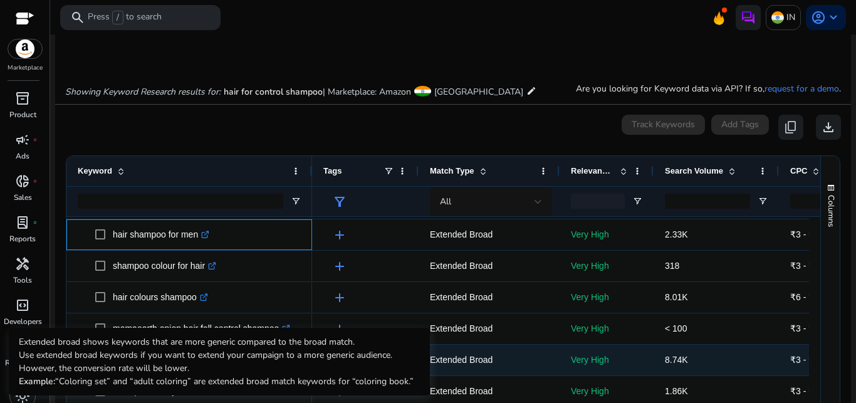
scroll to position [1282, 0]
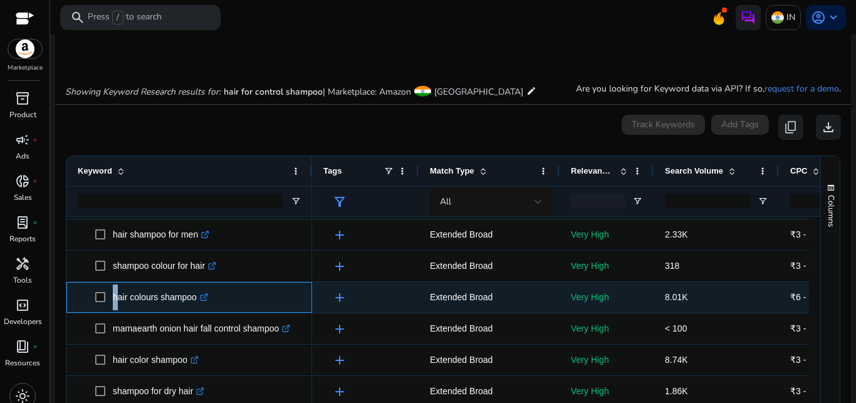
drag, startPoint x: 113, startPoint y: 297, endPoint x: 200, endPoint y: 302, distance: 86.6
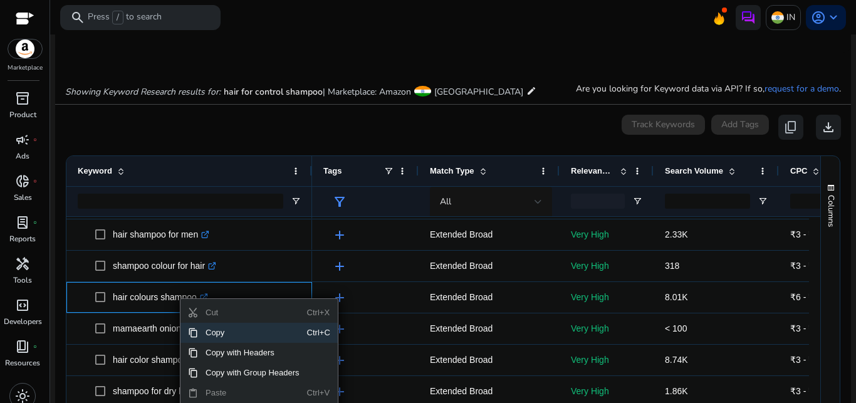
click at [222, 332] on span "Copy" at bounding box center [252, 333] width 109 height 20
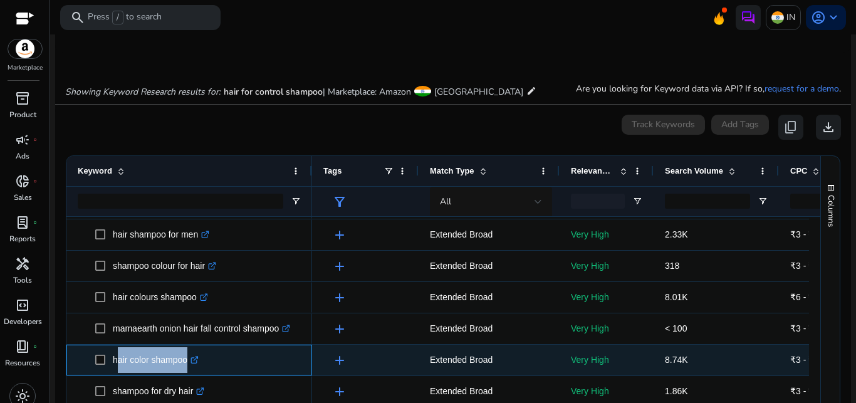
drag, startPoint x: 115, startPoint y: 360, endPoint x: 197, endPoint y: 366, distance: 81.7
click at [197, 366] on p "hair color shampoo .st0{fill:#2c8af8}" at bounding box center [156, 360] width 86 height 26
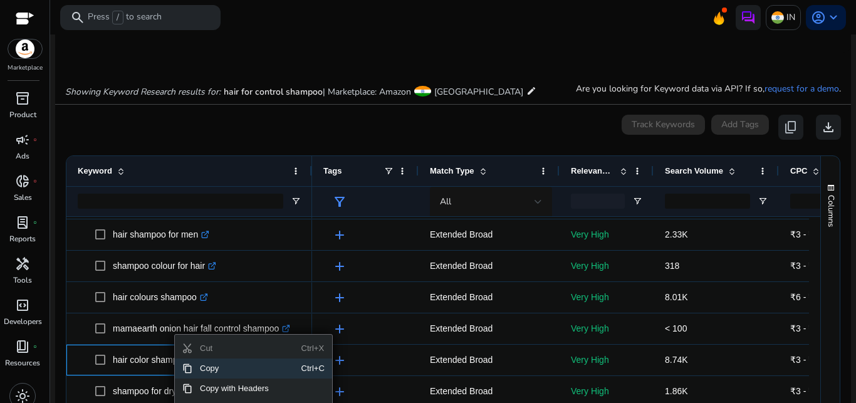
click at [222, 366] on span "Copy" at bounding box center [246, 368] width 109 height 20
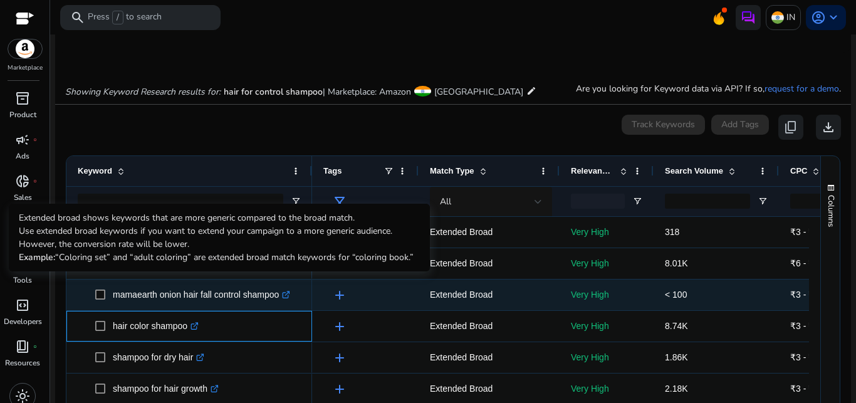
scroll to position [1374, 0]
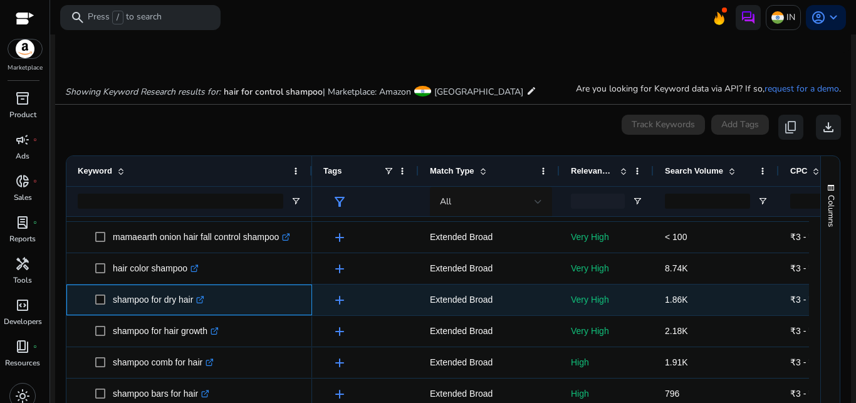
drag, startPoint x: 115, startPoint y: 301, endPoint x: 193, endPoint y: 307, distance: 78.6
click at [193, 307] on p "shampoo for dry hair .st0{fill:#2c8af8}" at bounding box center [158, 300] width 91 height 26
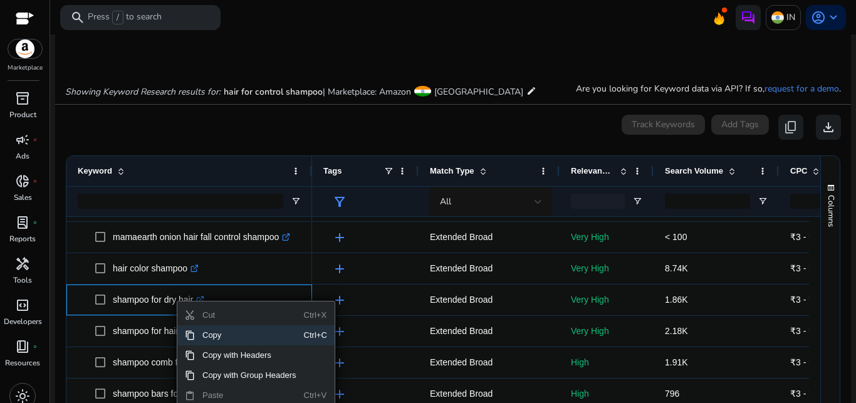
click at [210, 335] on span "Copy" at bounding box center [249, 335] width 109 height 20
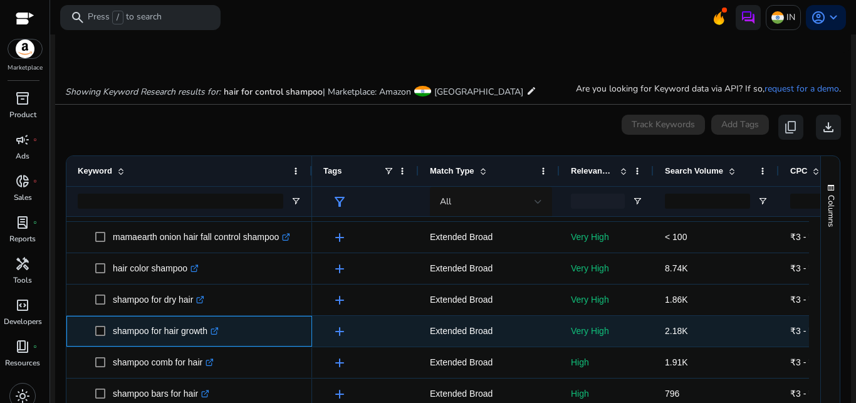
drag, startPoint x: 112, startPoint y: 333, endPoint x: 208, endPoint y: 332, distance: 96.5
click at [208, 332] on span "shampoo for hair growth .st0{fill:#2c8af8}" at bounding box center [198, 331] width 206 height 26
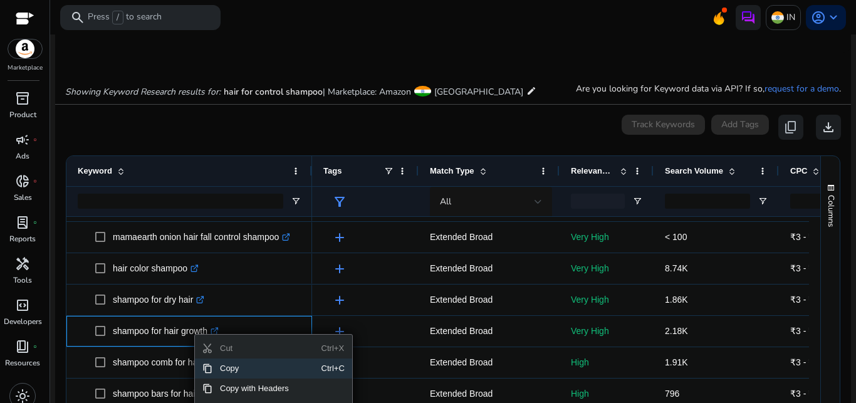
click at [236, 367] on span "Copy" at bounding box center [266, 368] width 109 height 20
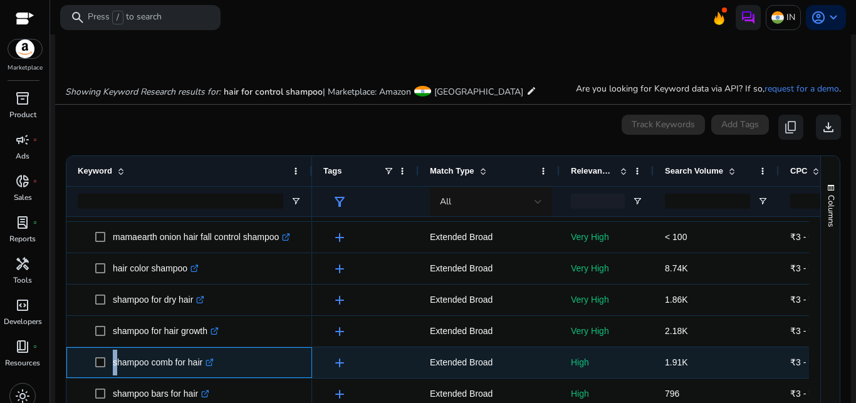
drag, startPoint x: 114, startPoint y: 365, endPoint x: 208, endPoint y: 363, distance: 94.0
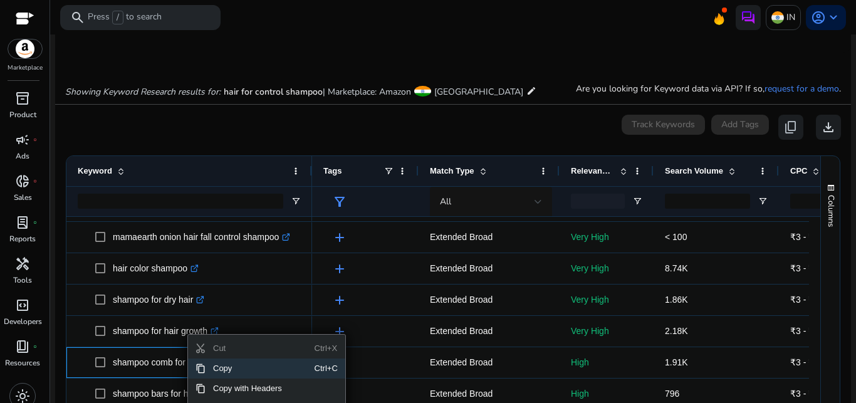
click at [231, 369] on span "Copy" at bounding box center [260, 368] width 109 height 20
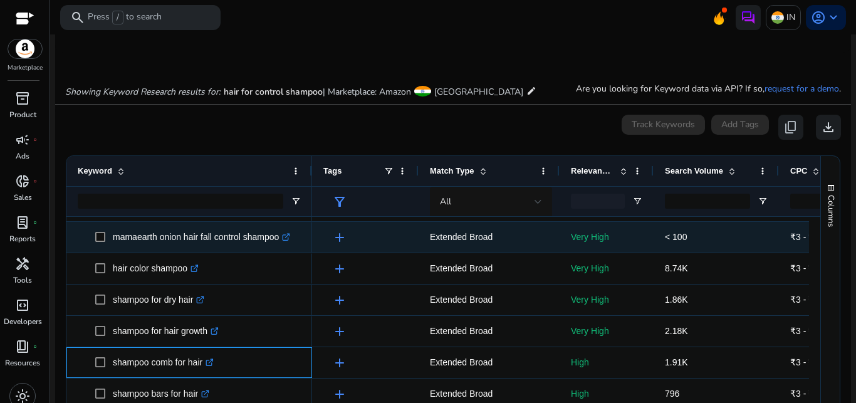
scroll to position [162, 0]
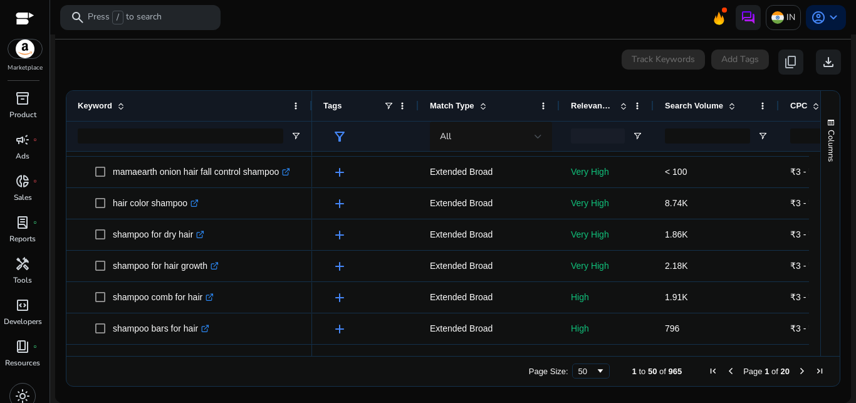
click at [797, 370] on span "Next Page" at bounding box center [802, 371] width 10 height 10
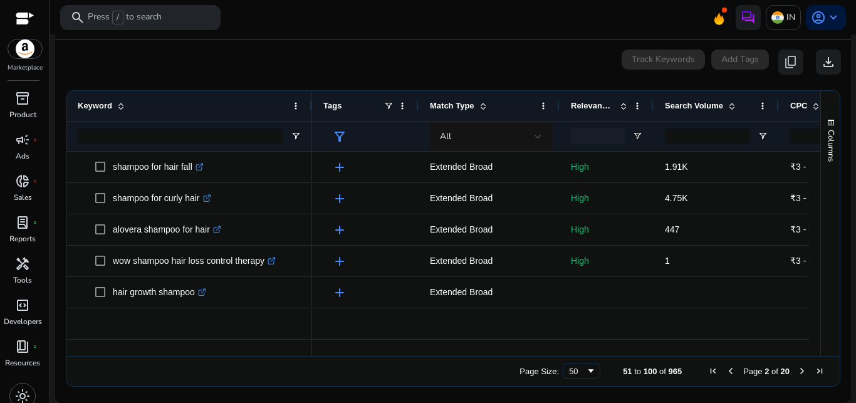
scroll to position [0, 0]
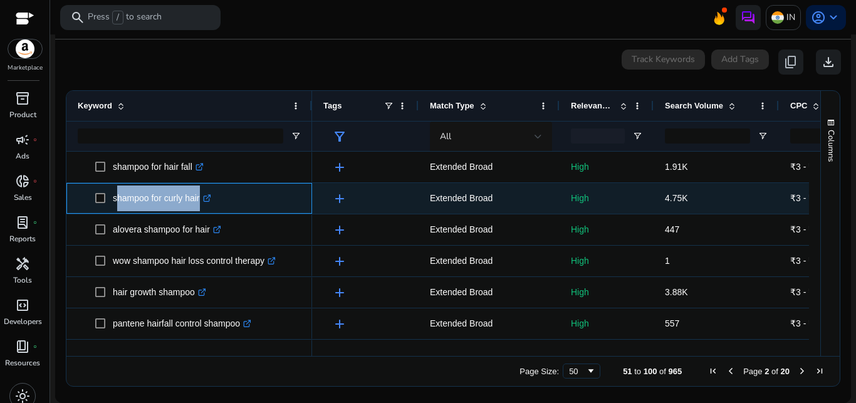
drag, startPoint x: 113, startPoint y: 197, endPoint x: 208, endPoint y: 208, distance: 95.3
click at [208, 208] on p "shampoo for curly hair .st0{fill:#2c8af8}" at bounding box center [162, 198] width 98 height 26
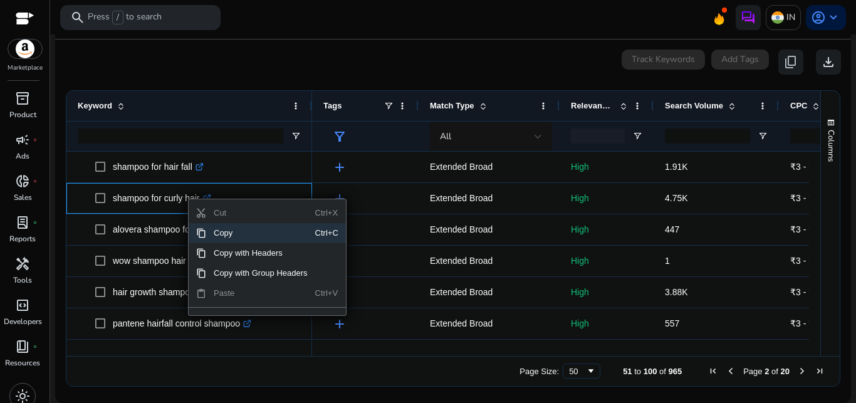
click at [236, 235] on span "Copy" at bounding box center [260, 233] width 109 height 20
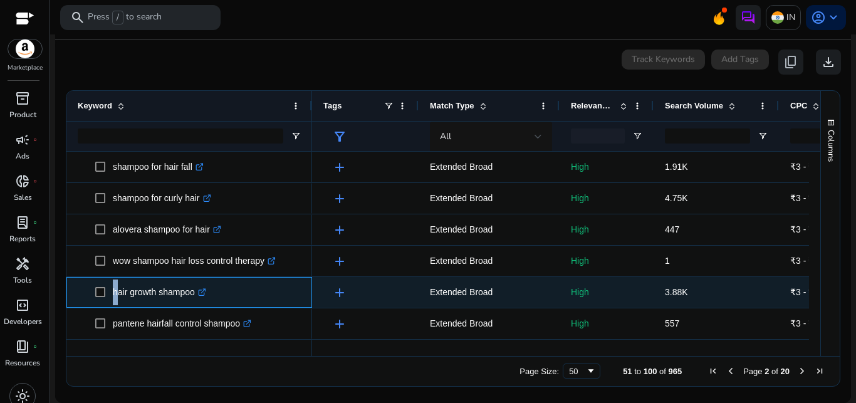
drag, startPoint x: 113, startPoint y: 291, endPoint x: 201, endPoint y: 300, distance: 88.2
click at [201, 300] on p "hair growth shampoo .st0{fill:#2c8af8}" at bounding box center [159, 292] width 93 height 26
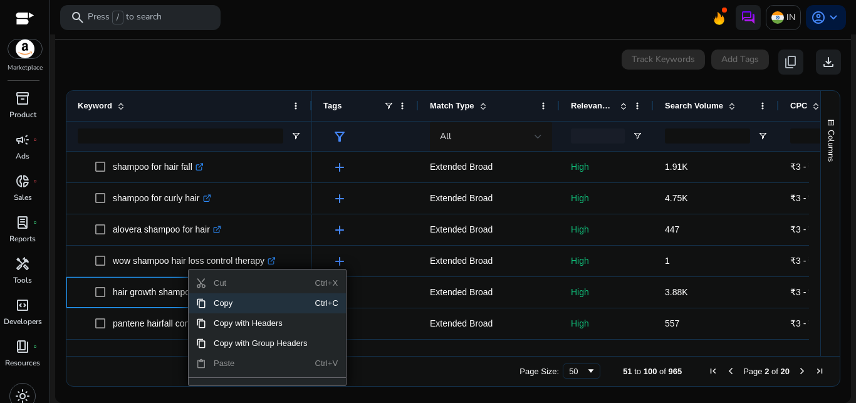
click at [235, 305] on span "Copy" at bounding box center [260, 303] width 109 height 20
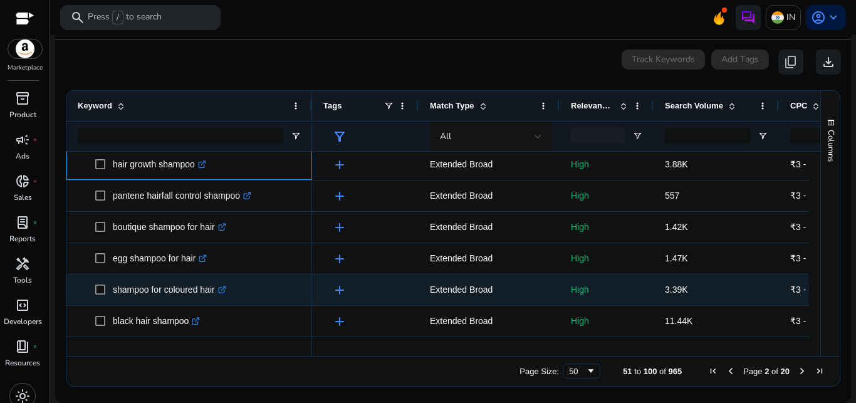
scroll to position [128, 0]
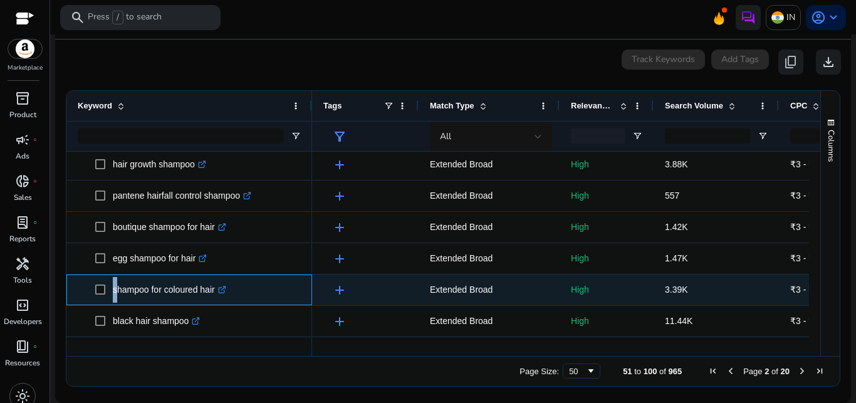
drag, startPoint x: 115, startPoint y: 289, endPoint x: 218, endPoint y: 296, distance: 103.6
click at [218, 296] on p "shampoo for coloured hair .st0{fill:#2c8af8}" at bounding box center [169, 290] width 113 height 26
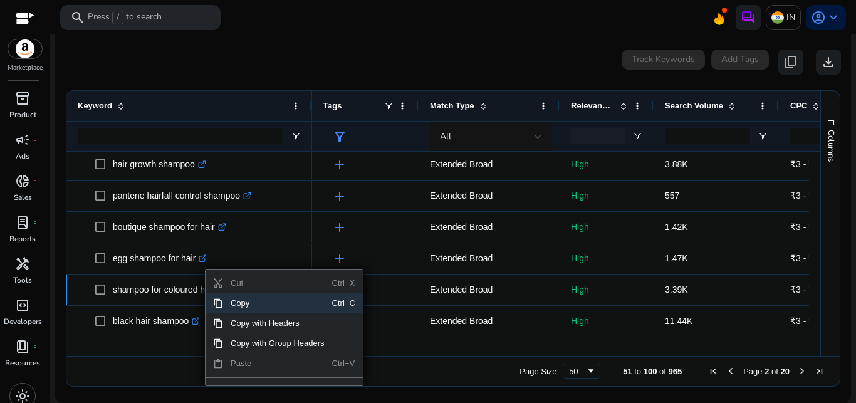
click at [238, 303] on span "Copy" at bounding box center [277, 303] width 109 height 20
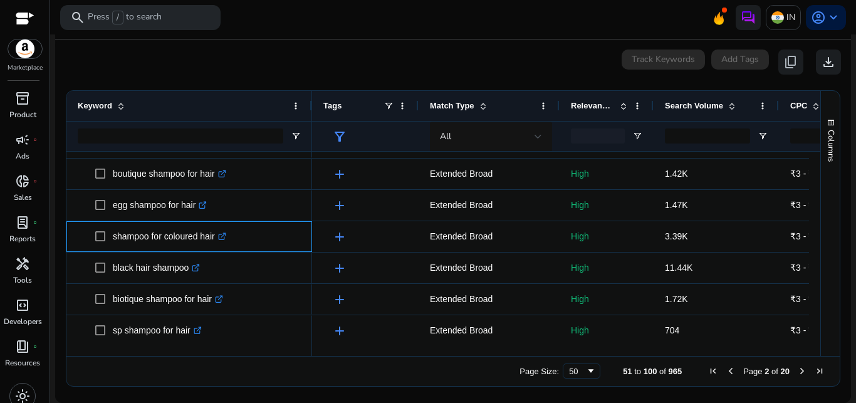
scroll to position [192, 0]
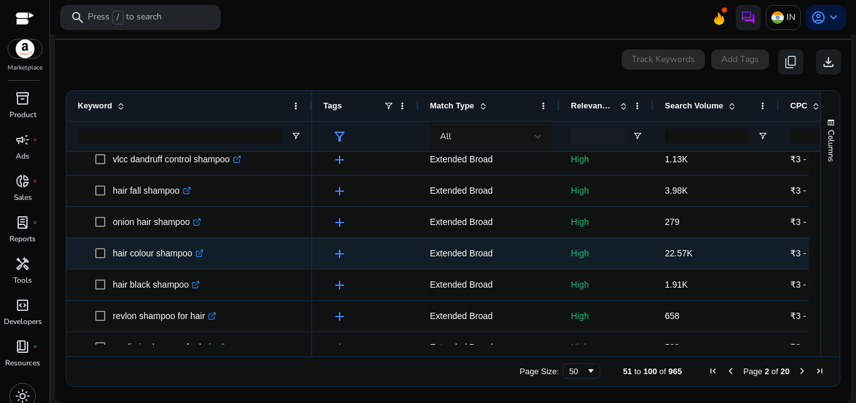
scroll to position [320, 0]
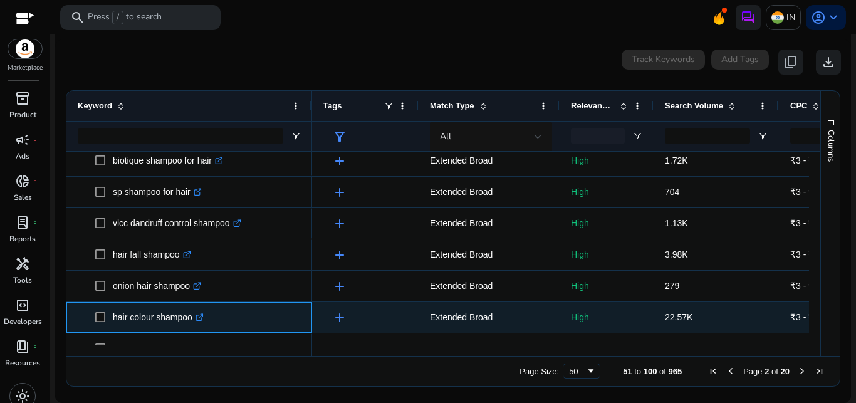
drag, startPoint x: 115, startPoint y: 320, endPoint x: 192, endPoint y: 319, distance: 77.1
click at [192, 319] on p "hair colour shampoo .st0{fill:#2c8af8}" at bounding box center [158, 318] width 91 height 26
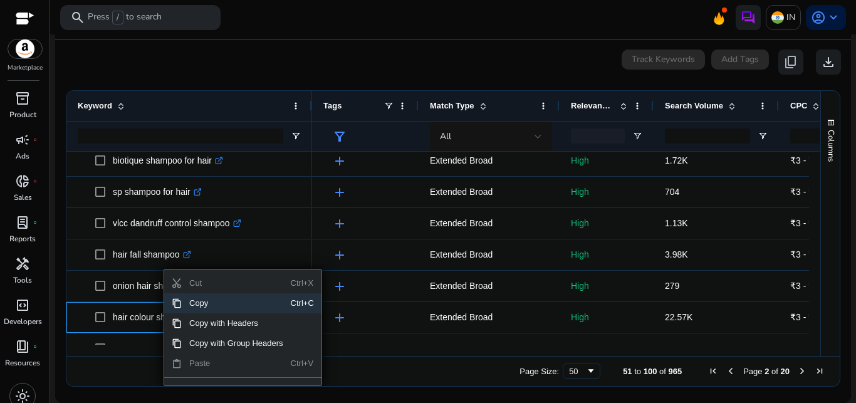
click at [216, 301] on span "Copy" at bounding box center [236, 303] width 109 height 20
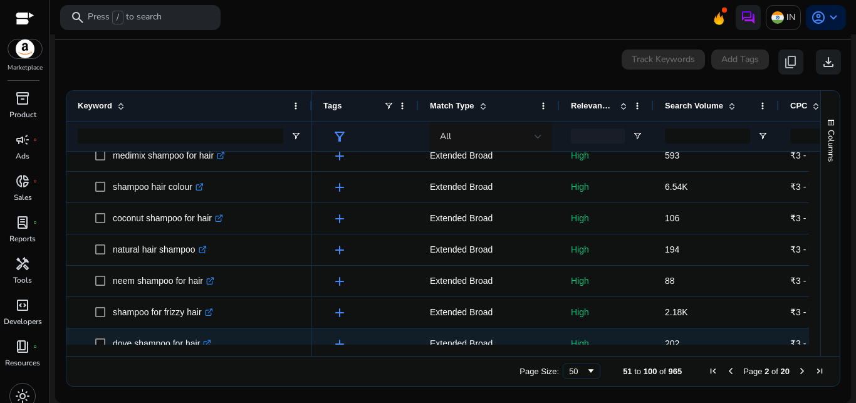
scroll to position [575, 0]
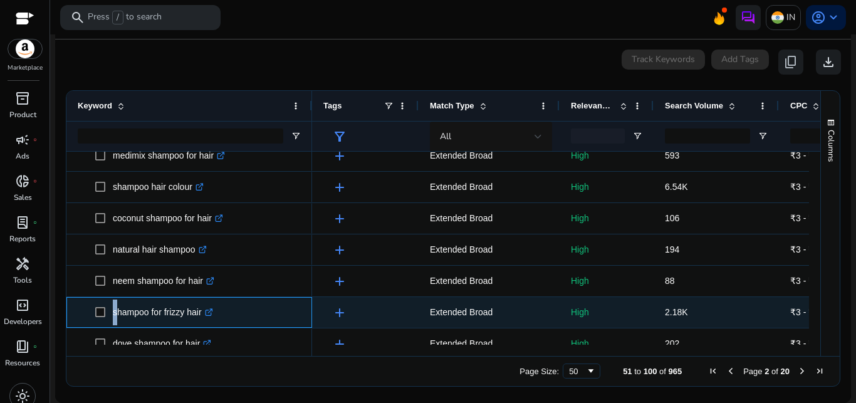
drag, startPoint x: 115, startPoint y: 311, endPoint x: 206, endPoint y: 318, distance: 91.1
click at [206, 318] on p "shampoo for frizzy hair .st0{fill:#2c8af8}" at bounding box center [163, 313] width 100 height 26
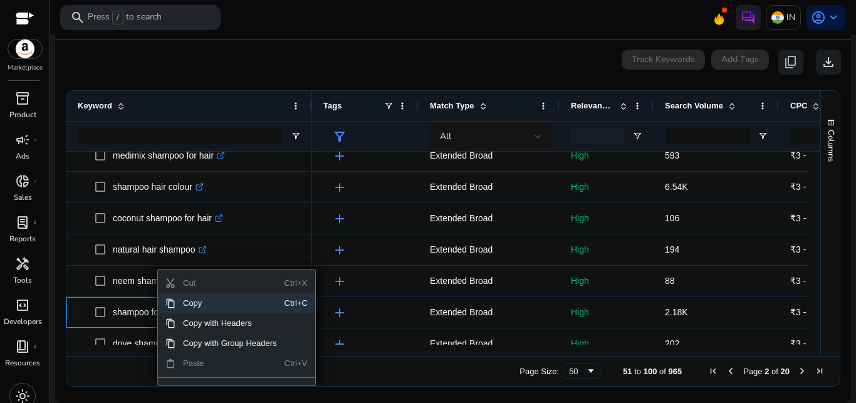
click at [193, 305] on span "Copy" at bounding box center [229, 303] width 109 height 20
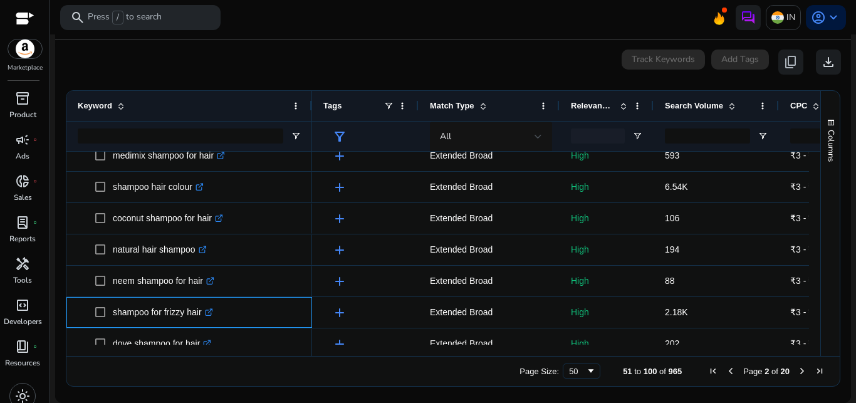
scroll to position [703, 0]
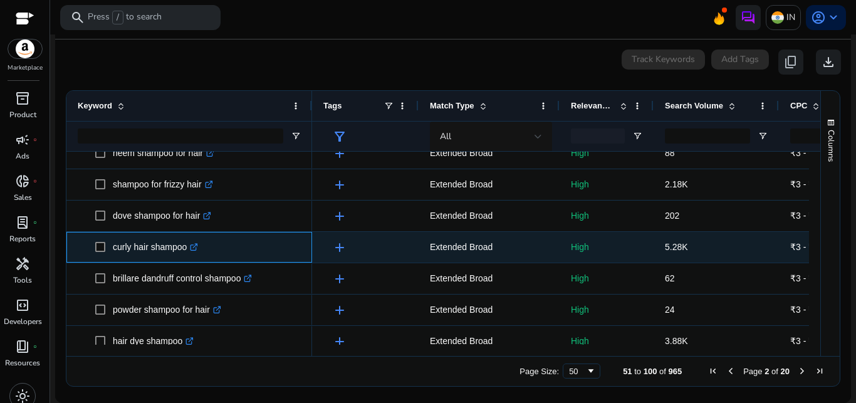
drag, startPoint x: 113, startPoint y: 249, endPoint x: 186, endPoint y: 257, distance: 73.8
click at [186, 257] on p "curly hair shampoo .st0{fill:#2c8af8}" at bounding box center [155, 247] width 85 height 26
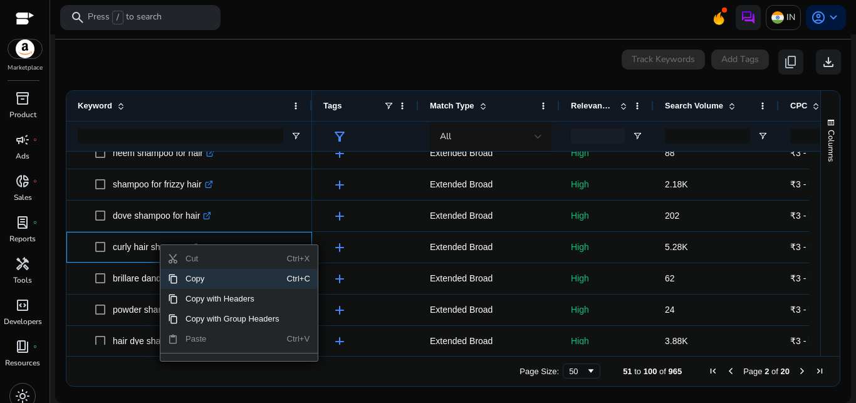
click at [194, 280] on span "Copy" at bounding box center [232, 279] width 109 height 20
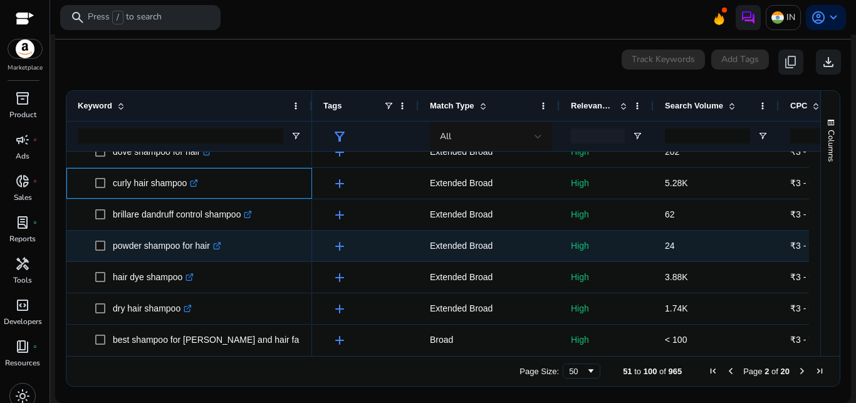
scroll to position [767, 0]
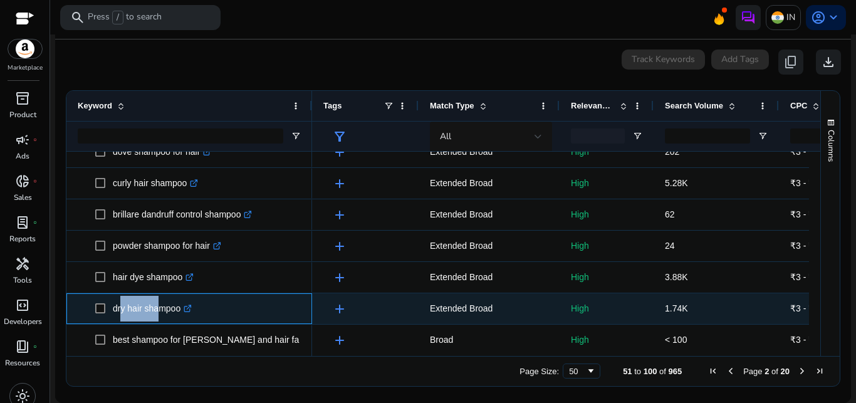
drag, startPoint x: 116, startPoint y: 311, endPoint x: 154, endPoint y: 314, distance: 37.7
click at [154, 314] on p "dry hair shampoo .st0{fill:#2c8af8}" at bounding box center [152, 309] width 79 height 26
drag, startPoint x: 113, startPoint y: 306, endPoint x: 179, endPoint y: 320, distance: 67.2
click at [179, 320] on p "dry hair shampoo .st0{fill:#2c8af8}" at bounding box center [152, 309] width 79 height 26
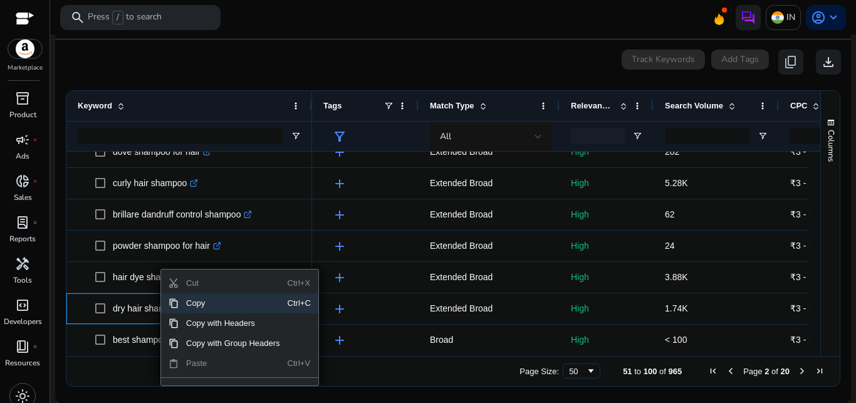
click at [207, 302] on span "Copy" at bounding box center [233, 303] width 109 height 20
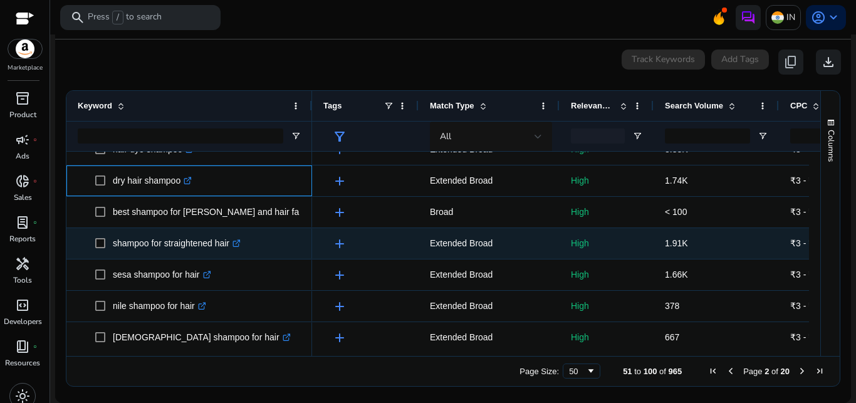
scroll to position [895, 0]
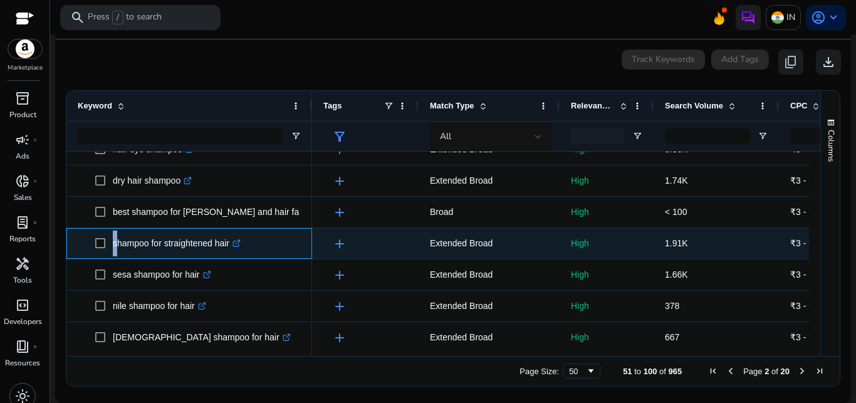
drag, startPoint x: 113, startPoint y: 244, endPoint x: 237, endPoint y: 252, distance: 124.3
click at [237, 252] on p "shampoo for straightened hair .st0{fill:#2c8af8}" at bounding box center [177, 244] width 128 height 26
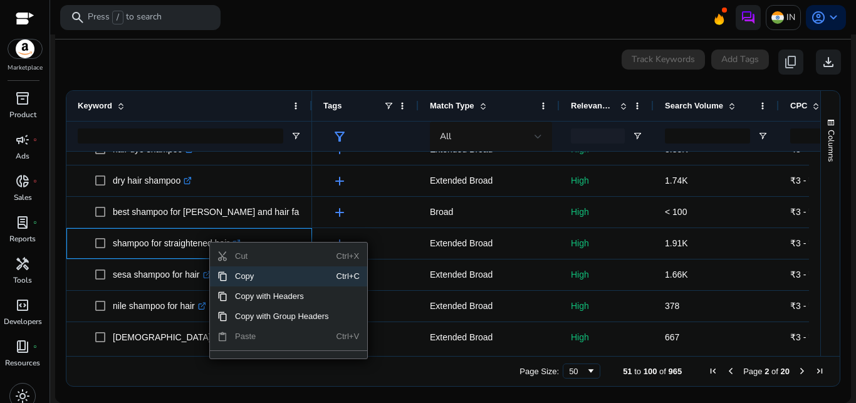
click at [246, 276] on span "Copy" at bounding box center [281, 276] width 109 height 20
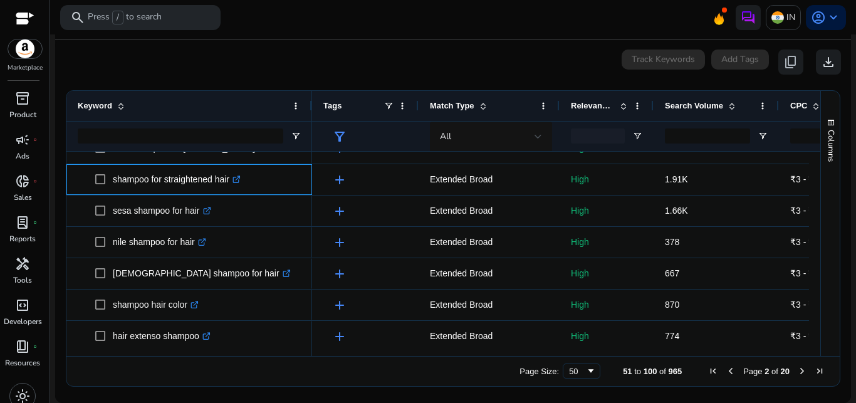
scroll to position [1087, 0]
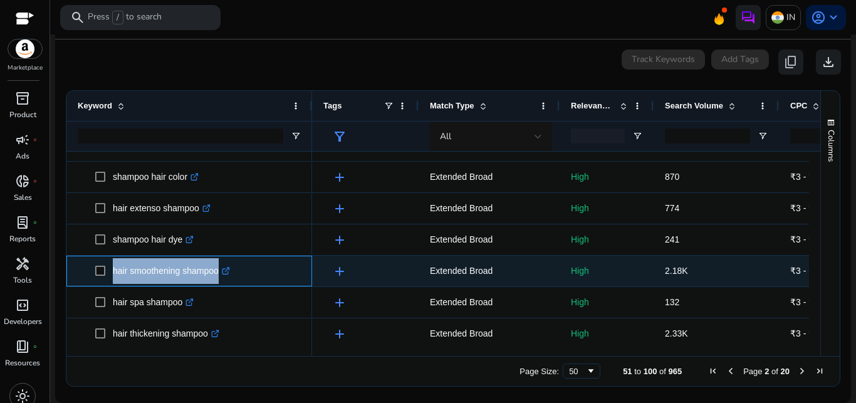
drag, startPoint x: 111, startPoint y: 272, endPoint x: 229, endPoint y: 282, distance: 118.2
click at [229, 282] on span "hair smoothening shampoo .st0{fill:#2c8af8}" at bounding box center [198, 271] width 206 height 26
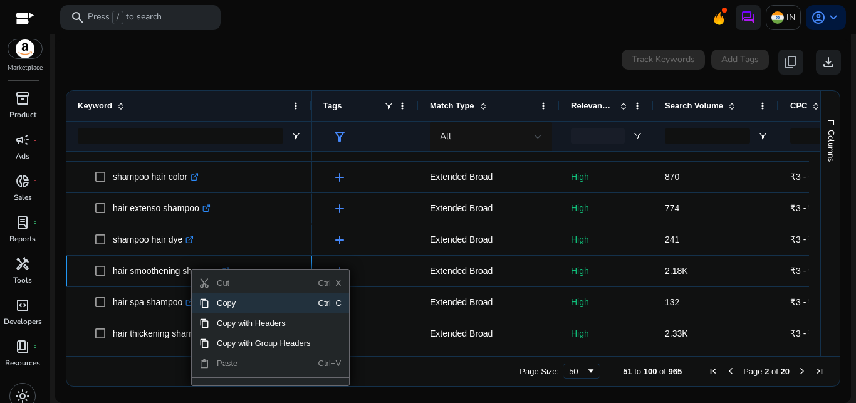
click at [230, 303] on span "Copy" at bounding box center [263, 303] width 109 height 20
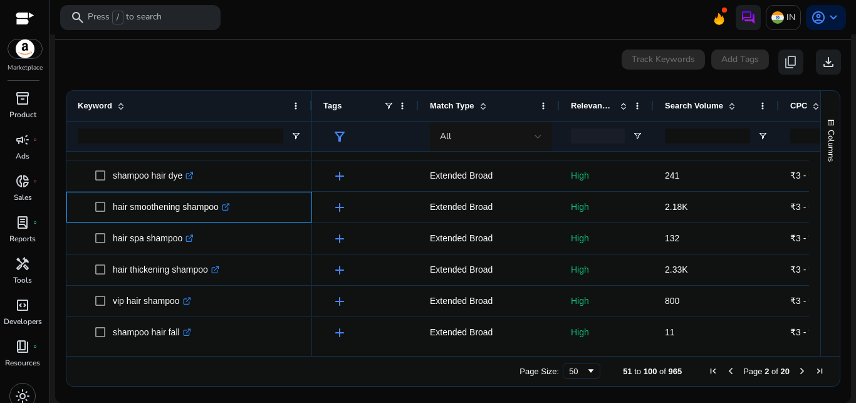
scroll to position [1214, 0]
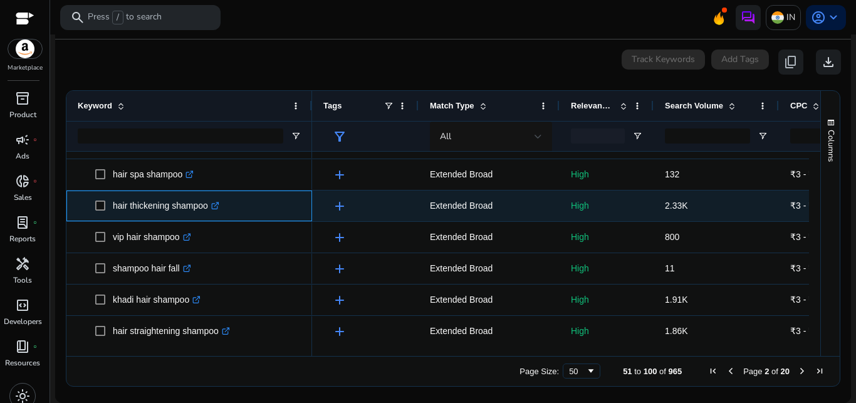
drag, startPoint x: 112, startPoint y: 205, endPoint x: 208, endPoint y: 211, distance: 96.0
click at [208, 211] on span "hair thickening shampoo .st0{fill:#2c8af8}" at bounding box center [198, 206] width 206 height 26
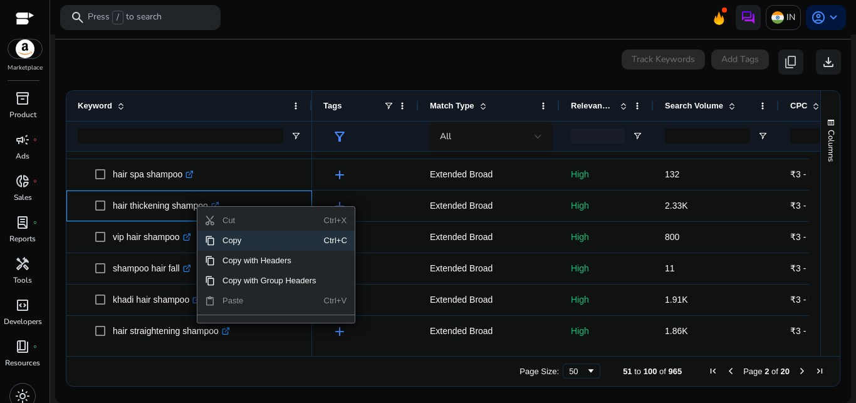
click at [236, 245] on span "Copy" at bounding box center [269, 241] width 109 height 20
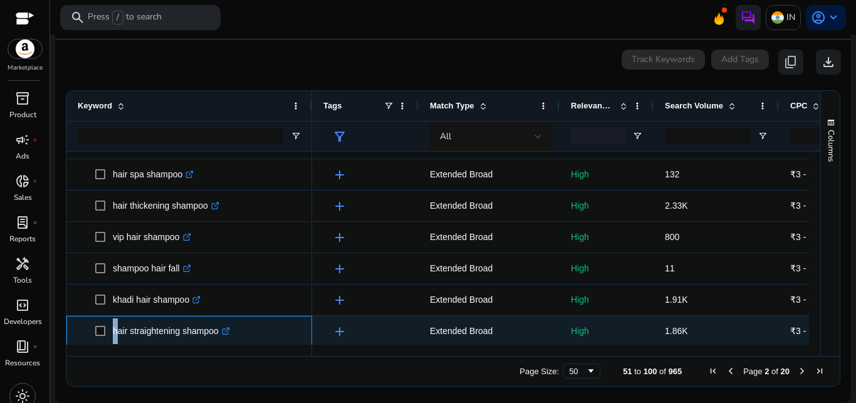
drag, startPoint x: 115, startPoint y: 332, endPoint x: 222, endPoint y: 341, distance: 108.1
click at [222, 341] on p "hair straightening shampoo .st0{fill:#2c8af8}" at bounding box center [171, 331] width 117 height 26
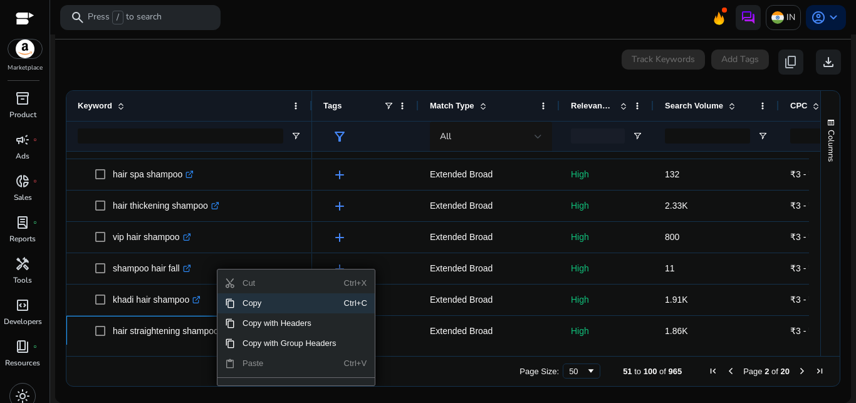
click at [254, 304] on span "Copy" at bounding box center [289, 303] width 109 height 20
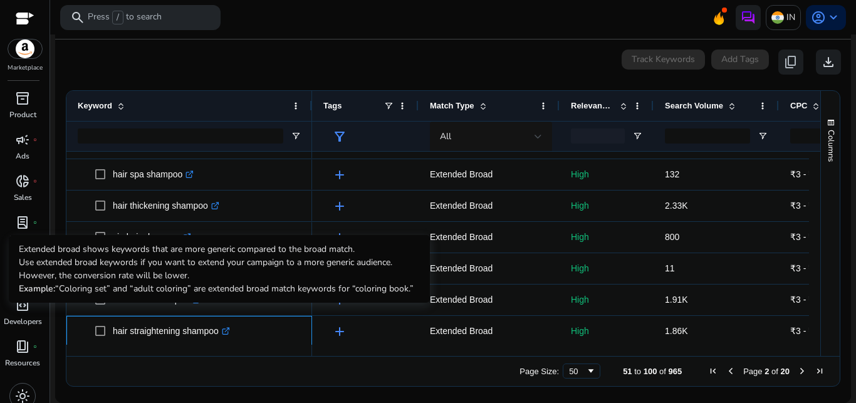
scroll to position [1374, 0]
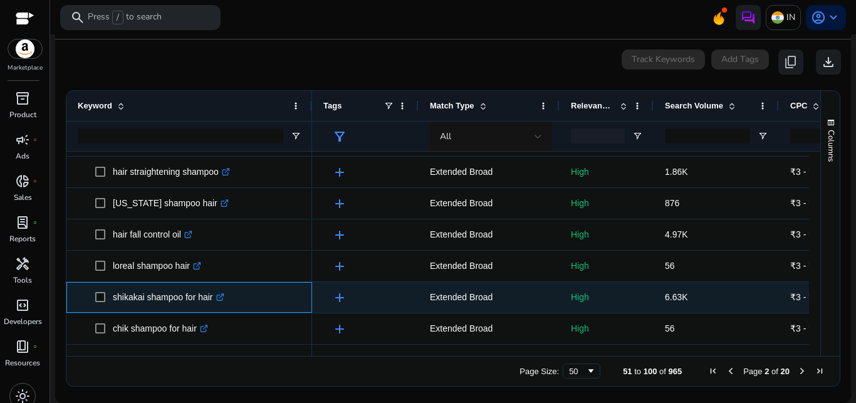
drag, startPoint x: 115, startPoint y: 298, endPoint x: 211, endPoint y: 300, distance: 95.9
click at [211, 300] on p "shikakai shampoo for hair .st0{fill:#2c8af8}" at bounding box center [169, 297] width 112 height 26
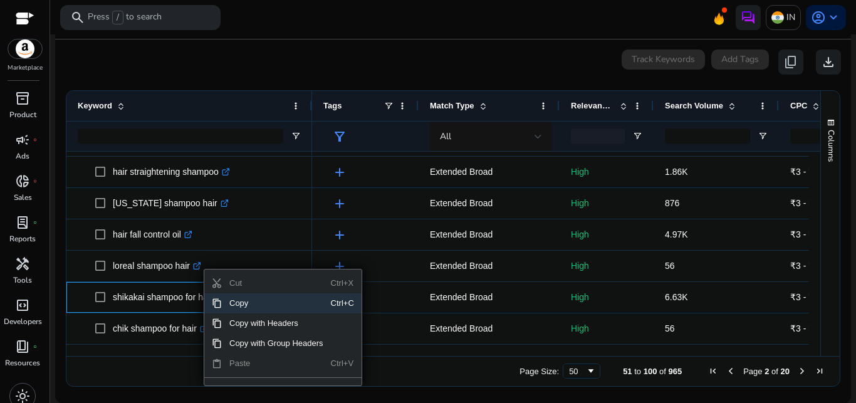
click at [235, 301] on span "Copy" at bounding box center [276, 303] width 109 height 20
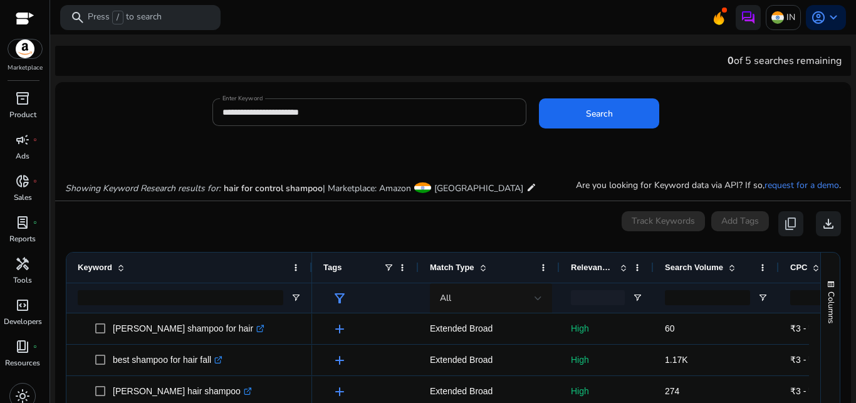
scroll to position [162, 0]
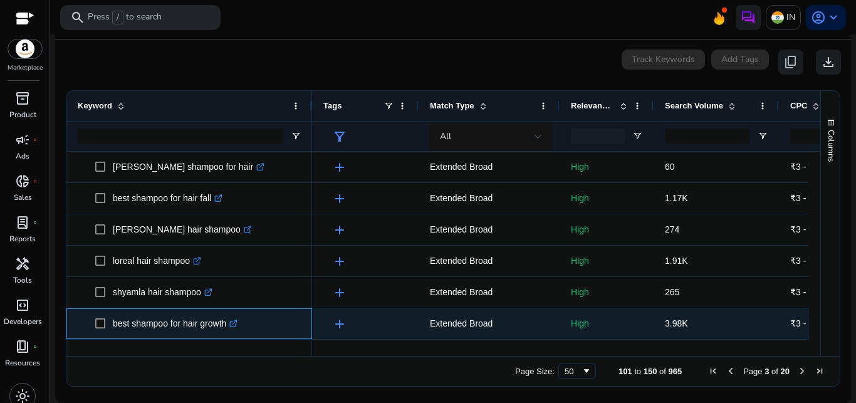
drag, startPoint x: 114, startPoint y: 324, endPoint x: 227, endPoint y: 336, distance: 114.0
click at [227, 336] on p "best shampoo for hair growth .st0{fill:#2c8af8}" at bounding box center [175, 324] width 125 height 26
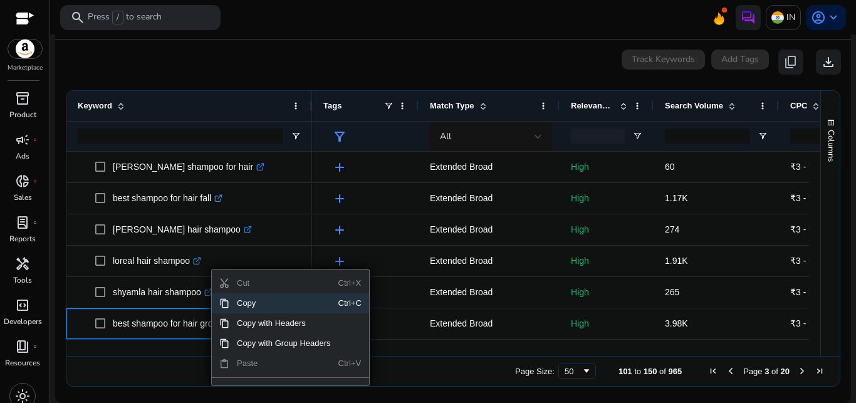
click at [245, 307] on span "Copy" at bounding box center [283, 303] width 109 height 20
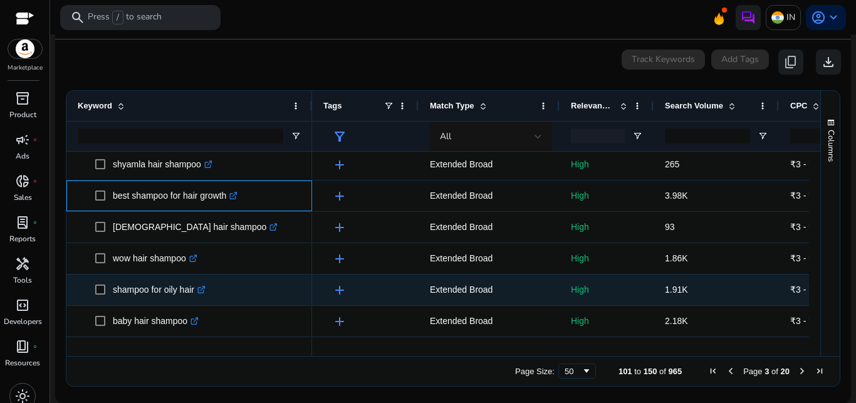
scroll to position [128, 0]
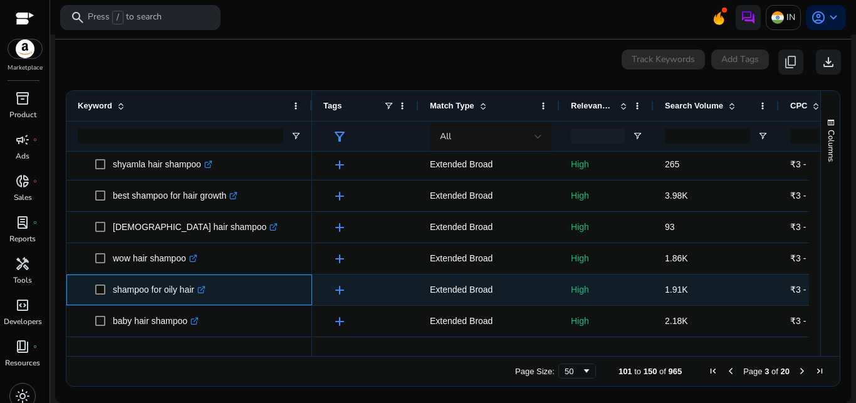
drag, startPoint x: 112, startPoint y: 289, endPoint x: 201, endPoint y: 295, distance: 89.2
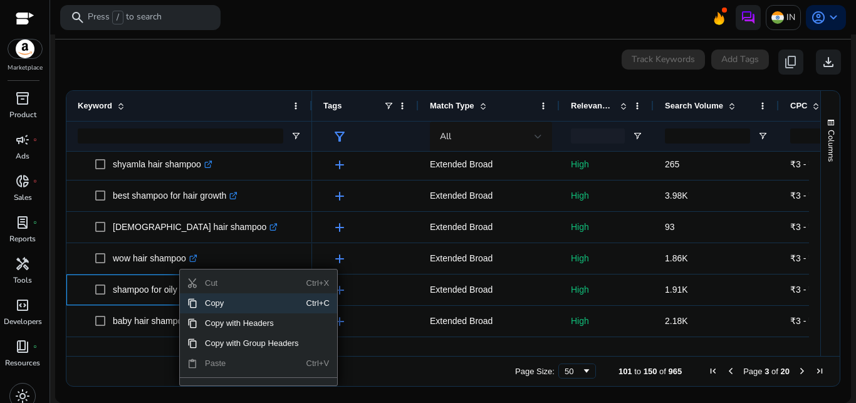
click at [206, 301] on span "Copy" at bounding box center [251, 303] width 109 height 20
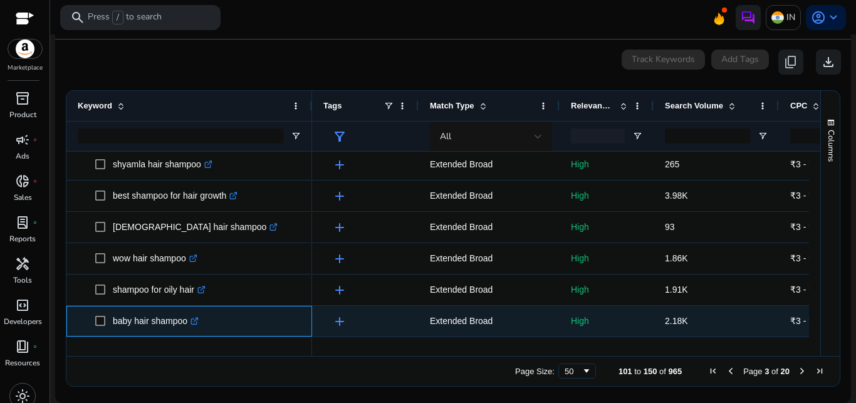
drag, startPoint x: 112, startPoint y: 321, endPoint x: 185, endPoint y: 325, distance: 72.8
click at [185, 325] on span "baby hair shampoo .st0{fill:#2c8af8}" at bounding box center [198, 321] width 206 height 26
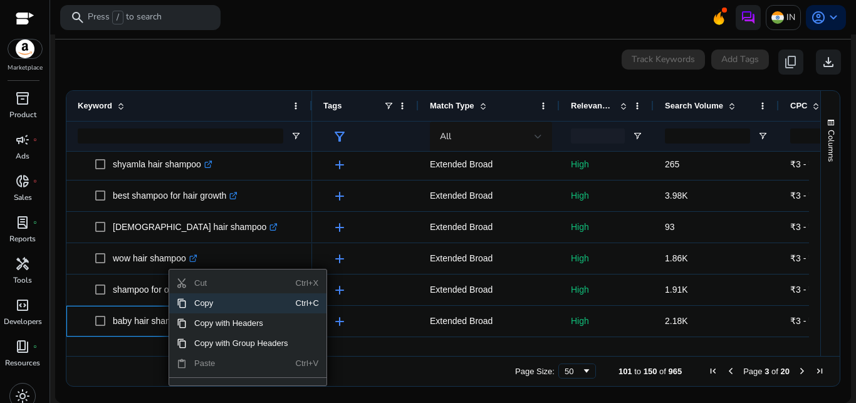
click at [219, 305] on span "Copy" at bounding box center [241, 303] width 109 height 20
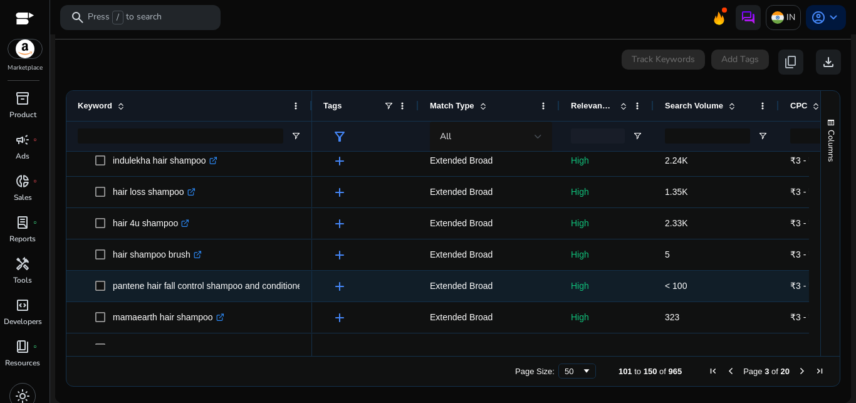
scroll to position [320, 0]
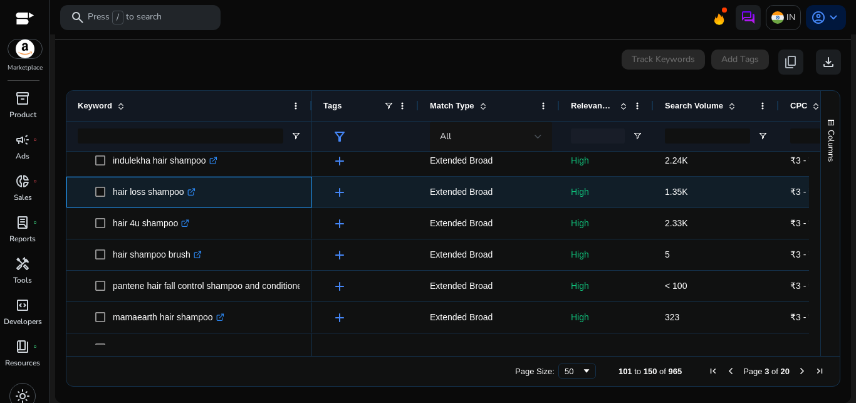
drag, startPoint x: 114, startPoint y: 193, endPoint x: 173, endPoint y: 196, distance: 59.0
click at [184, 197] on p "hair loss shampoo .st0{fill:#2c8af8}" at bounding box center [154, 192] width 83 height 26
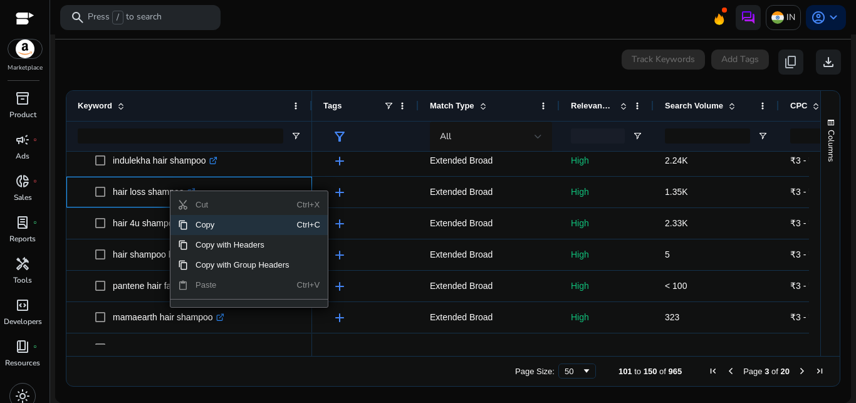
click at [207, 226] on span "Copy" at bounding box center [242, 225] width 109 height 20
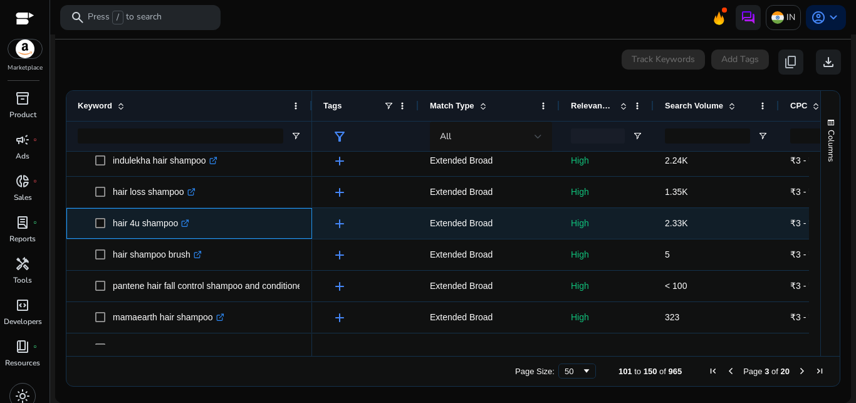
drag, startPoint x: 112, startPoint y: 224, endPoint x: 178, endPoint y: 227, distance: 66.5
click at [178, 227] on span "hair 4u shampoo .st0{fill:#2c8af8}" at bounding box center [198, 224] width 206 height 26
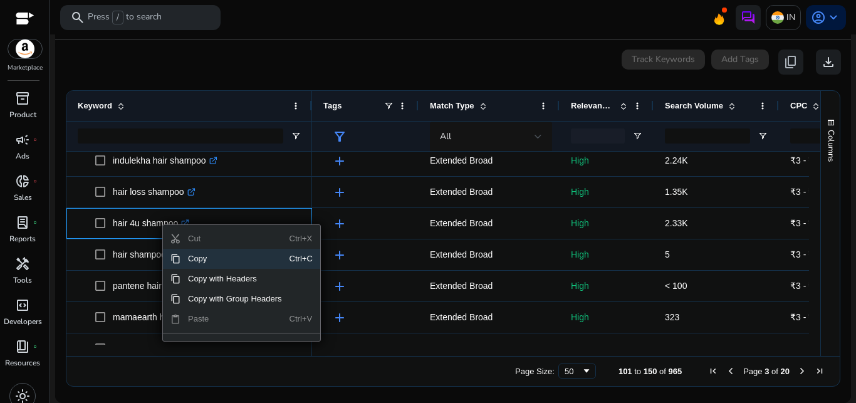
click at [198, 259] on span "Copy" at bounding box center [234, 259] width 109 height 20
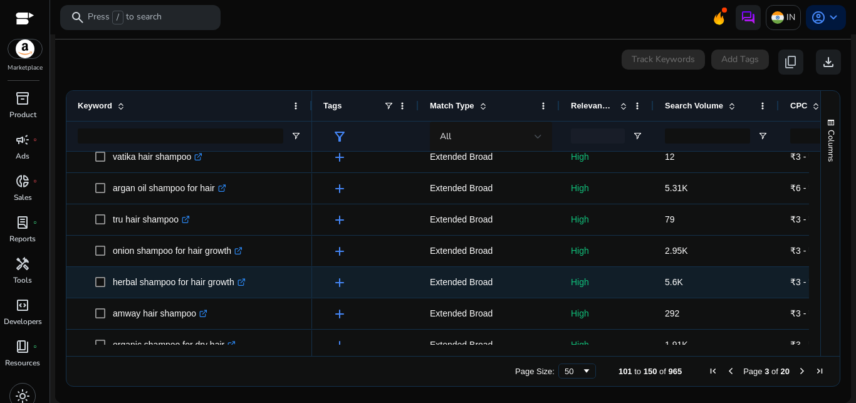
scroll to position [511, 0]
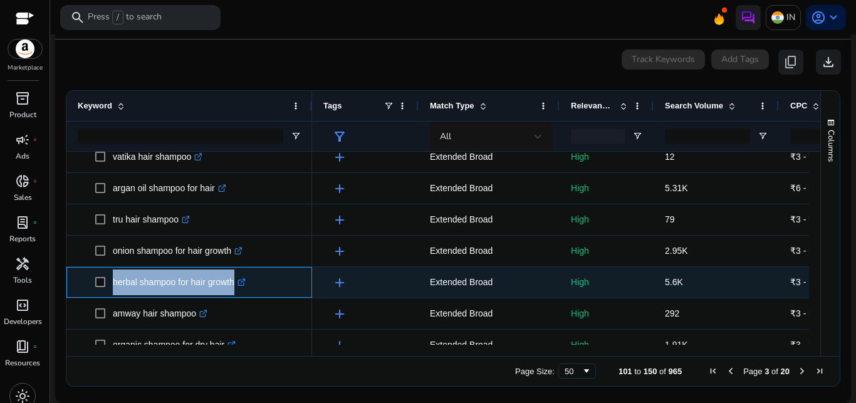
drag, startPoint x: 111, startPoint y: 282, endPoint x: 198, endPoint y: 288, distance: 87.3
click at [246, 293] on span "herbal shampoo for hair growth .st0{fill:#2c8af8}" at bounding box center [198, 282] width 206 height 26
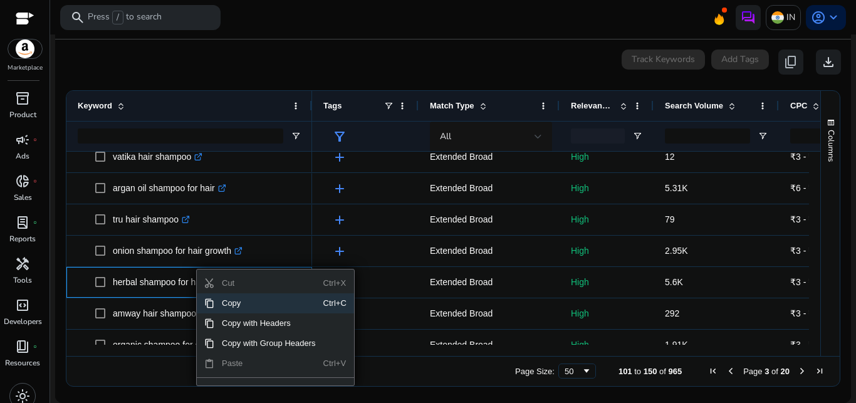
click at [234, 303] on span "Copy" at bounding box center [268, 303] width 109 height 20
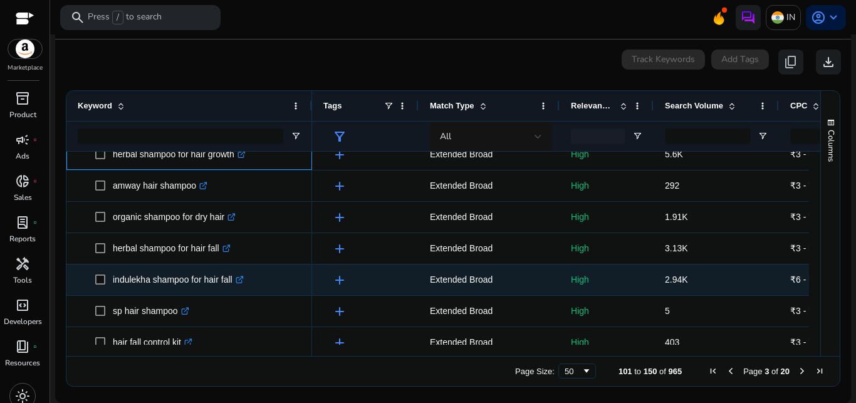
scroll to position [639, 0]
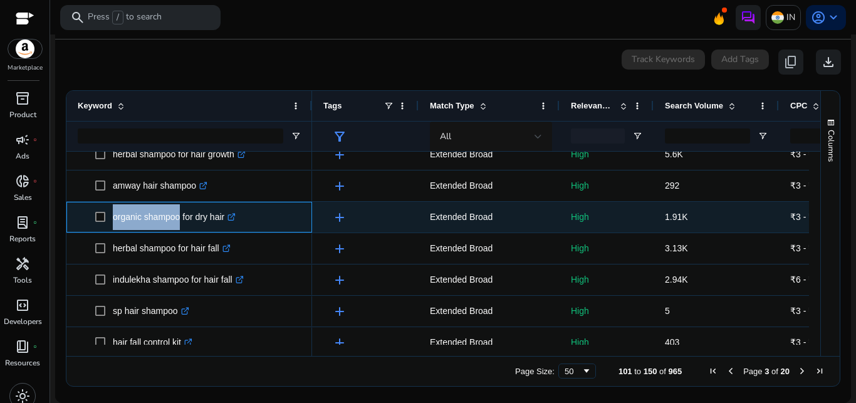
drag, startPoint x: 112, startPoint y: 216, endPoint x: 177, endPoint y: 226, distance: 65.3
click at [177, 226] on span "organic shampoo for dry hair .st0{fill:#2c8af8}" at bounding box center [198, 217] width 206 height 26
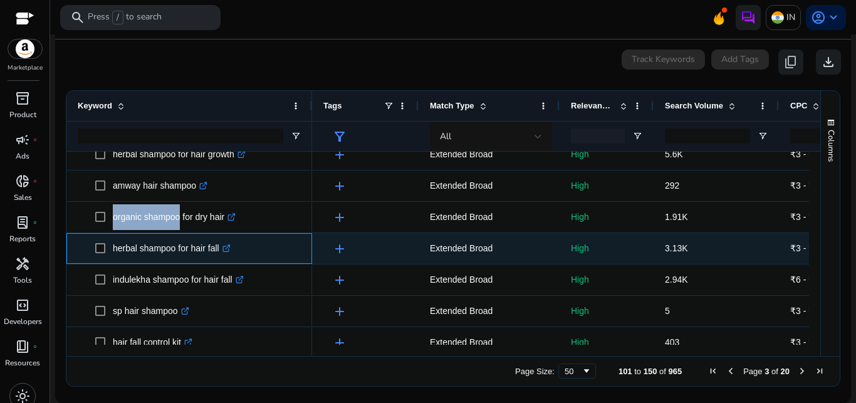
drag, startPoint x: 115, startPoint y: 246, endPoint x: 218, endPoint y: 254, distance: 103.7
click at [218, 254] on p "herbal shampoo for hair fall .st0{fill:#2c8af8}" at bounding box center [172, 249] width 118 height 26
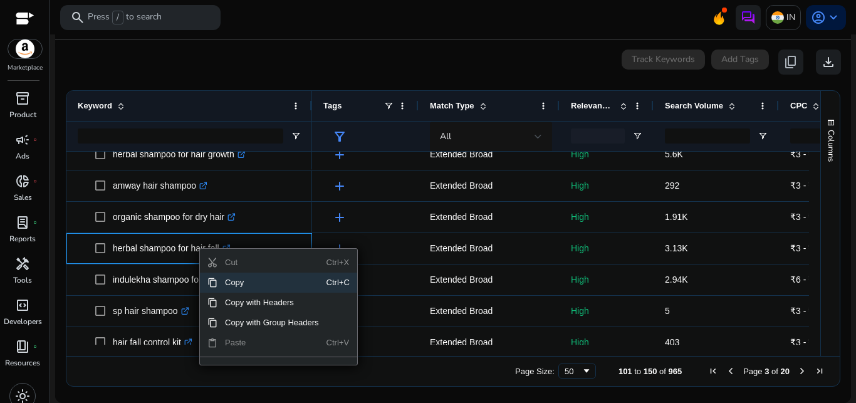
click at [234, 283] on span "Copy" at bounding box center [271, 283] width 109 height 20
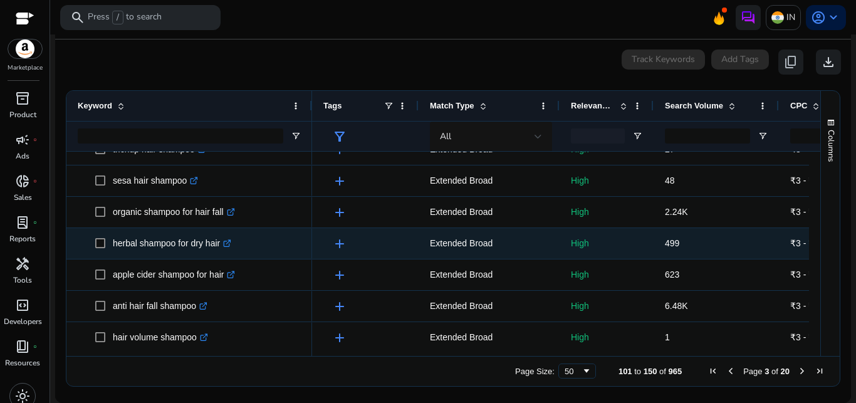
scroll to position [895, 0]
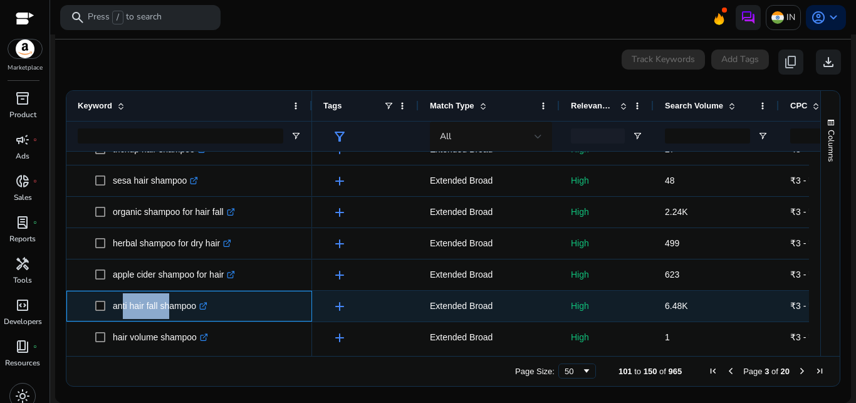
drag, startPoint x: 115, startPoint y: 306, endPoint x: 165, endPoint y: 310, distance: 49.6
click at [165, 310] on p "anti hair fall shampoo .st0{fill:#2c8af8}" at bounding box center [160, 306] width 95 height 26
drag, startPoint x: 113, startPoint y: 305, endPoint x: 202, endPoint y: 316, distance: 89.6
click at [202, 316] on p "anti hair fall shampoo .st0{fill:#2c8af8}" at bounding box center [160, 306] width 95 height 26
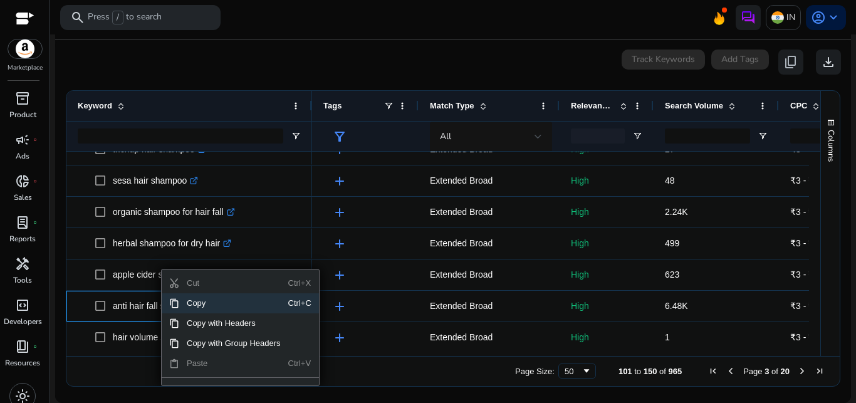
click at [196, 305] on span "Copy" at bounding box center [233, 303] width 109 height 20
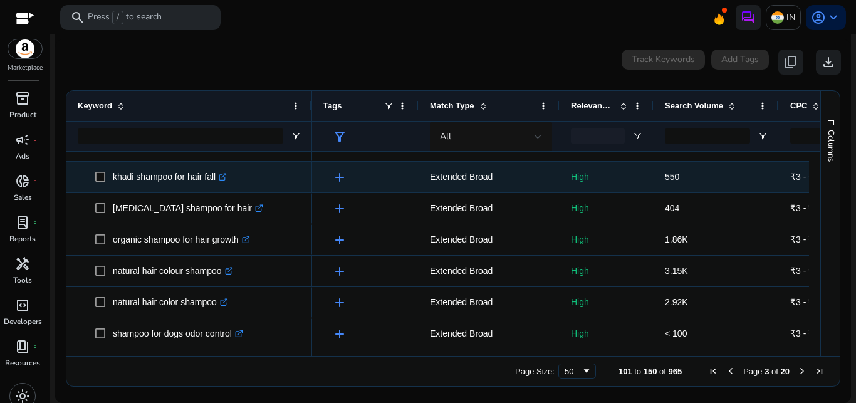
scroll to position [1087, 0]
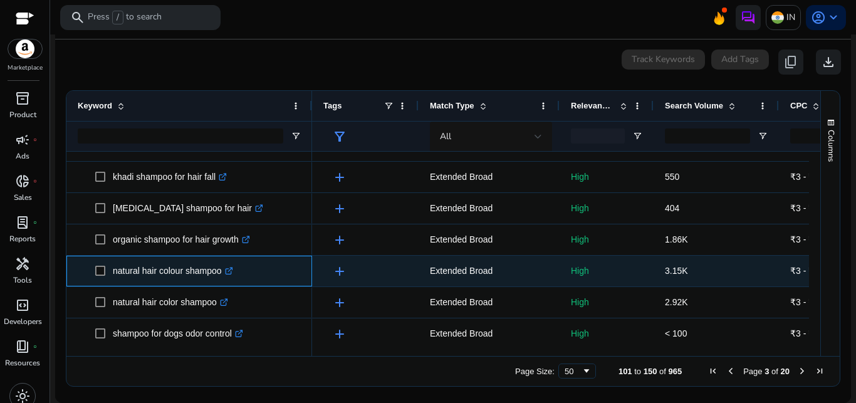
drag, startPoint x: 113, startPoint y: 273, endPoint x: 223, endPoint y: 280, distance: 110.5
click at [223, 280] on p "natural hair colour shampoo .st0{fill:#2c8af8}" at bounding box center [173, 271] width 120 height 26
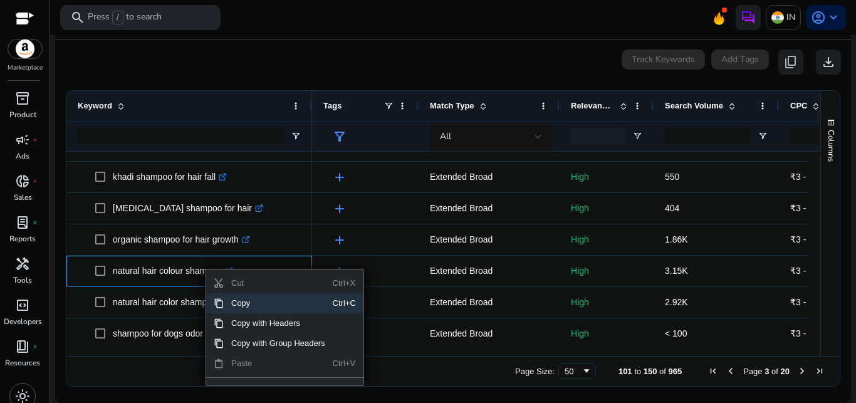
click at [244, 304] on span "Copy" at bounding box center [278, 303] width 109 height 20
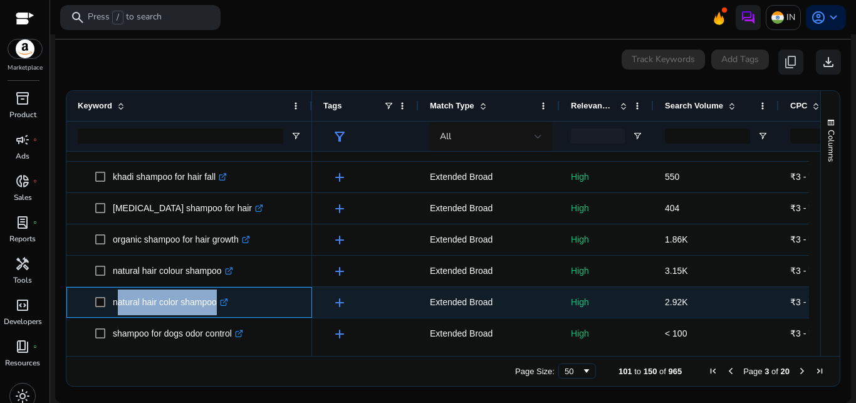
drag, startPoint x: 113, startPoint y: 303, endPoint x: 214, endPoint y: 311, distance: 100.6
click at [214, 311] on p "natural hair color shampoo .st0{fill:#2c8af8}" at bounding box center [170, 302] width 115 height 26
drag, startPoint x: 115, startPoint y: 300, endPoint x: 220, endPoint y: 301, distance: 105.3
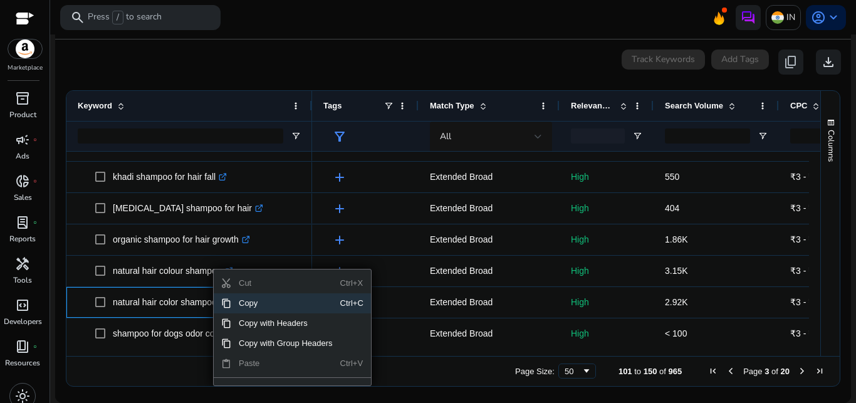
click at [273, 306] on span "Copy" at bounding box center [285, 303] width 109 height 20
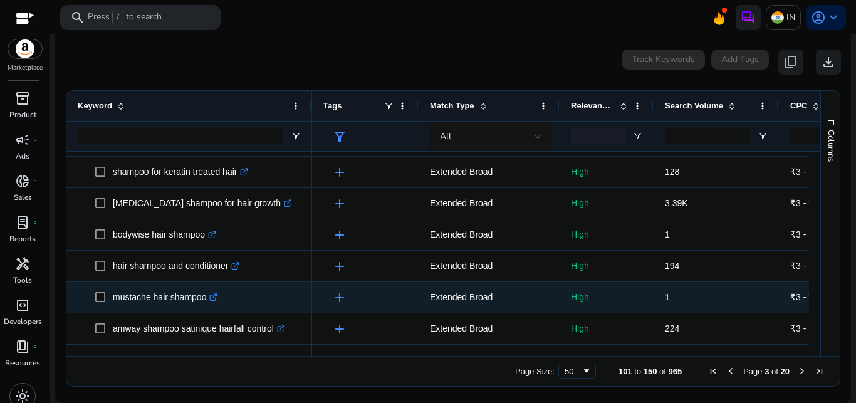
scroll to position [1374, 0]
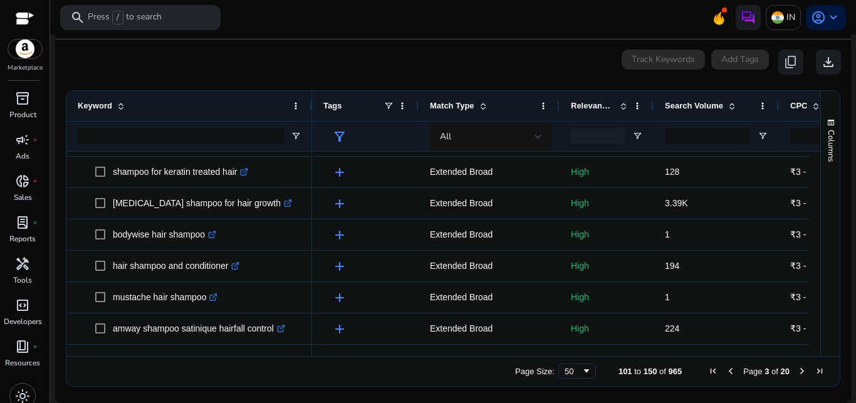
click at [797, 373] on span "Next Page" at bounding box center [802, 371] width 10 height 10
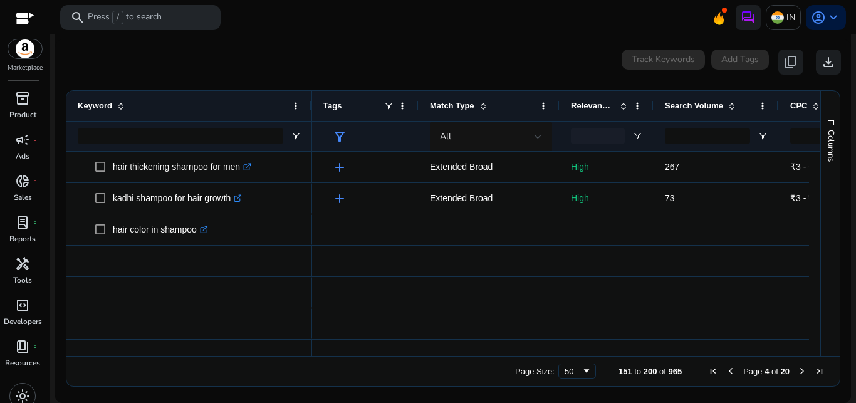
scroll to position [0, 0]
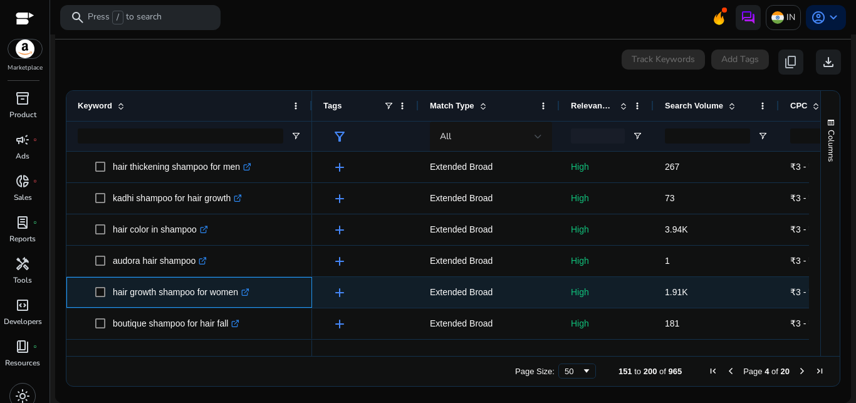
drag, startPoint x: 114, startPoint y: 293, endPoint x: 238, endPoint y: 303, distance: 124.4
click at [238, 303] on p "hair growth shampoo for women .st0{fill:#2c8af8}" at bounding box center [181, 292] width 137 height 26
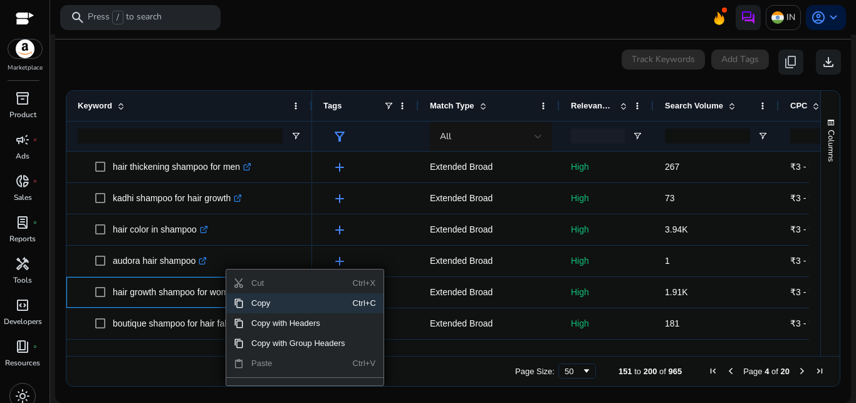
click at [259, 302] on span "Copy" at bounding box center [298, 303] width 109 height 20
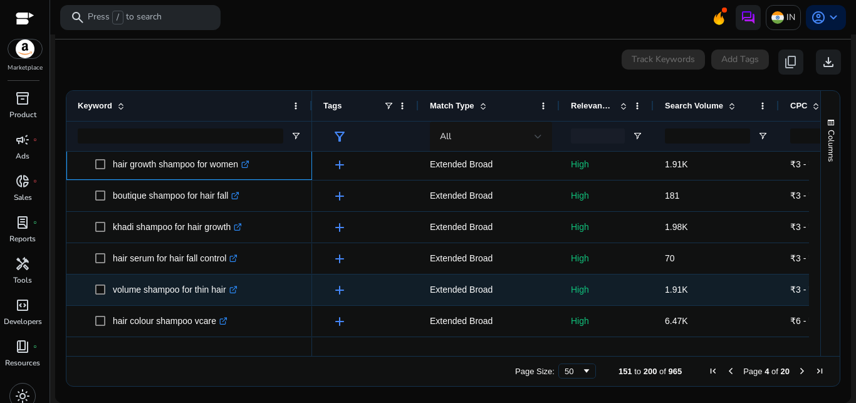
scroll to position [128, 0]
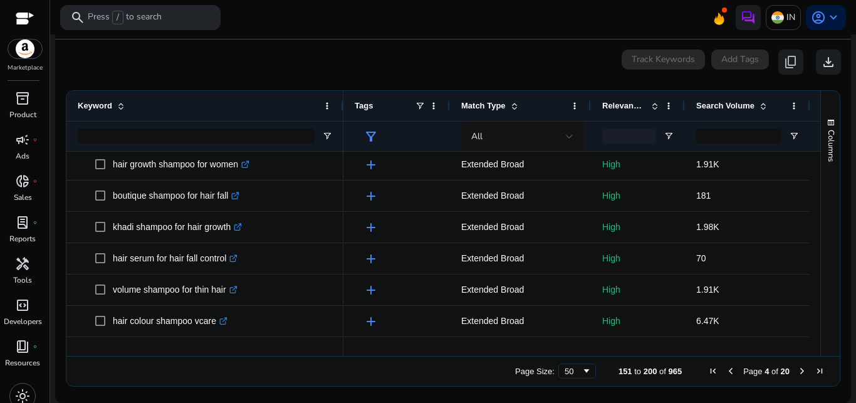
drag, startPoint x: 310, startPoint y: 99, endPoint x: 341, endPoint y: 117, distance: 36.2
click at [341, 117] on div at bounding box center [342, 106] width 5 height 30
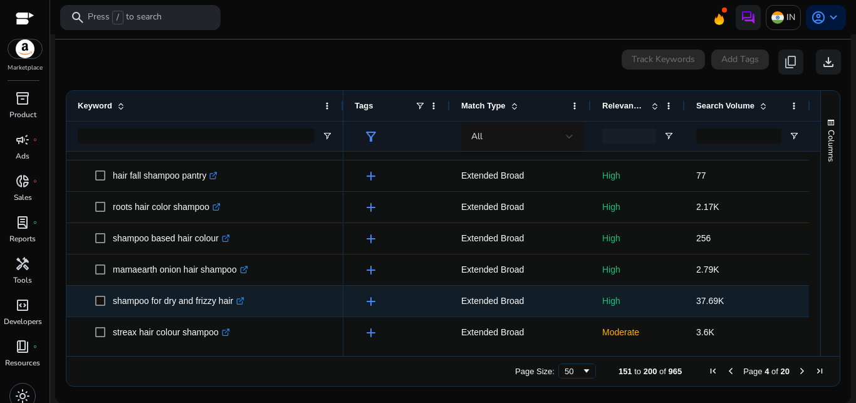
scroll to position [1150, 0]
drag, startPoint x: 113, startPoint y: 302, endPoint x: 236, endPoint y: 306, distance: 122.2
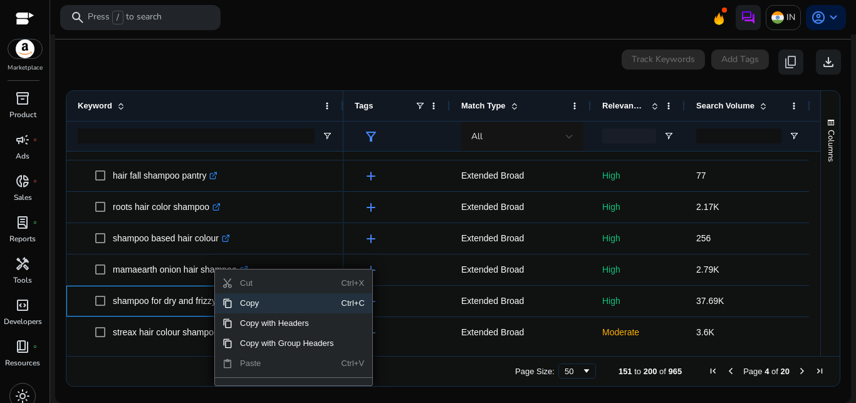
click at [249, 305] on span "Copy" at bounding box center [286, 303] width 109 height 20
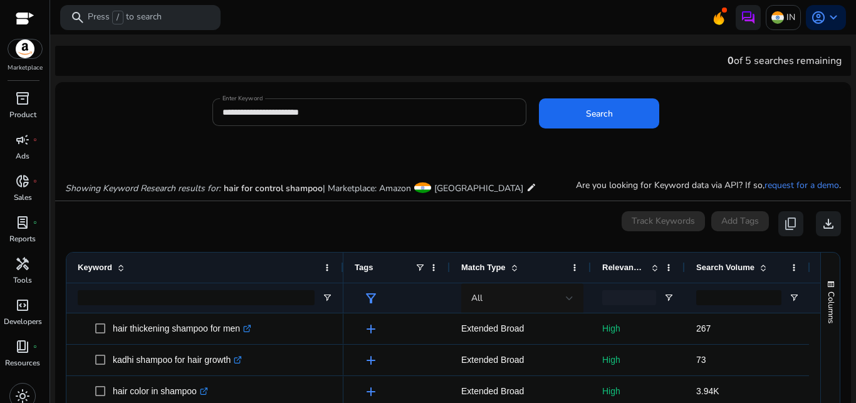
click at [279, 113] on input "**********" at bounding box center [369, 112] width 295 height 14
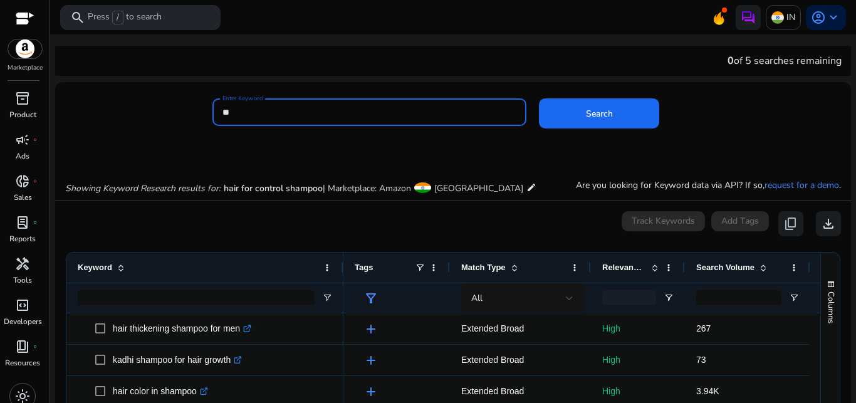
type input "*"
type input "**********"
click at [539, 98] on button "Search" at bounding box center [599, 113] width 120 height 30
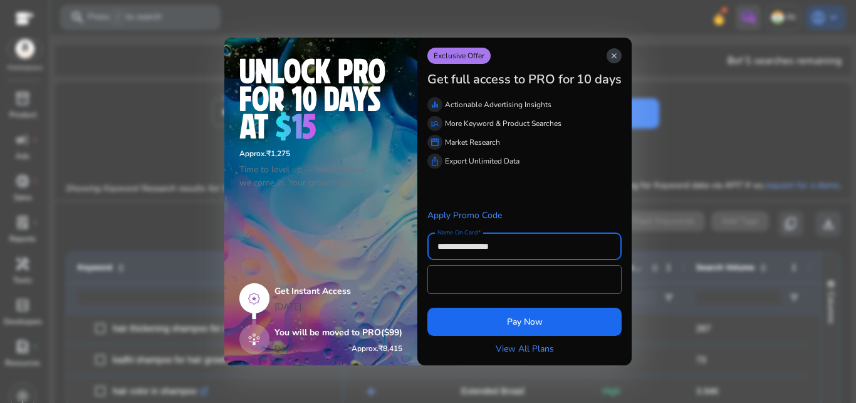
click at [609, 57] on span "close" at bounding box center [614, 56] width 10 height 10
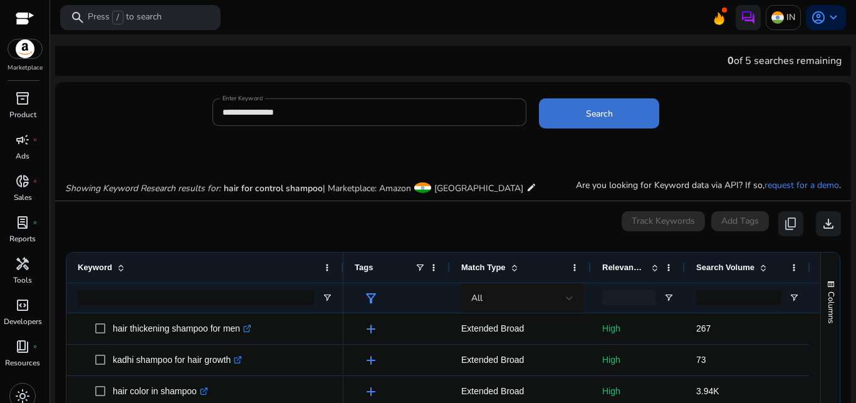
click at [596, 113] on span "Search" at bounding box center [599, 113] width 27 height 13
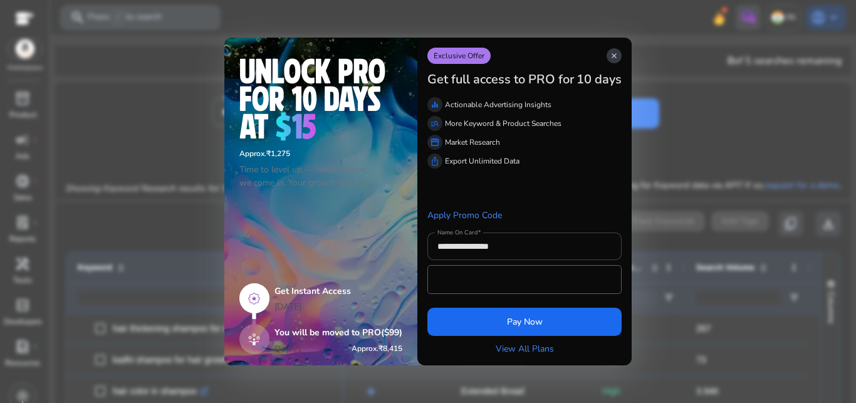
click at [609, 55] on span "close" at bounding box center [614, 56] width 10 height 10
